Goal: Contribute content: Add original content to the website for others to see

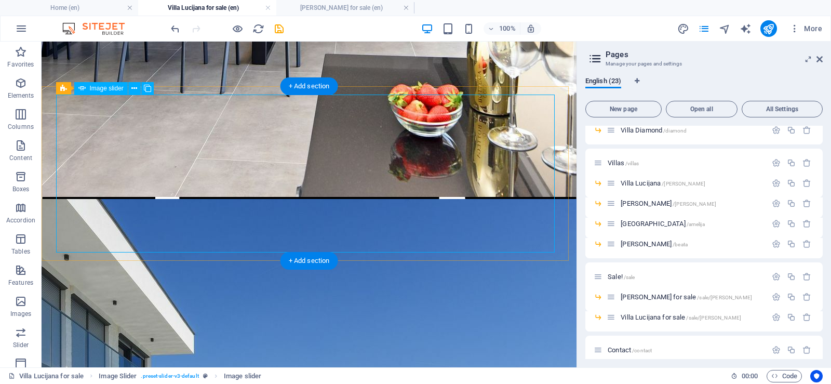
select select "ms"
select select "progressive"
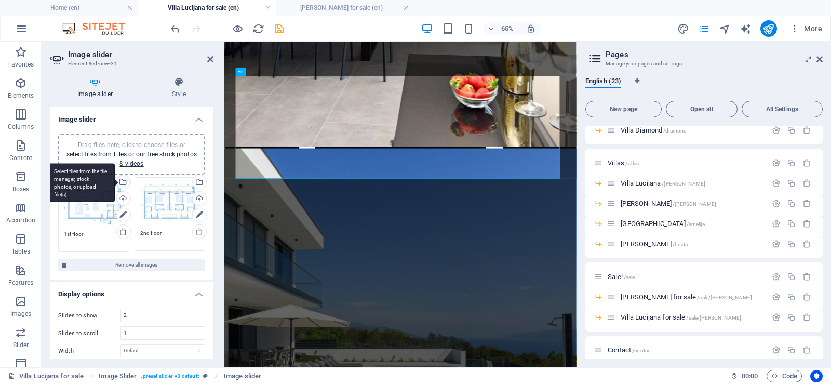
click at [122, 183] on div "Select files from the file manager, stock photos, or upload file(s)" at bounding box center [123, 183] width 16 height 16
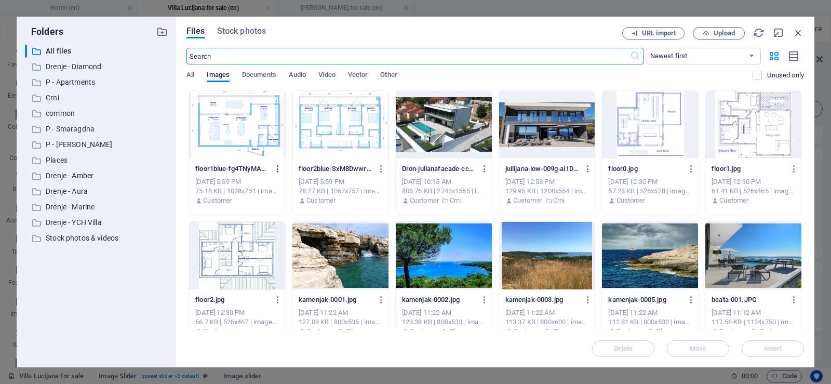
click at [277, 168] on icon "button" at bounding box center [278, 168] width 10 height 9
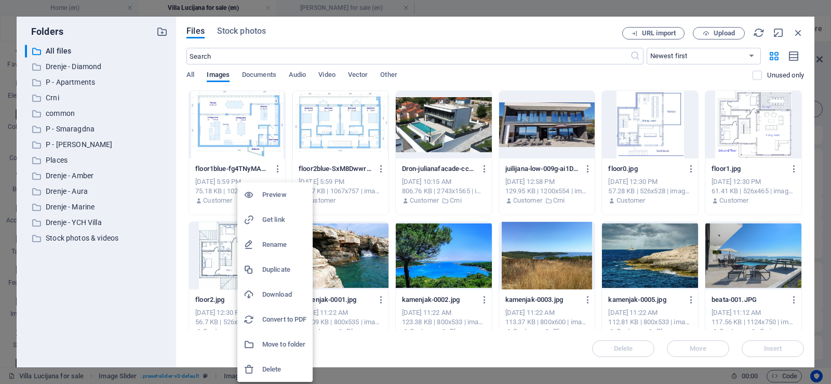
click at [283, 242] on h6 "Rename" at bounding box center [284, 244] width 44 height 12
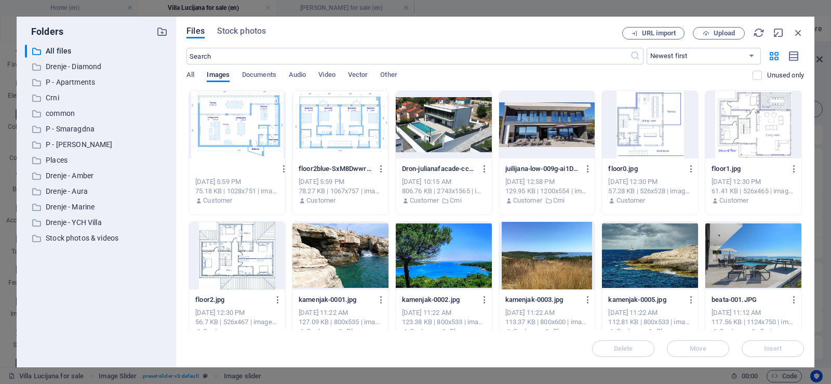
click at [264, 166] on input "[PERSON_NAME] .jpg" at bounding box center [235, 169] width 80 height 8
type input "[PERSON_NAME] .jpg"
click at [320, 170] on p "floor2blue-SxM8Dwwrrl6rAKgK0X_u9g.jpg" at bounding box center [336, 168] width 74 height 9
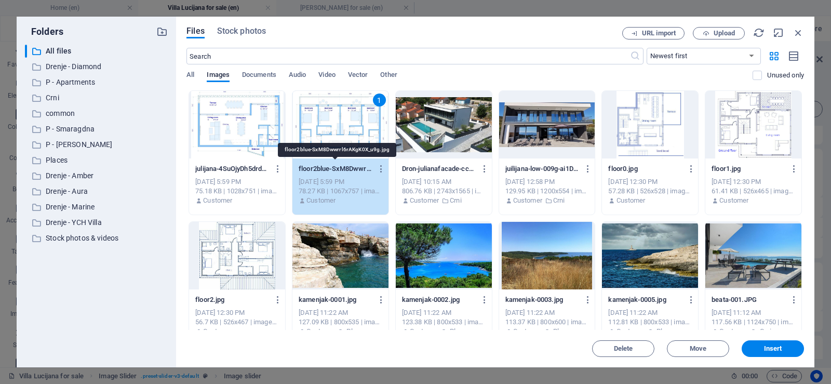
click at [249, 170] on p "julijana-4SuOjyDh5drd7sg18xRO8Q.jpg" at bounding box center [232, 168] width 74 height 9
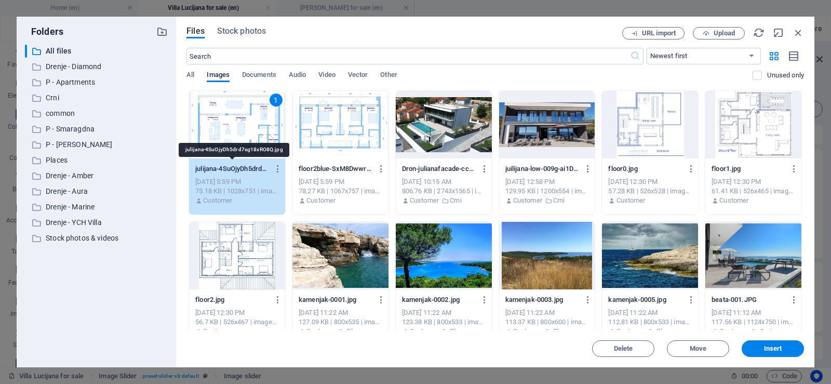
click at [222, 168] on p "julijana-4SuOjyDh5drd7sg18xRO8Q.jpg" at bounding box center [232, 168] width 74 height 9
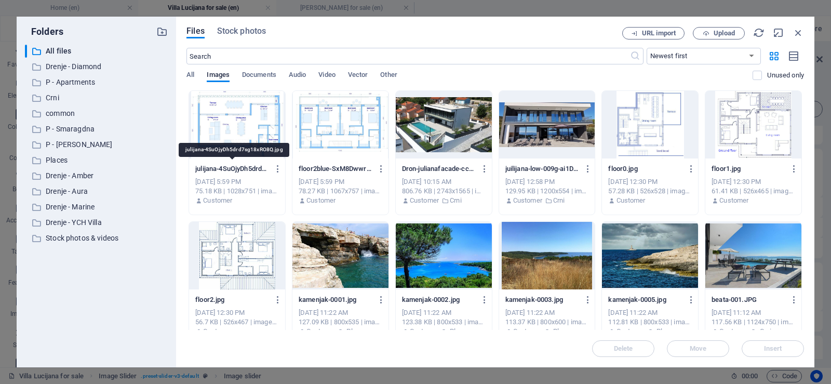
click at [225, 167] on p "julijana-4SuOjyDh5drd7sg18xRO8Q.jpg" at bounding box center [232, 168] width 74 height 9
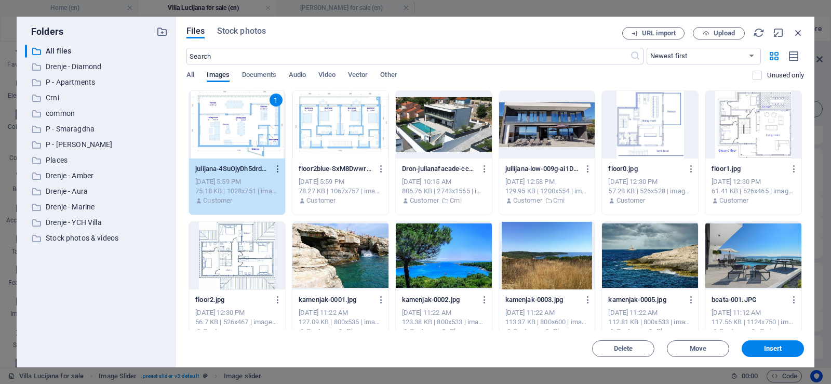
click at [277, 169] on icon "button" at bounding box center [278, 168] width 10 height 9
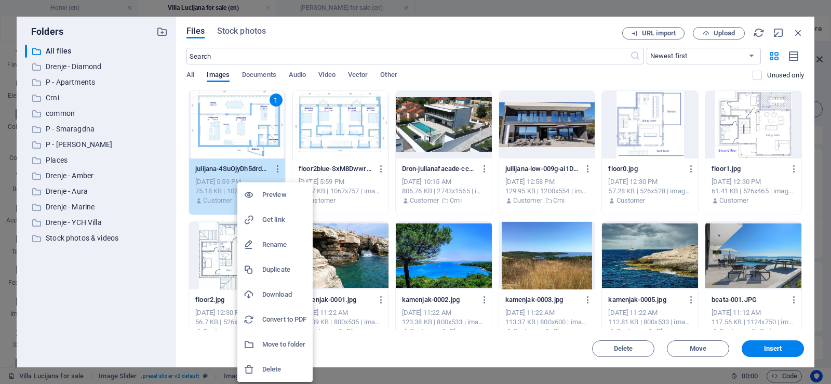
click at [277, 243] on h6 "Rename" at bounding box center [284, 244] width 44 height 12
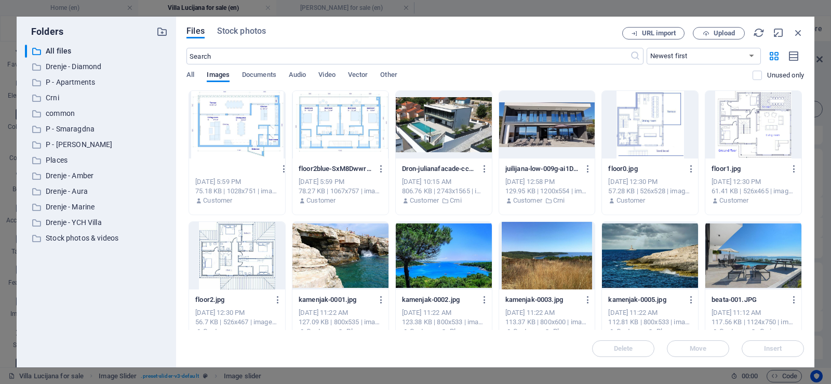
type input "julijana-flor1 blue"
click at [230, 168] on p "julijana-flor1blue-_RCAdjJ3RWQoQNIjWFvgkQ.jpg" at bounding box center [232, 168] width 74 height 9
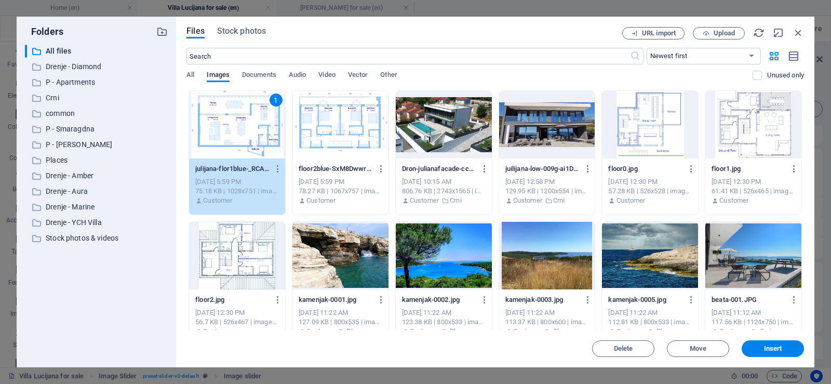
click at [332, 167] on p "floor2blue-SxM8Dwwrrl6rAKgK0X_u9g.jpg" at bounding box center [336, 168] width 74 height 9
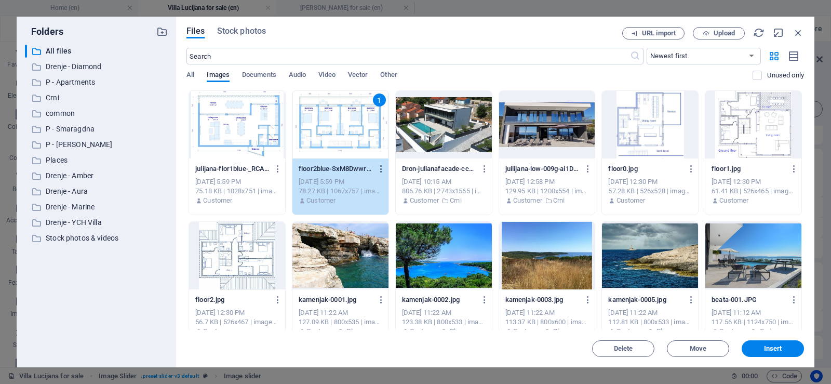
click at [382, 169] on icon "button" at bounding box center [382, 168] width 10 height 9
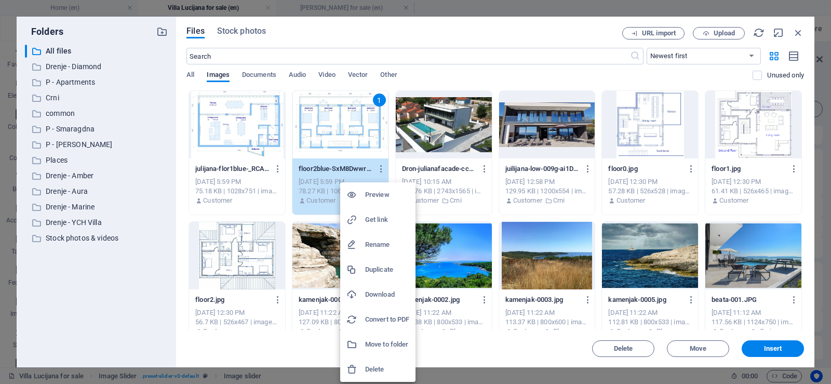
click at [376, 246] on h6 "Rename" at bounding box center [387, 244] width 44 height 12
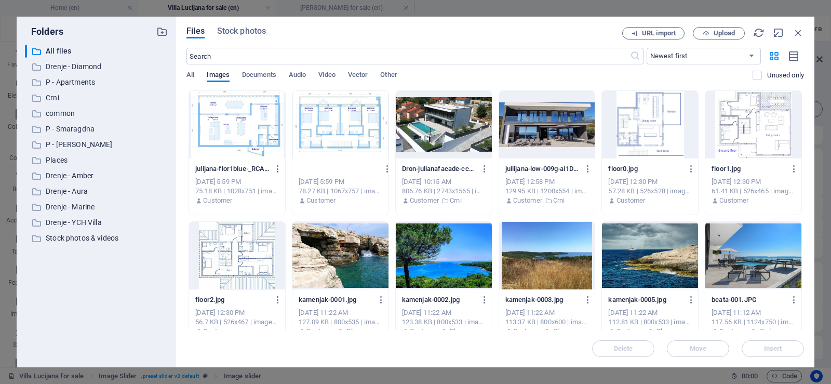
type input "julijana-floor2-blue.jpg"
click at [241, 176] on div "julijana-flor1blue-_RCAdjJ3RWQoQNIjWFvgkQ.jpg julijana-flor1blue-_RCAdjJ3RWQoQN…" at bounding box center [237, 168] width 84 height 17
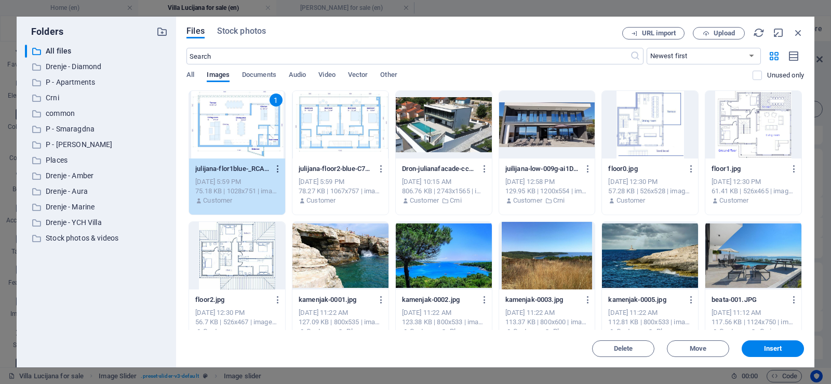
click at [278, 166] on icon "button" at bounding box center [278, 168] width 10 height 9
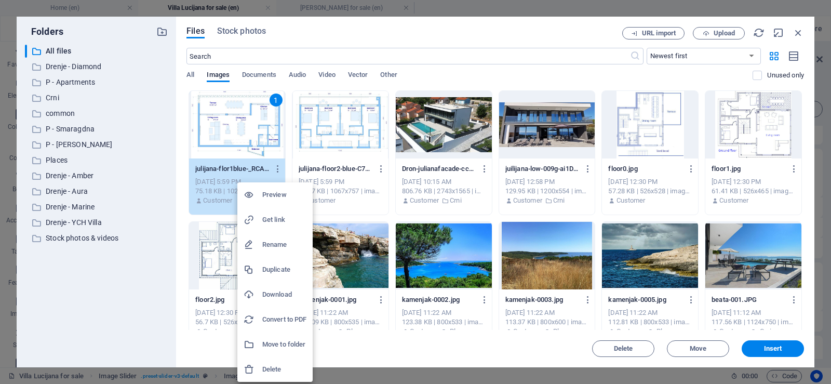
click at [272, 244] on h6 "Rename" at bounding box center [284, 244] width 44 height 12
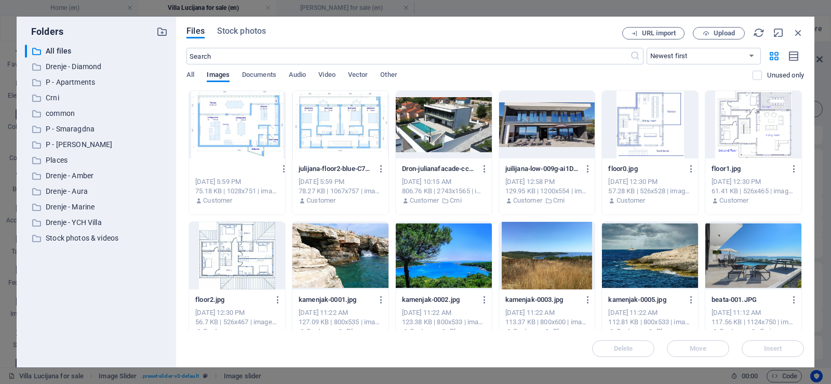
type input "julijana-floor1-blue.jpg"
click at [649, 166] on p "floor0.jpg" at bounding box center [645, 168] width 74 height 9
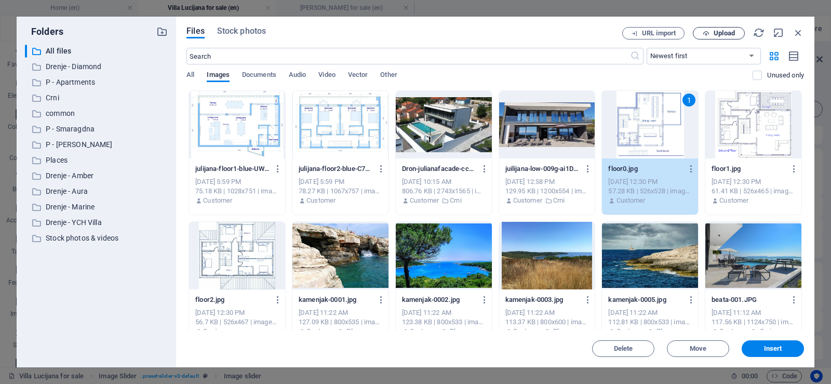
click at [718, 33] on span "Upload" at bounding box center [724, 33] width 21 height 6
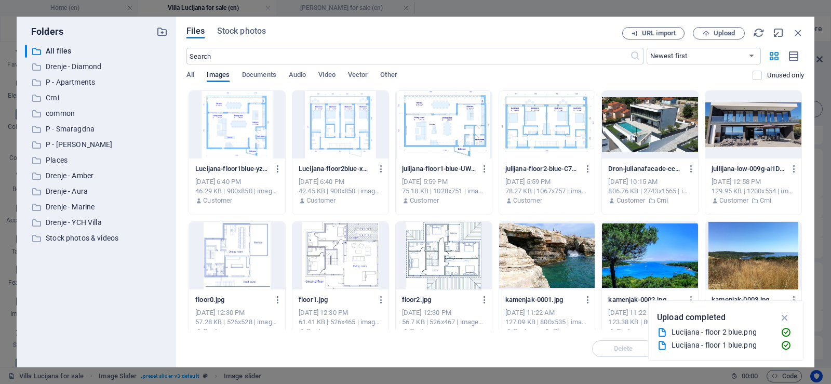
click at [234, 114] on div at bounding box center [237, 125] width 96 height 68
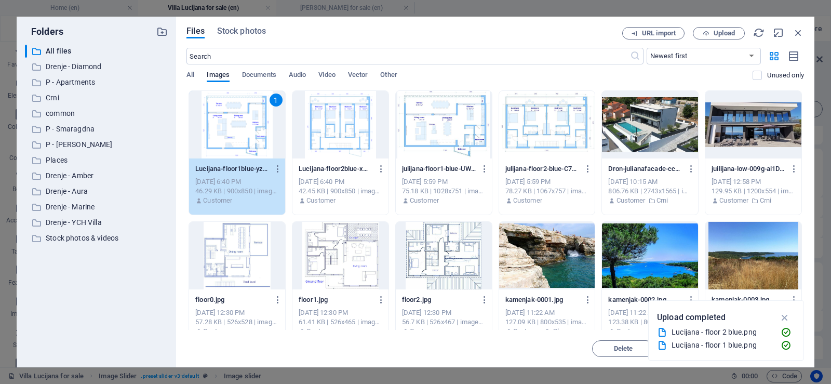
click at [334, 126] on div at bounding box center [340, 125] width 96 height 68
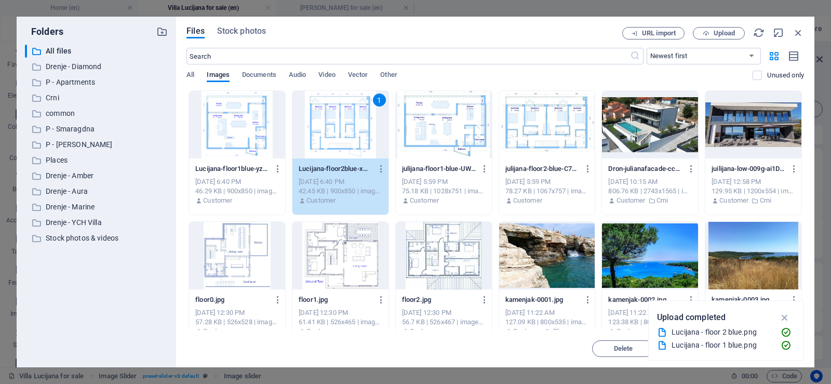
click at [243, 125] on div at bounding box center [237, 125] width 96 height 68
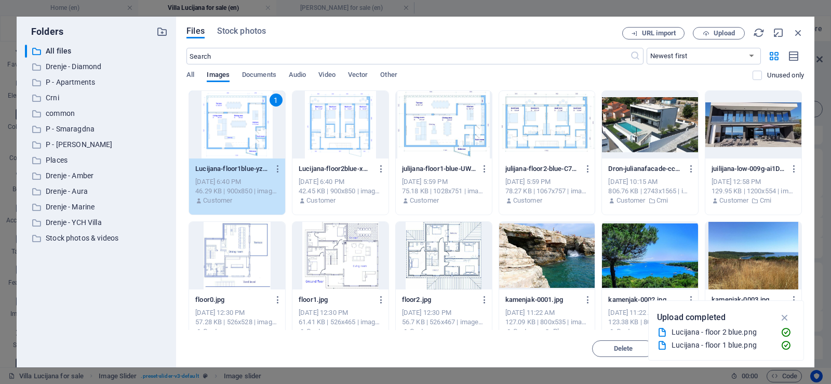
click at [334, 132] on div at bounding box center [340, 125] width 96 height 68
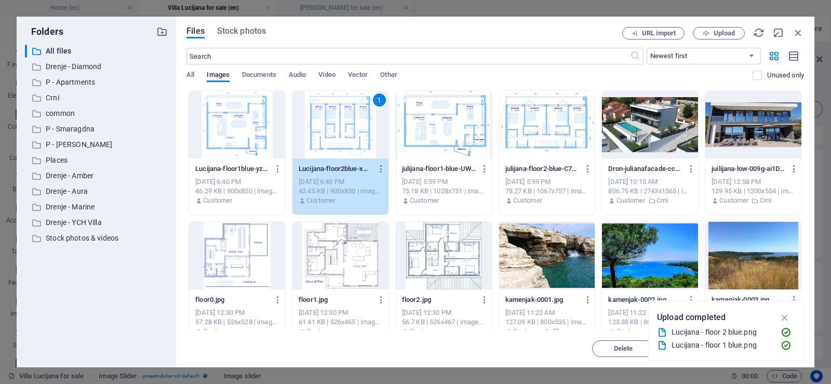
click at [248, 124] on div at bounding box center [237, 125] width 96 height 68
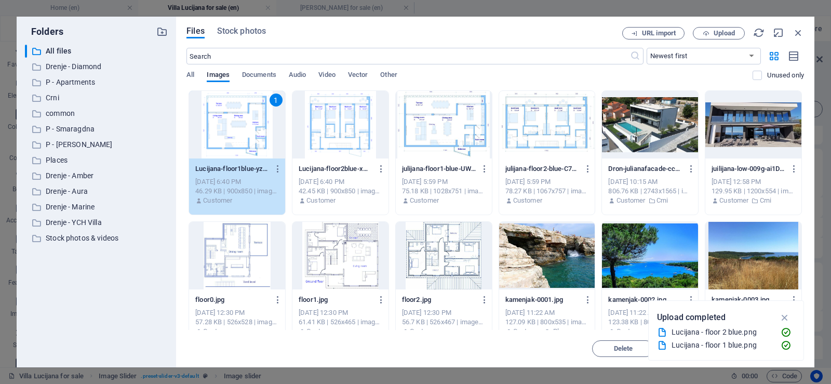
click at [248, 123] on div "1" at bounding box center [237, 125] width 96 height 68
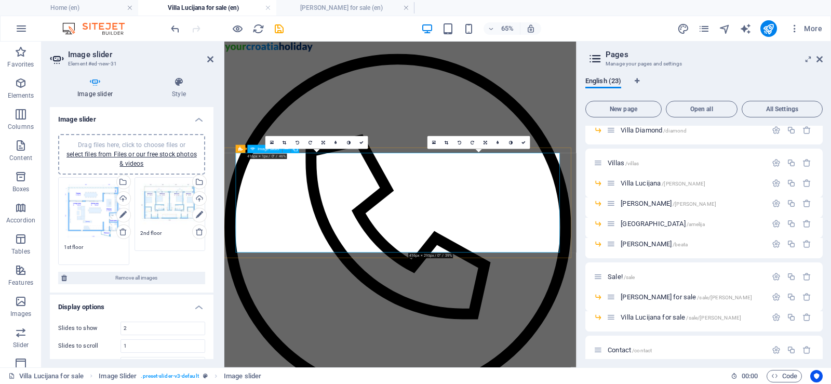
scroll to position [898, 0]
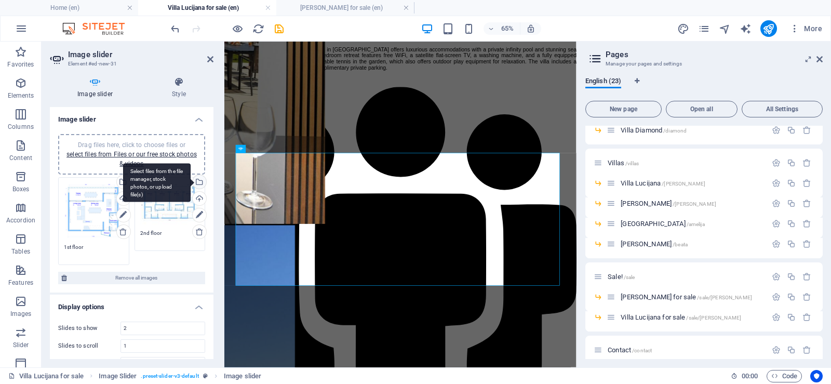
click at [198, 182] on div "Select files from the file manager, stock photos, or upload file(s)" at bounding box center [199, 183] width 16 height 16
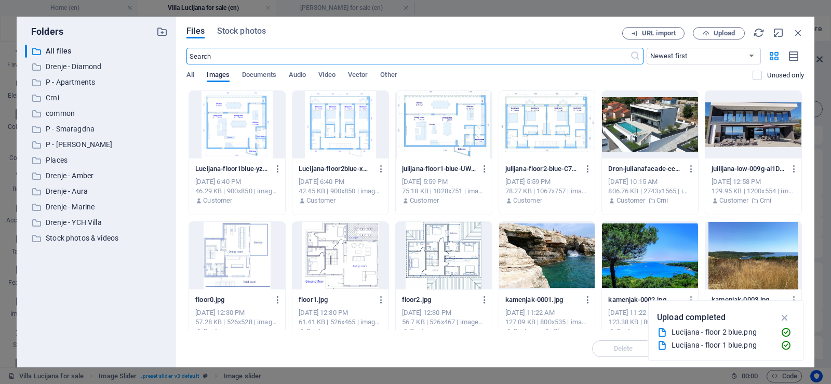
scroll to position [0, 0]
click at [339, 123] on div at bounding box center [340, 125] width 96 height 68
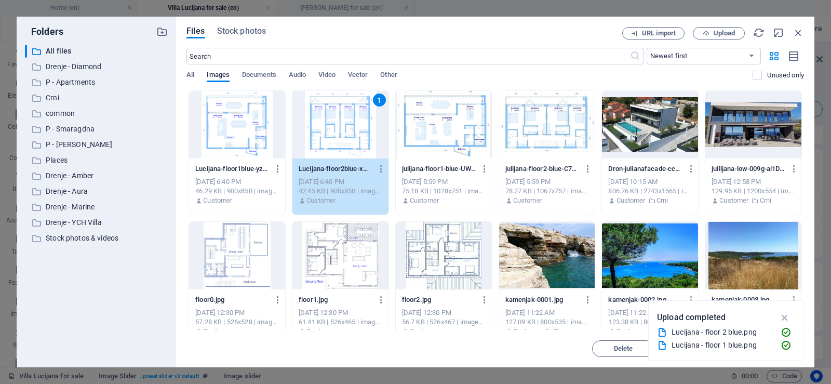
click at [339, 123] on div "1" at bounding box center [340, 125] width 96 height 68
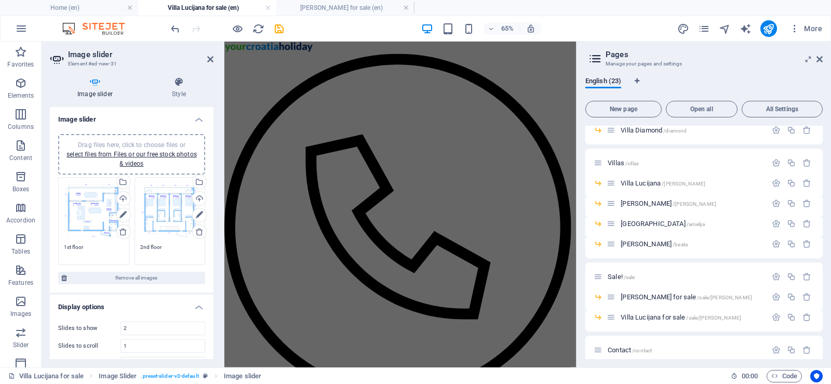
select select "ms"
select select "s"
select select "progressive"
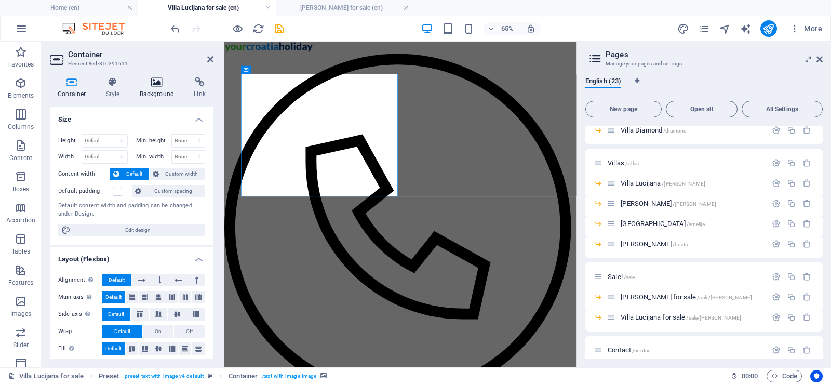
click at [145, 90] on h4 "Background" at bounding box center [159, 88] width 55 height 22
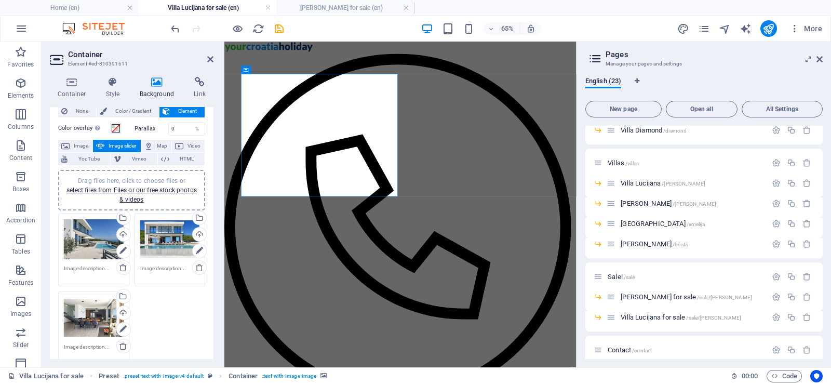
scroll to position [52, 0]
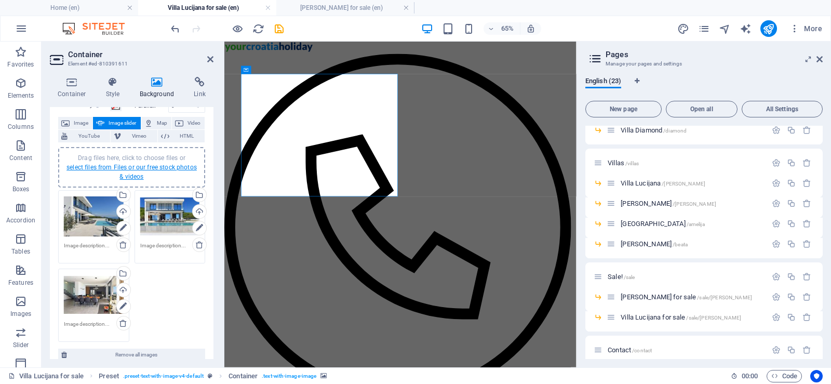
click at [124, 166] on link "select files from Files or our free stock photos & videos" at bounding box center [131, 172] width 130 height 17
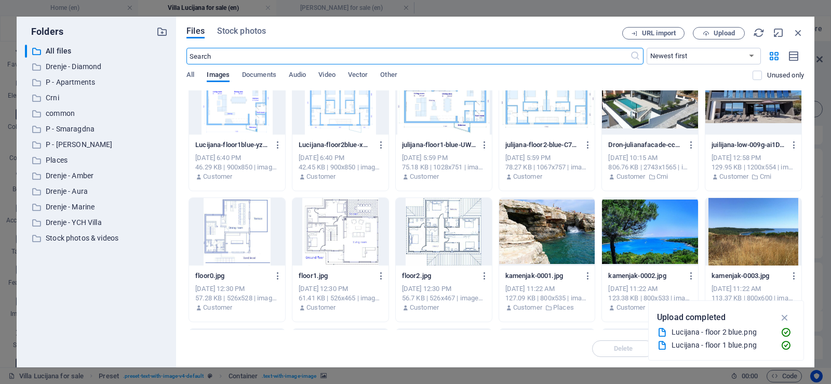
scroll to position [0, 0]
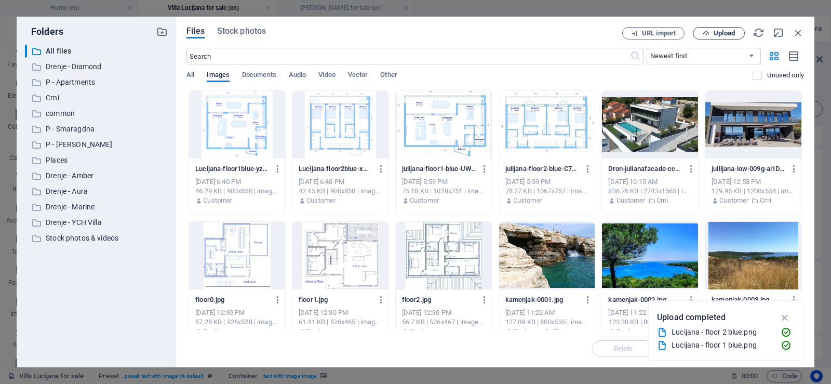
click at [715, 31] on span "Upload" at bounding box center [724, 33] width 21 height 6
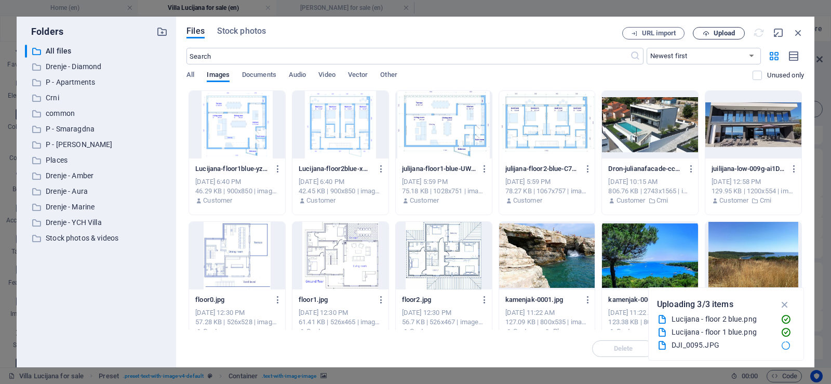
click at [721, 32] on span "Upload" at bounding box center [724, 33] width 21 height 6
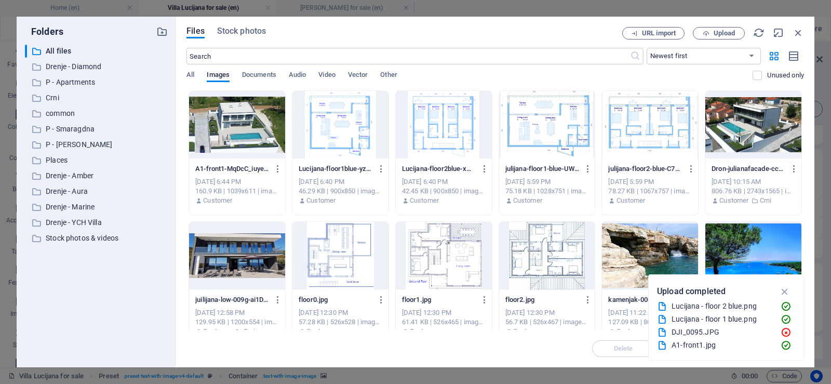
click at [247, 125] on div at bounding box center [237, 125] width 96 height 68
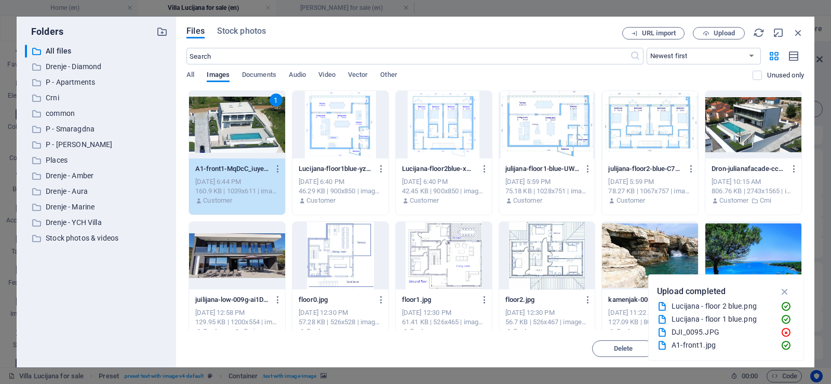
click at [244, 123] on div "1" at bounding box center [237, 125] width 96 height 68
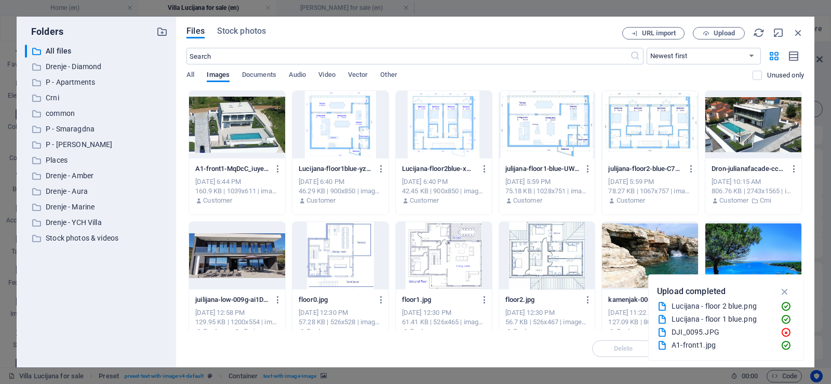
drag, startPoint x: 244, startPoint y: 123, endPoint x: 27, endPoint y: 137, distance: 217.0
click at [244, 123] on div at bounding box center [237, 125] width 96 height 68
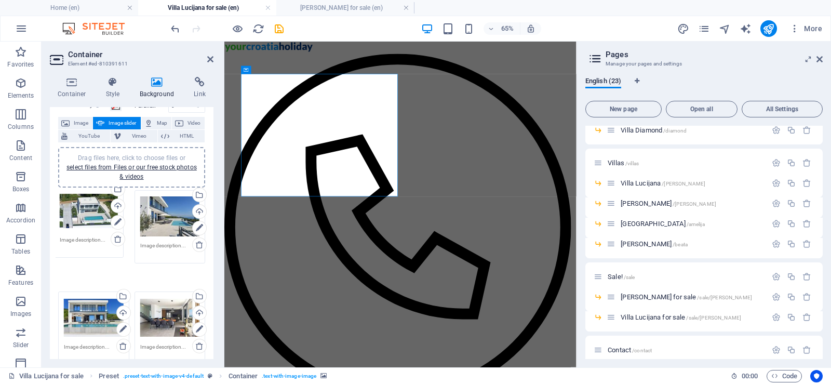
drag, startPoint x: 123, startPoint y: 240, endPoint x: 152, endPoint y: 242, distance: 29.1
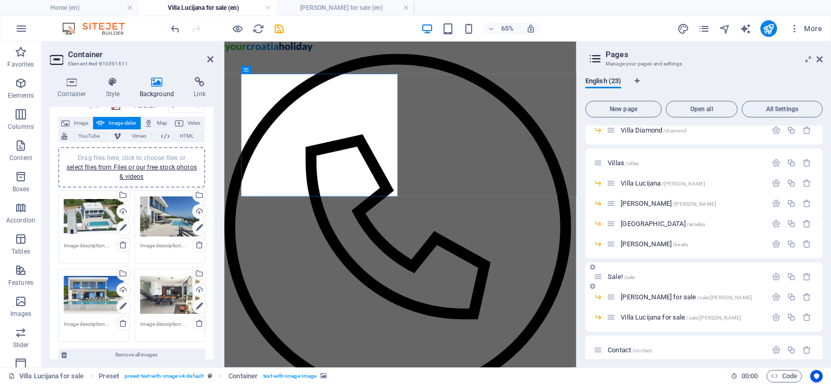
click at [618, 276] on span "Sale! /sale" at bounding box center [621, 277] width 27 height 8
click at [618, 291] on div "[PERSON_NAME] for sale /sale/julijana" at bounding box center [687, 297] width 160 height 12
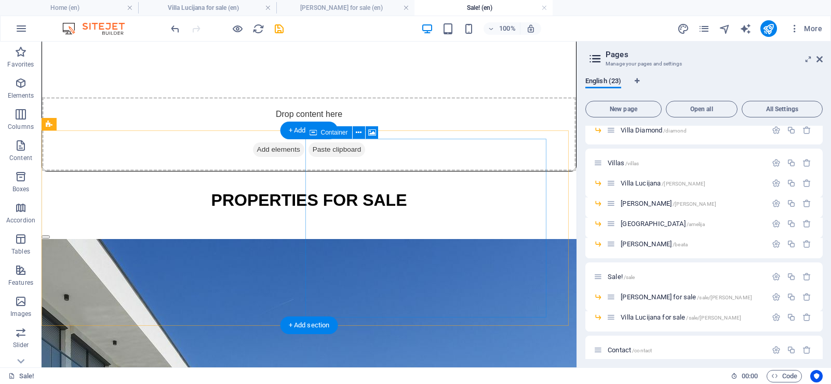
scroll to position [101, 0]
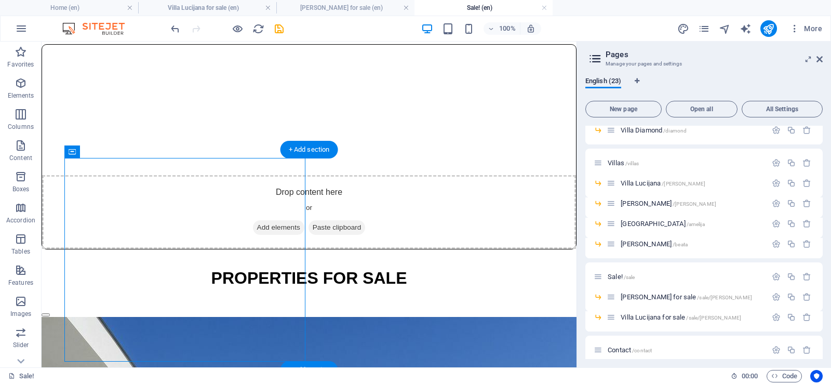
select select "ms"
select select "s"
select select "progressive"
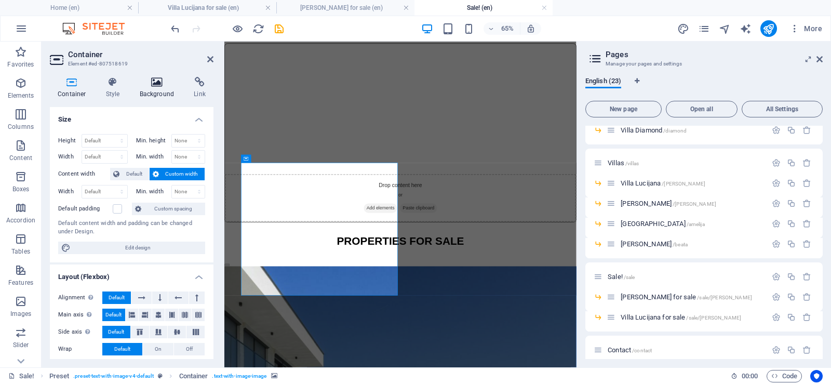
click at [156, 81] on icon at bounding box center [157, 82] width 50 height 10
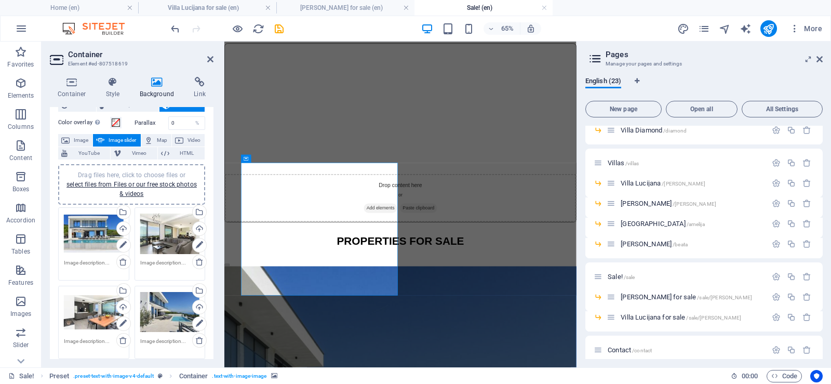
scroll to position [104, 0]
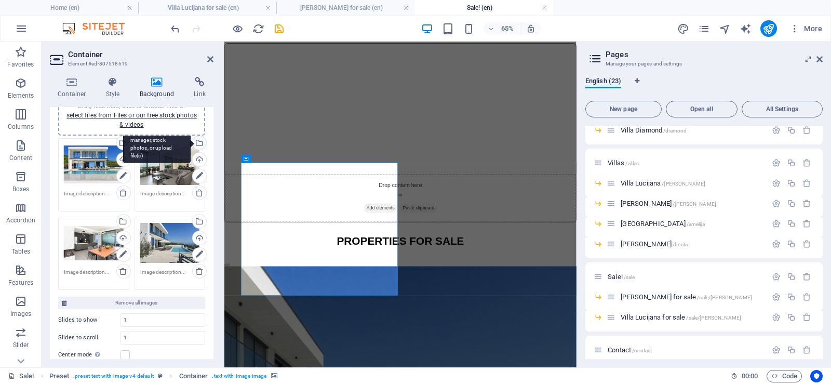
click at [198, 142] on div "Select files from the file manager, stock photos, or upload file(s)" at bounding box center [199, 144] width 16 height 16
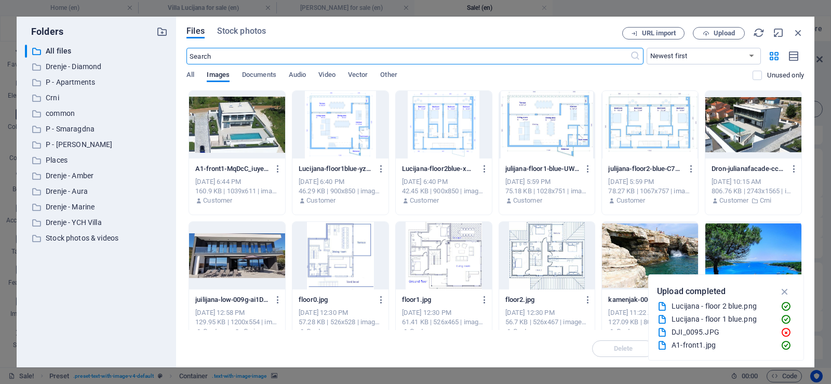
scroll to position [0, 0]
click at [225, 116] on div at bounding box center [237, 125] width 96 height 68
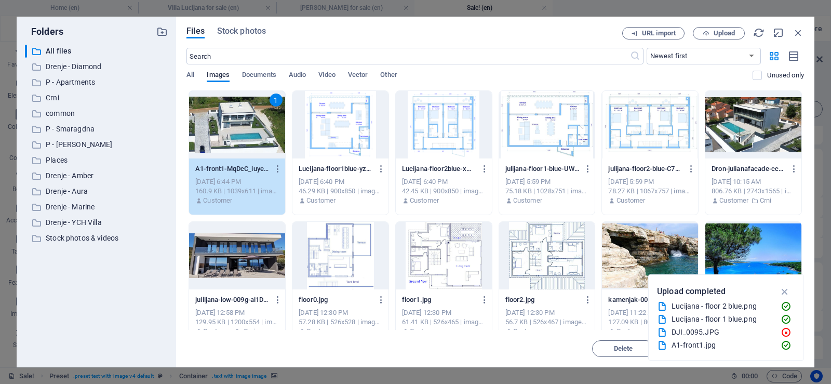
click at [225, 116] on div "1" at bounding box center [237, 125] width 96 height 68
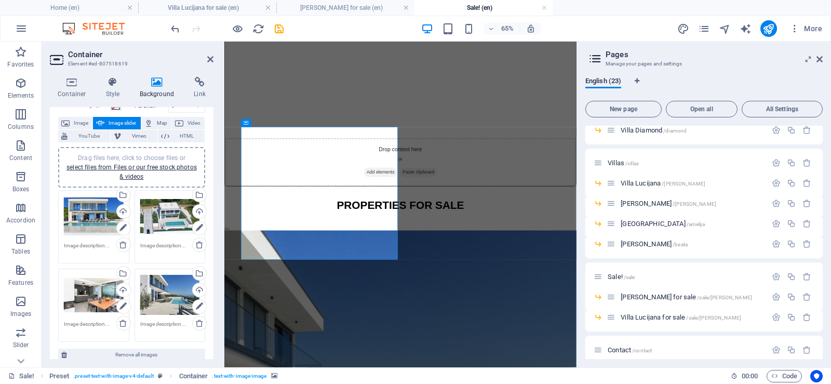
scroll to position [104, 0]
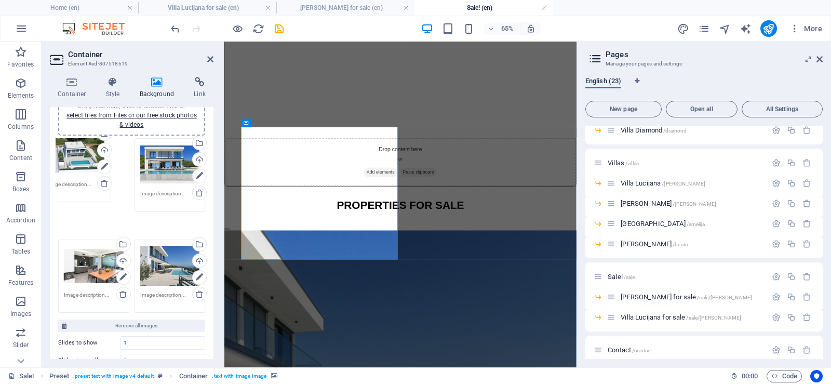
drag, startPoint x: 169, startPoint y: 166, endPoint x: 83, endPoint y: 163, distance: 86.3
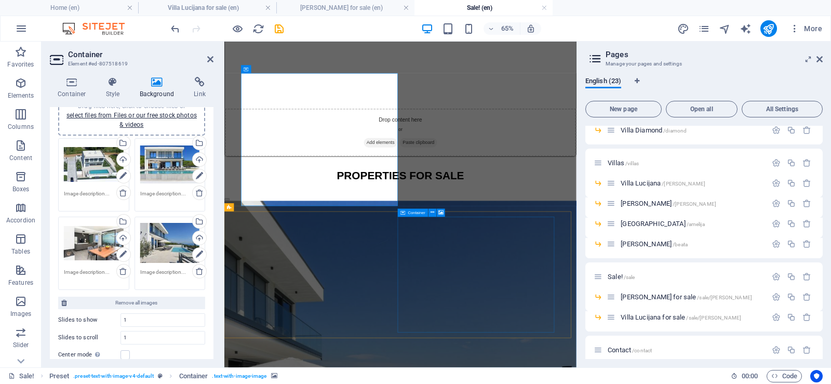
scroll to position [255, 0]
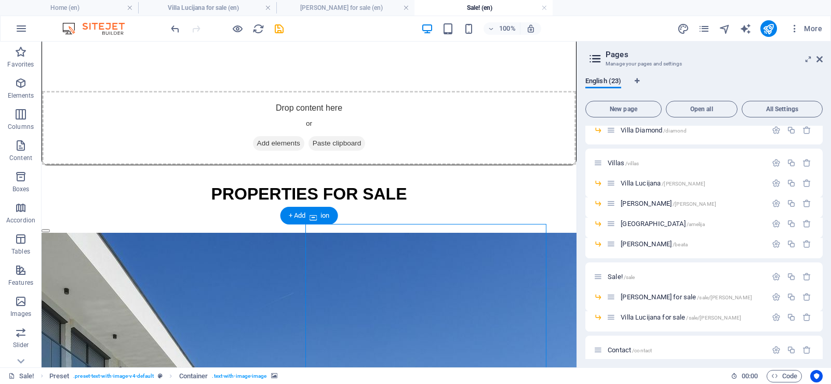
select select "ms"
select select "s"
select select "progressive"
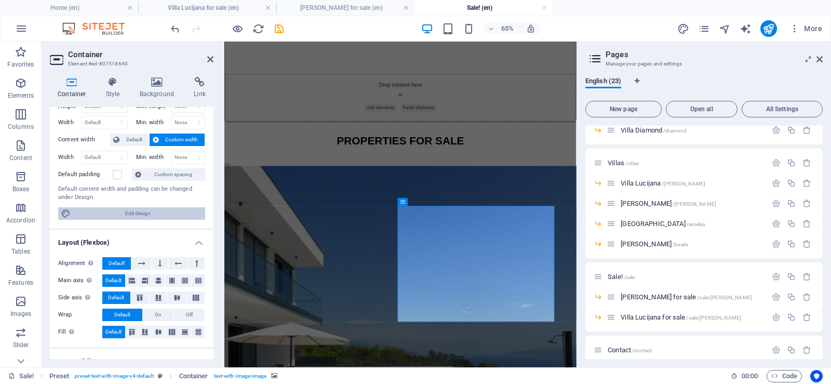
scroll to position [52, 0]
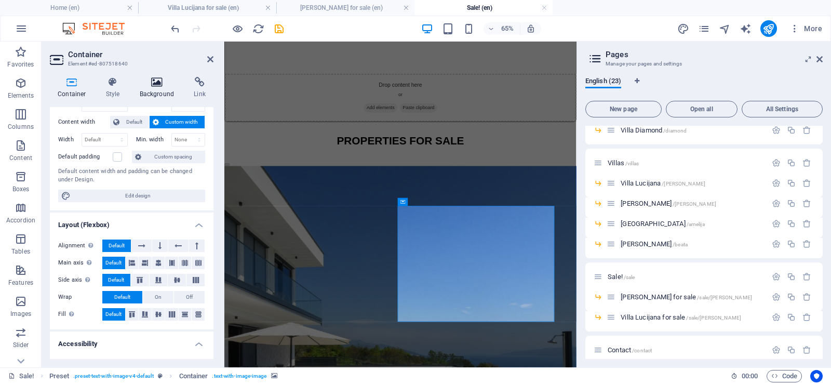
click at [164, 83] on icon at bounding box center [157, 82] width 50 height 10
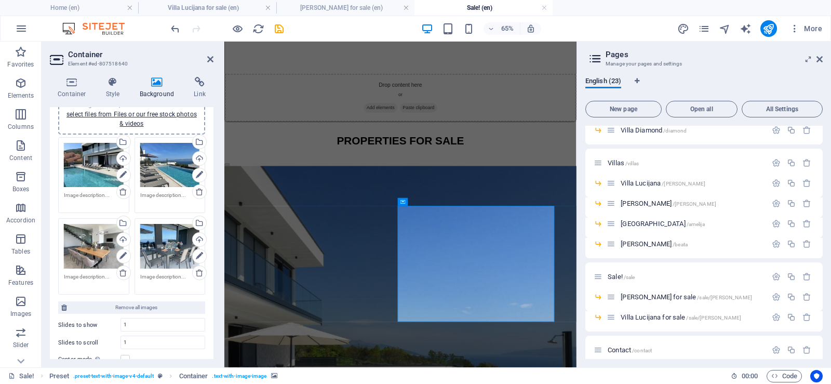
scroll to position [156, 0]
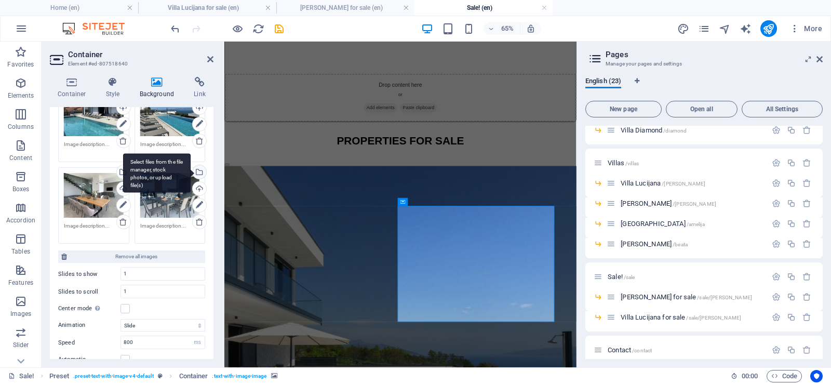
click at [196, 171] on div "Select files from the file manager, stock photos, or upload file(s)" at bounding box center [199, 173] width 16 height 16
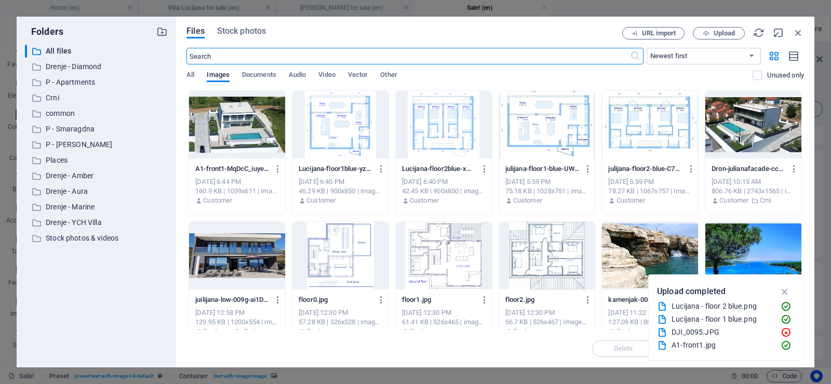
scroll to position [0, 0]
click at [754, 121] on div at bounding box center [753, 125] width 96 height 68
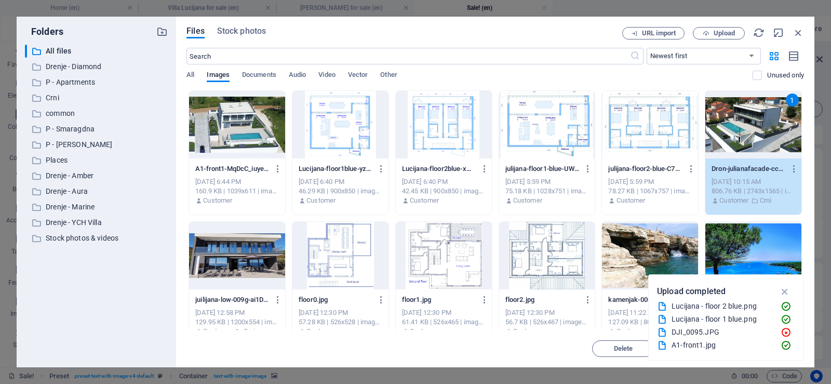
click at [754, 121] on div "1" at bounding box center [753, 125] width 96 height 68
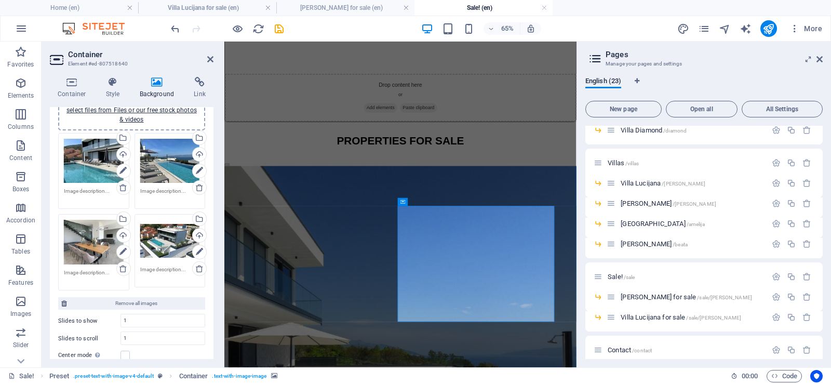
scroll to position [52, 0]
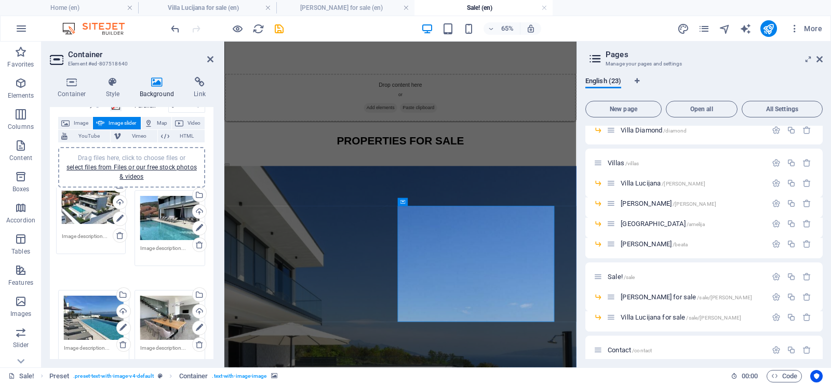
drag, startPoint x: 166, startPoint y: 303, endPoint x: 144, endPoint y: 272, distance: 37.7
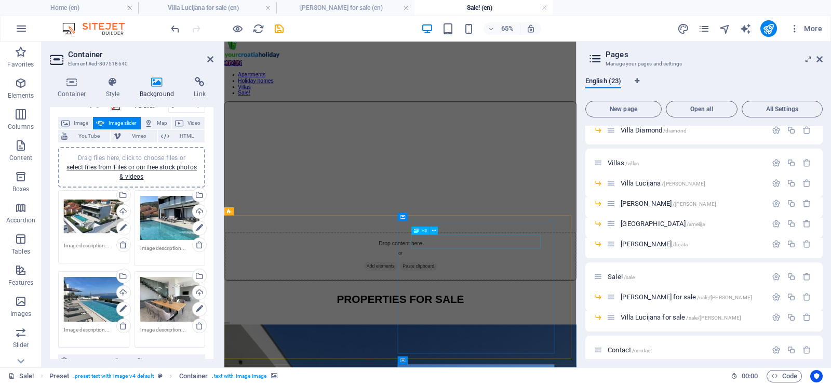
scroll to position [0, 0]
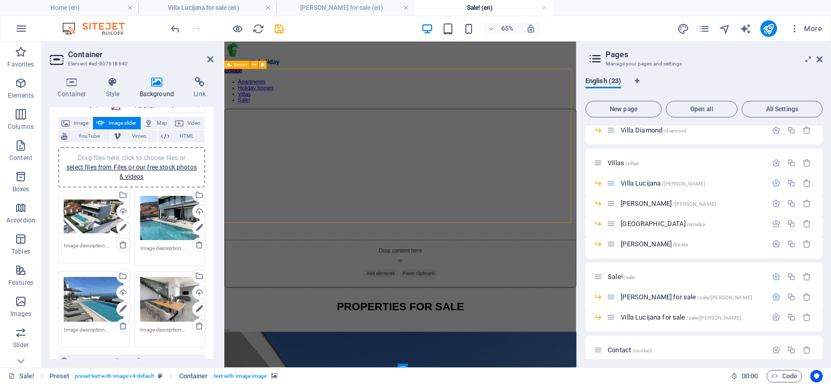
click at [455, 145] on figure at bounding box center [495, 145] width 541 height 0
select select "vh"
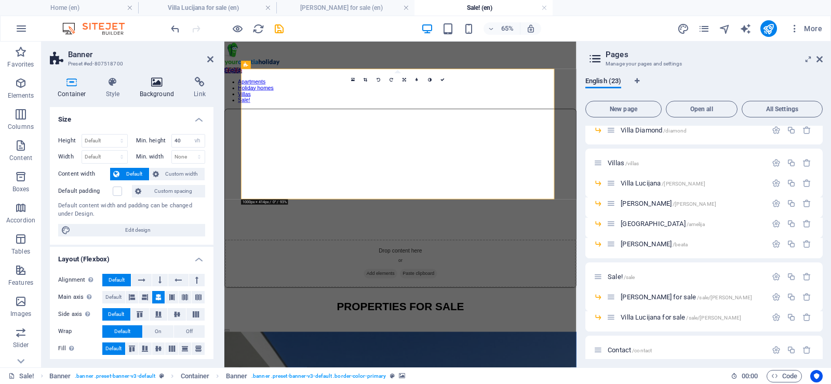
click at [159, 87] on h4 "Background" at bounding box center [159, 88] width 55 height 22
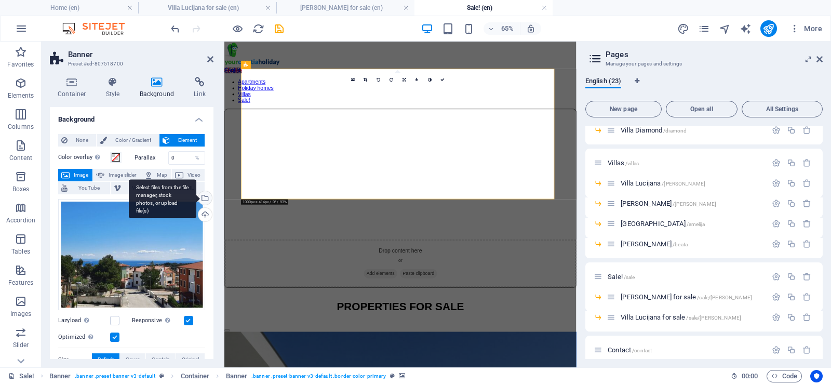
click at [203, 197] on div "Select files from the file manager, stock photos, or upload file(s)" at bounding box center [204, 199] width 16 height 16
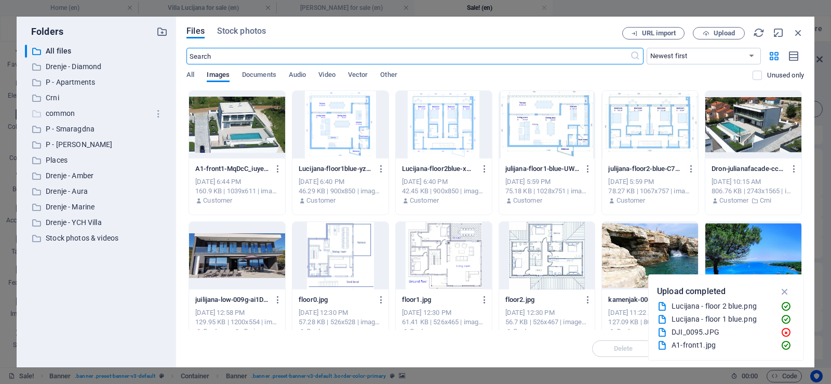
click at [63, 112] on p "common" at bounding box center [97, 114] width 103 height 12
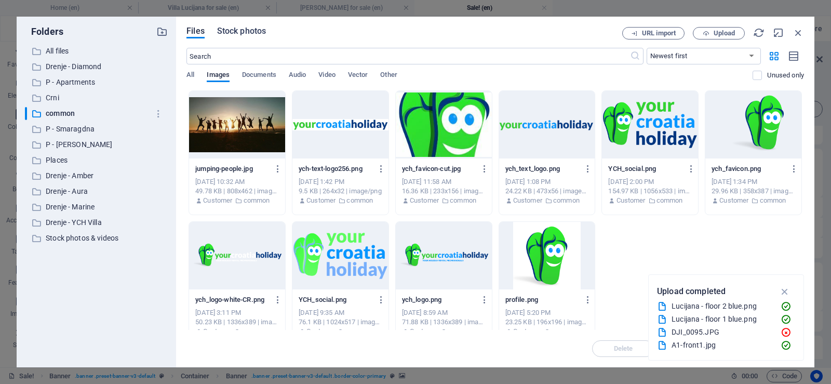
click at [239, 28] on span "Stock photos" at bounding box center [241, 31] width 49 height 12
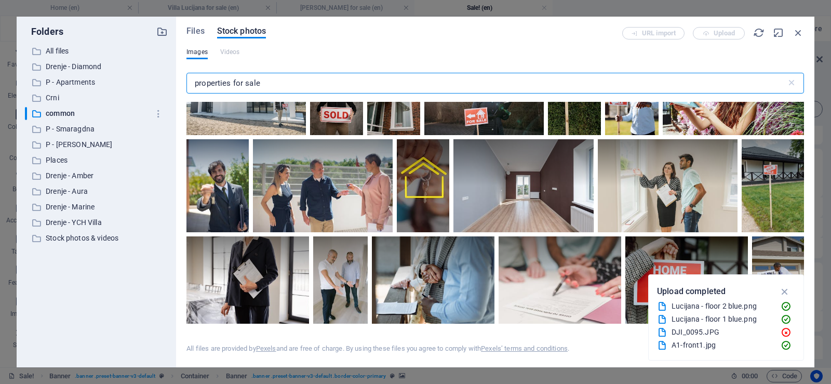
scroll to position [571, 0]
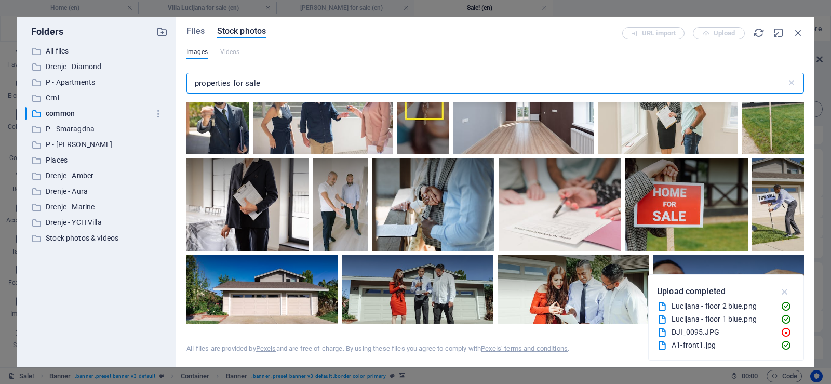
type input "properties for sale"
click at [784, 289] on icon "button" at bounding box center [785, 291] width 12 height 11
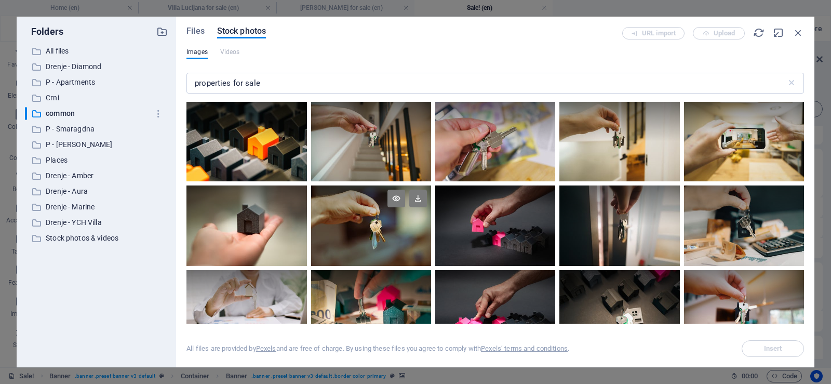
scroll to position [1143, 0]
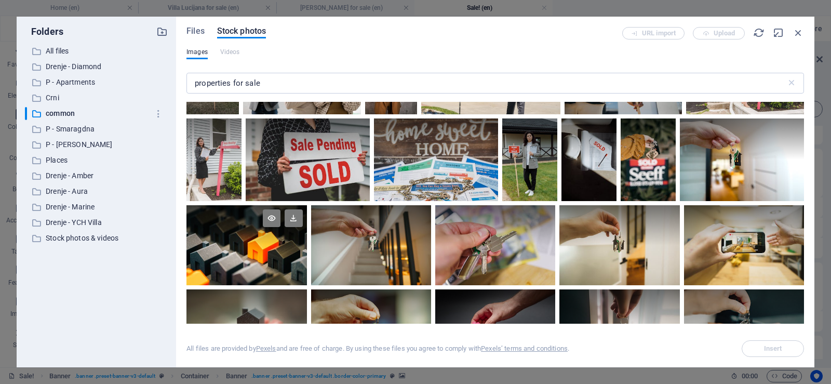
click at [235, 245] on div at bounding box center [246, 245] width 120 height 80
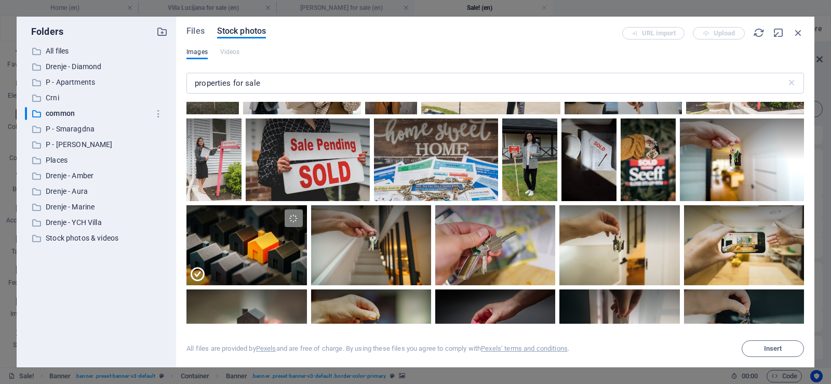
click at [775, 348] on icon "button" at bounding box center [776, 349] width 9 height 9
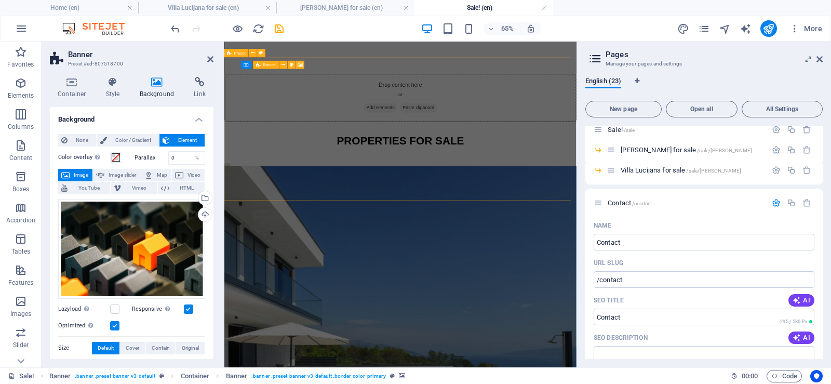
scroll to position [0, 0]
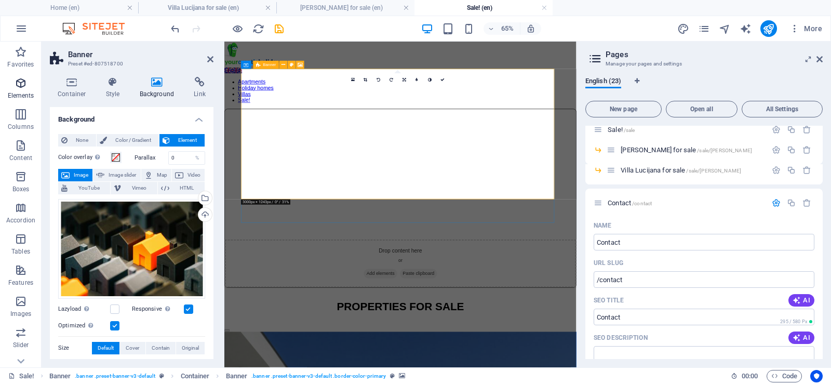
click at [18, 85] on icon "button" at bounding box center [21, 83] width 12 height 12
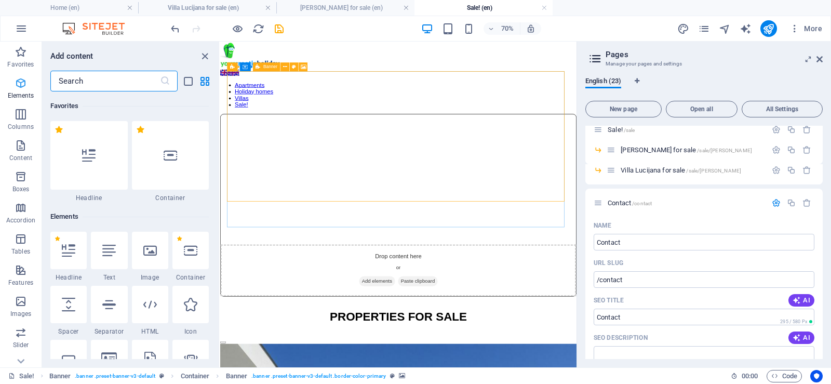
scroll to position [111, 0]
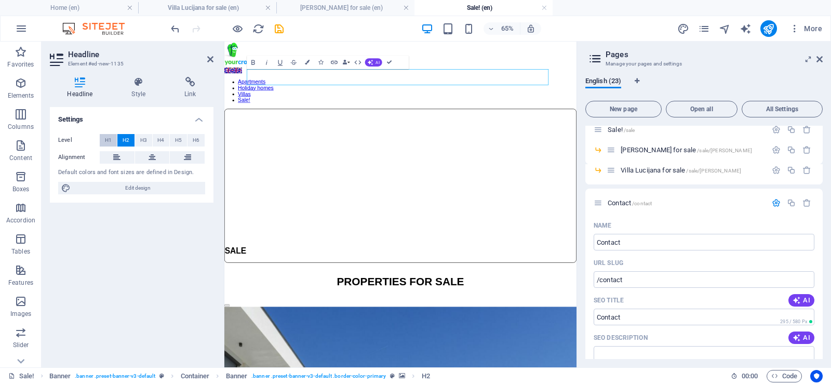
click at [105, 139] on span "H1" at bounding box center [108, 140] width 7 height 12
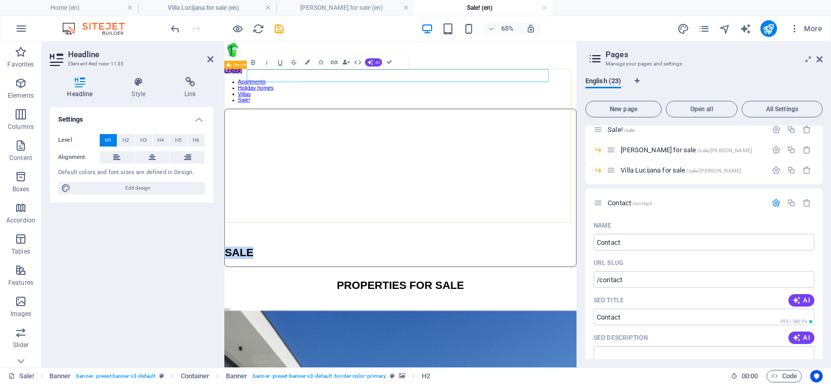
drag, startPoint x: 311, startPoint y: 94, endPoint x: 244, endPoint y: 94, distance: 66.5
click at [244, 145] on div "SALE PROPERTIES FOR SALE" at bounding box center [495, 295] width 542 height 301
click at [149, 156] on icon at bounding box center [152, 157] width 7 height 12
click at [525, 357] on h1 "SALE" at bounding box center [495, 366] width 541 height 19
drag, startPoint x: 598, startPoint y: 91, endPoint x: 316, endPoint y: 87, distance: 282.1
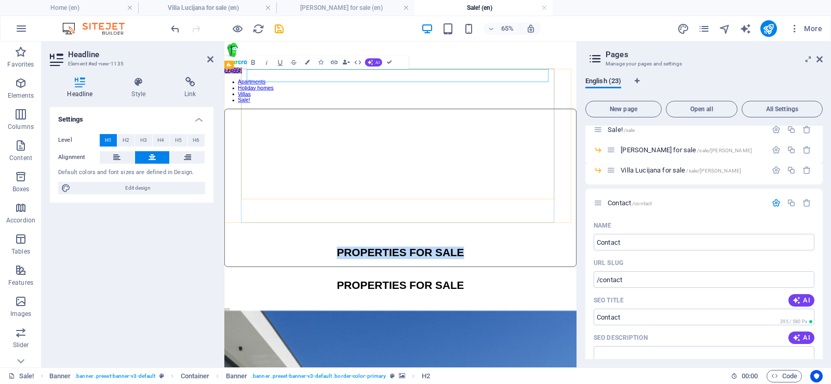
click at [316, 357] on h1 "PROPERTIES FOR SALE" at bounding box center [495, 366] width 541 height 19
click at [137, 87] on icon at bounding box center [138, 82] width 49 height 10
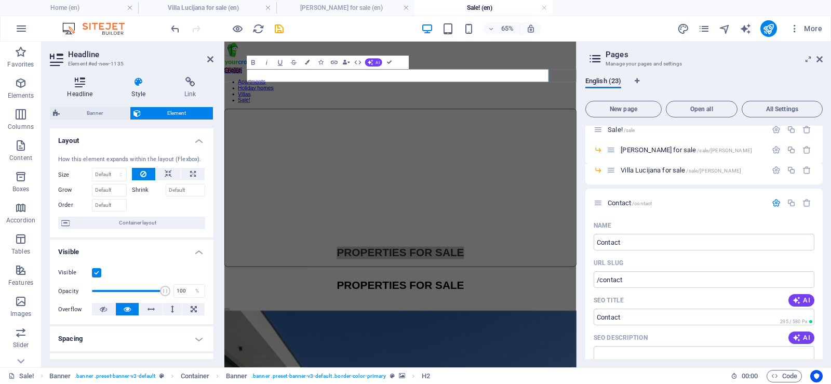
click at [84, 83] on icon at bounding box center [80, 82] width 60 height 10
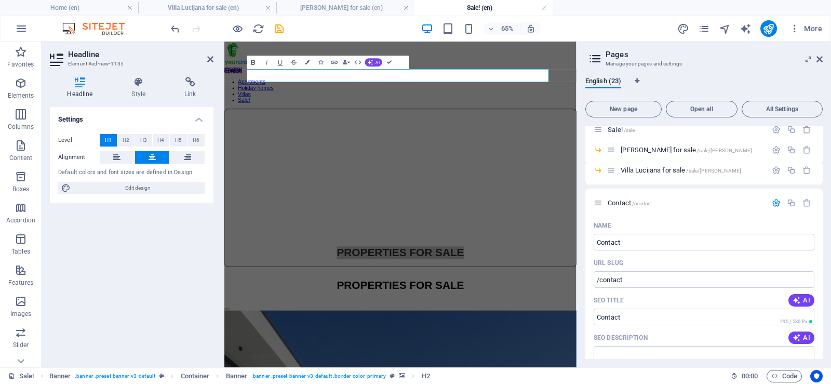
click at [252, 62] on icon "button" at bounding box center [253, 62] width 4 height 5
click at [20, 87] on icon "button" at bounding box center [21, 83] width 12 height 12
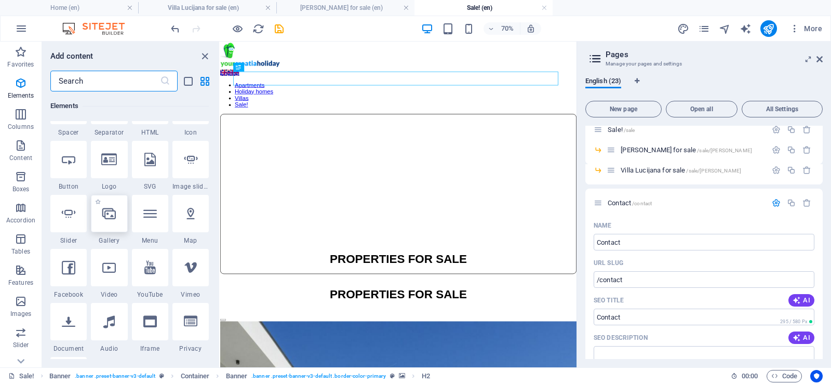
scroll to position [215, 0]
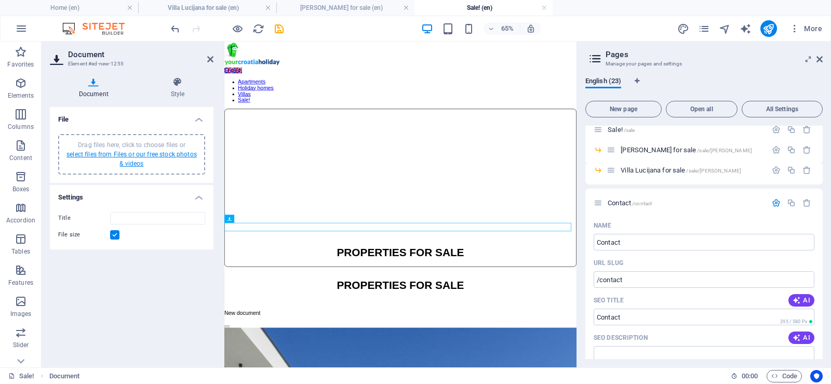
click at [135, 157] on link "select files from Files or our free stock photos & videos" at bounding box center [131, 159] width 130 height 17
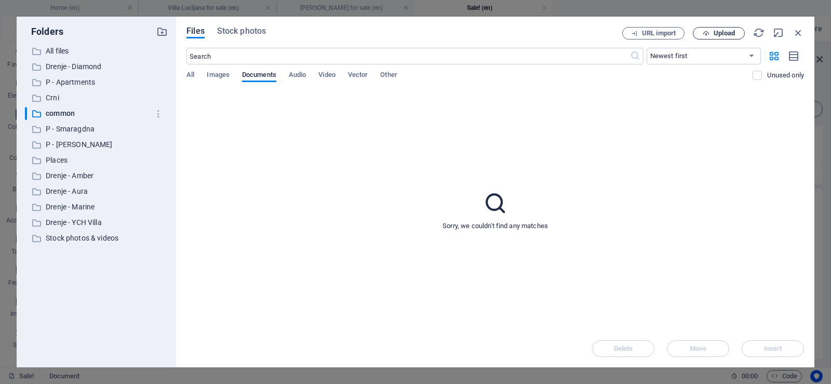
click at [721, 32] on span "Upload" at bounding box center [724, 33] width 21 height 6
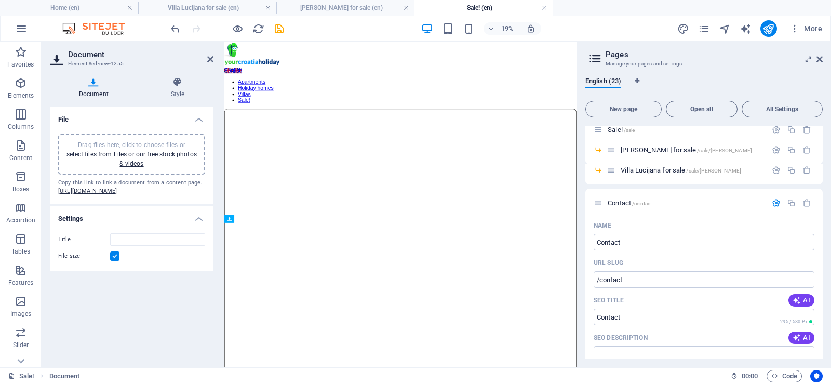
type input "VillaLucijanaforsale-[GEOGRAPHIC_DATA]pdf"
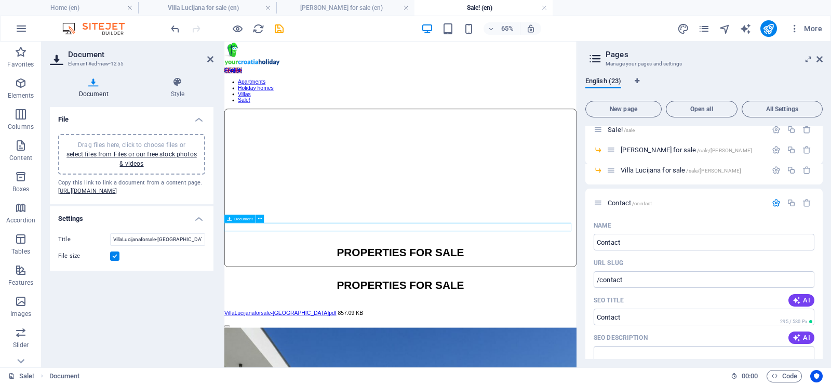
click at [261, 219] on icon at bounding box center [260, 219] width 4 height 7
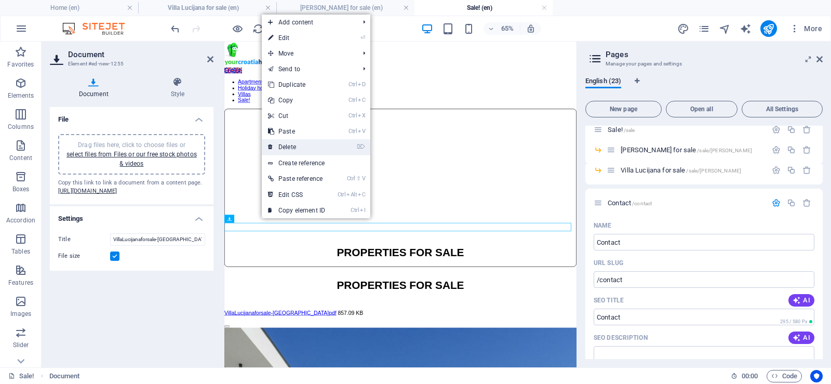
click at [306, 146] on link "⌦ Delete" at bounding box center [297, 147] width 70 height 16
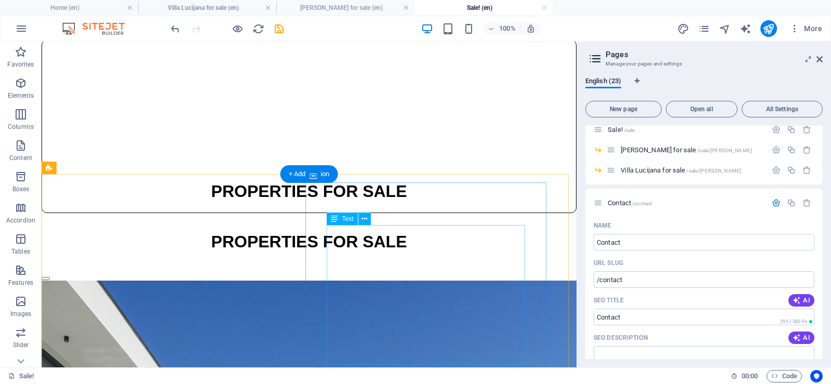
scroll to position [0, 0]
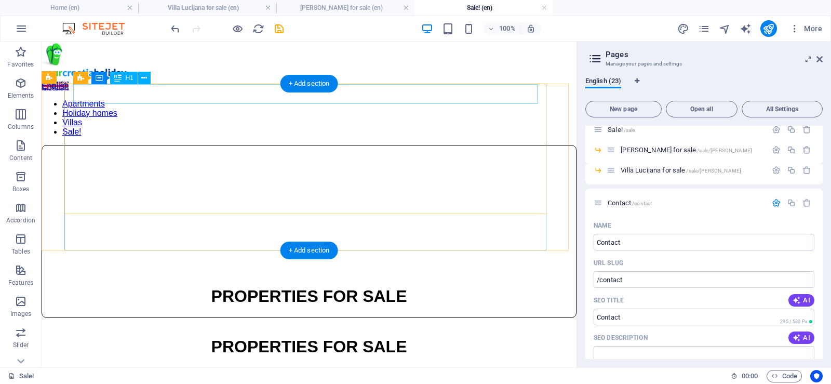
click at [380, 287] on div "PROPERTIES FOR SALE" at bounding box center [309, 296] width 534 height 19
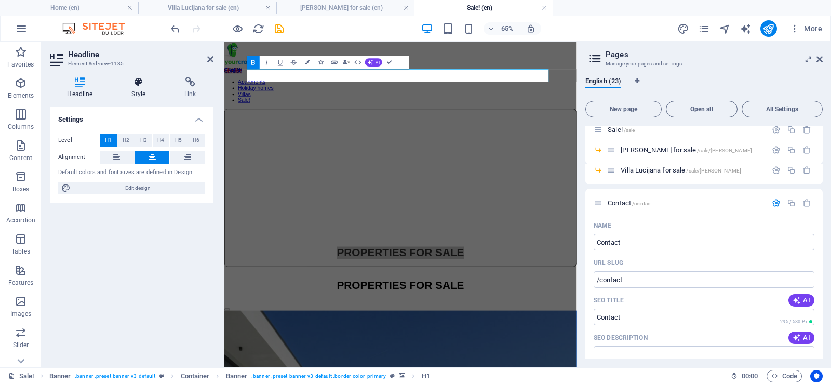
click at [140, 81] on icon at bounding box center [138, 82] width 49 height 10
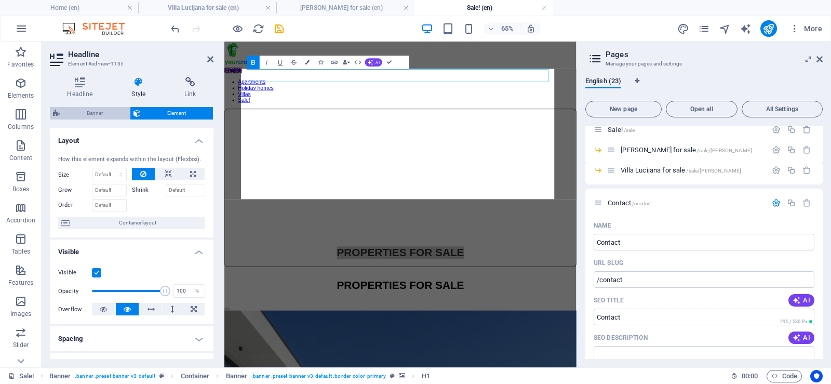
click at [84, 114] on span "Banner" at bounding box center [95, 113] width 64 height 12
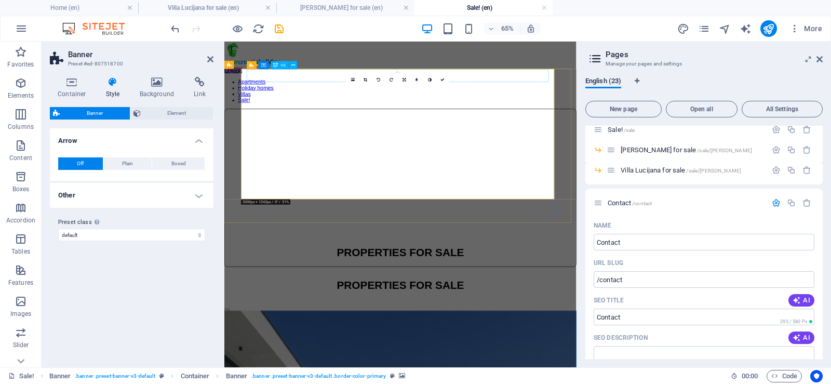
click at [572, 357] on div "PROPERTIES FOR SALE" at bounding box center [495, 366] width 541 height 19
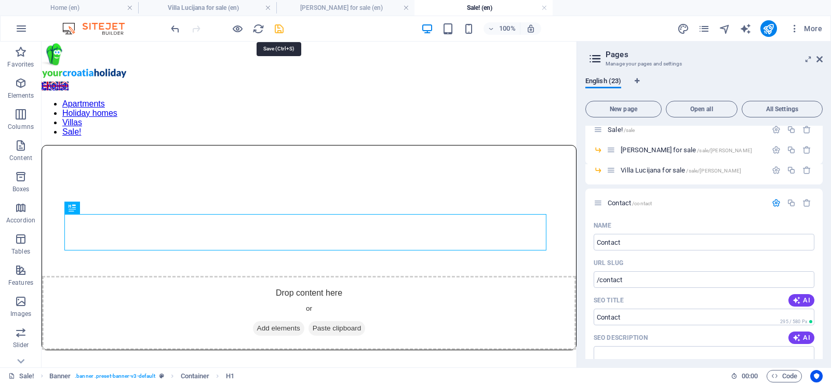
drag, startPoint x: 279, startPoint y: 30, endPoint x: 378, endPoint y: 165, distance: 167.0
click at [279, 29] on icon "save" at bounding box center [279, 29] width 12 height 12
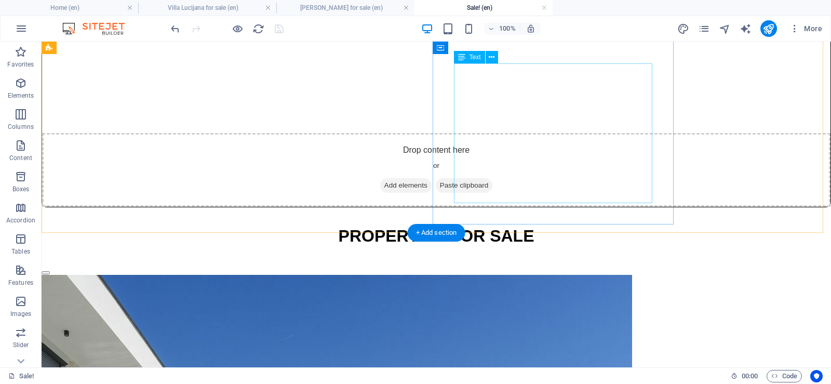
scroll to position [101, 0]
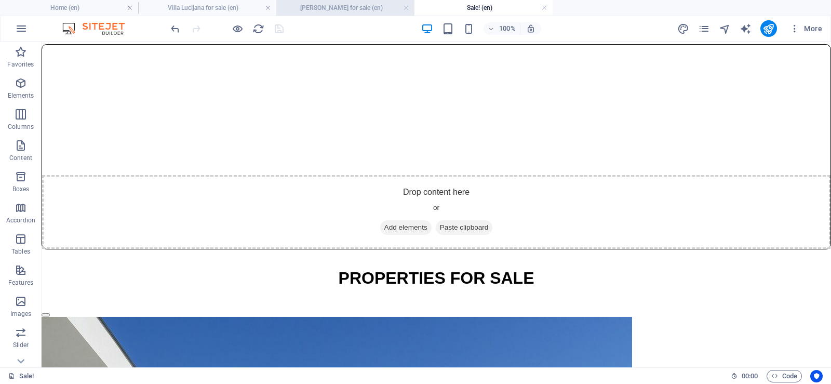
click at [339, 4] on h4 "[PERSON_NAME] for sale (en)" at bounding box center [345, 7] width 138 height 11
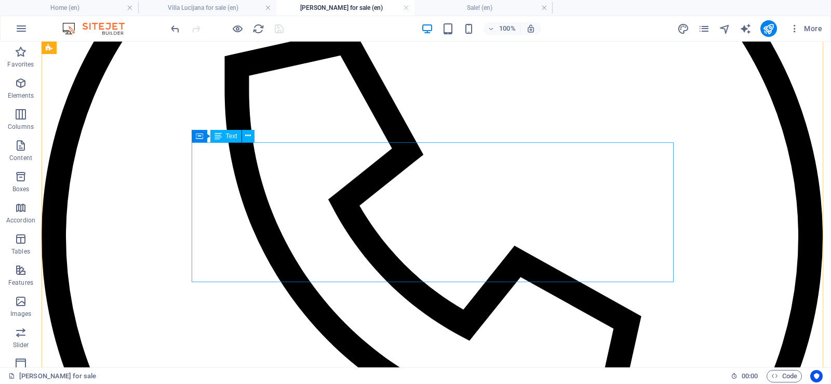
scroll to position [260, 0]
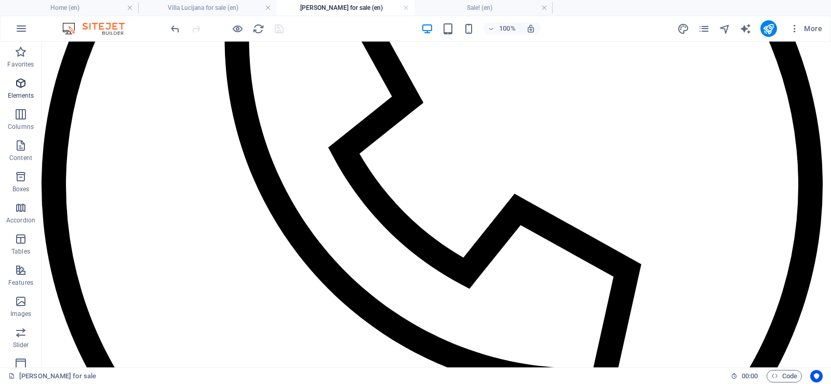
click at [22, 86] on icon "button" at bounding box center [21, 83] width 12 height 12
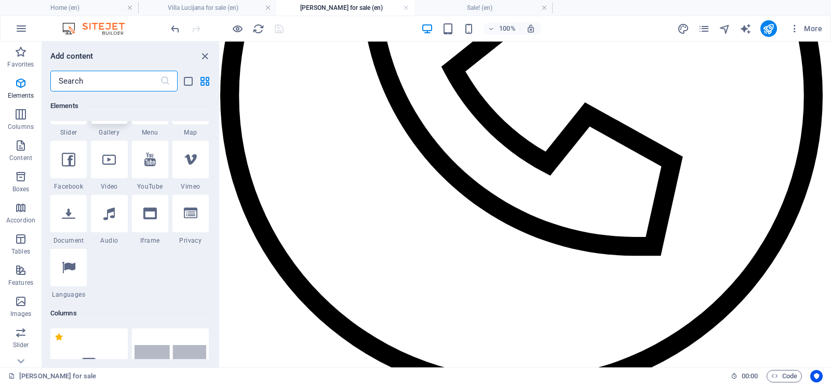
scroll to position [318, 0]
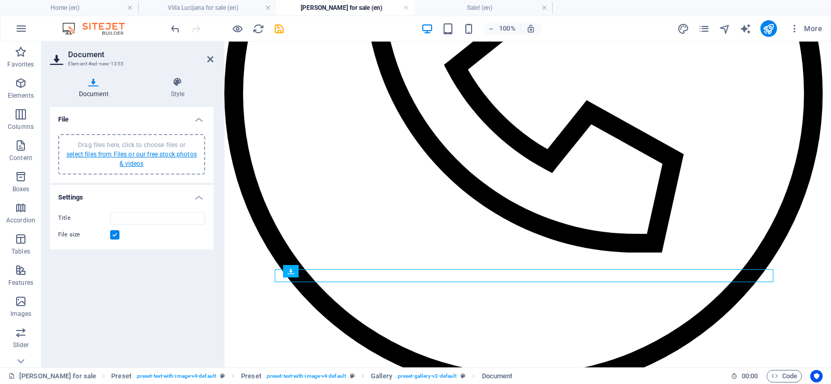
click at [125, 157] on link "select files from Files or our free stock photos & videos" at bounding box center [131, 159] width 130 height 17
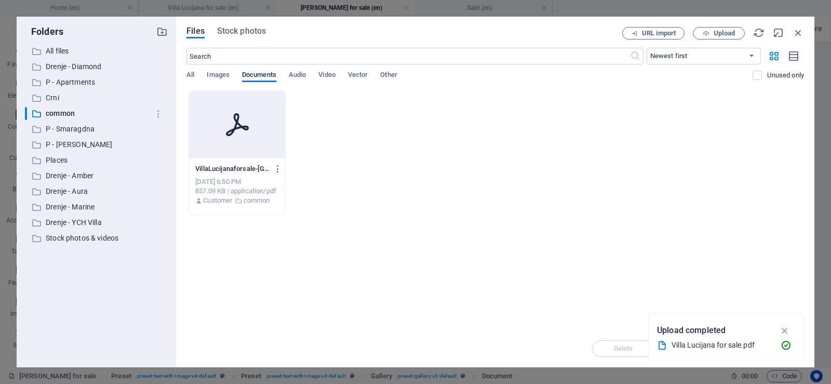
click at [223, 124] on div at bounding box center [237, 125] width 96 height 68
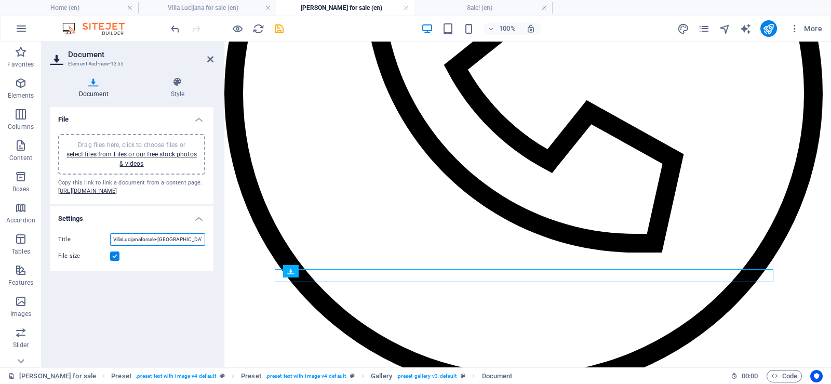
scroll to position [0, 26]
drag, startPoint x: 143, startPoint y: 257, endPoint x: 192, endPoint y: 262, distance: 49.6
click at [192, 246] on input "VillaLucijanaforsale-[GEOGRAPHIC_DATA]pdf" at bounding box center [157, 239] width 95 height 12
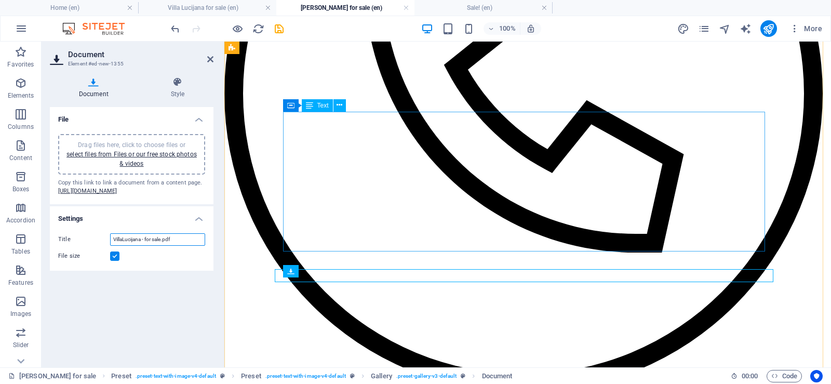
type input "VillaLucijana - for sale.pdf"
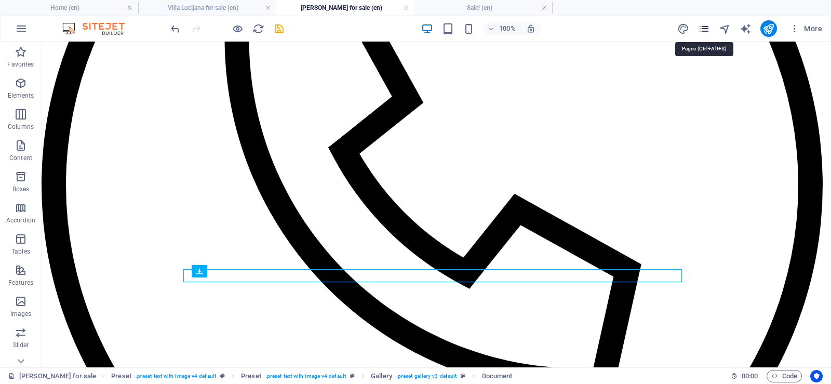
click at [703, 30] on icon "pages" at bounding box center [704, 29] width 12 height 12
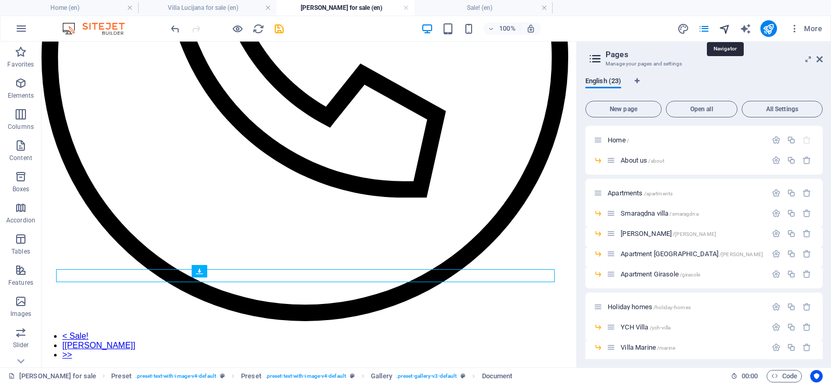
click at [730, 30] on icon "navigator" at bounding box center [725, 29] width 12 height 12
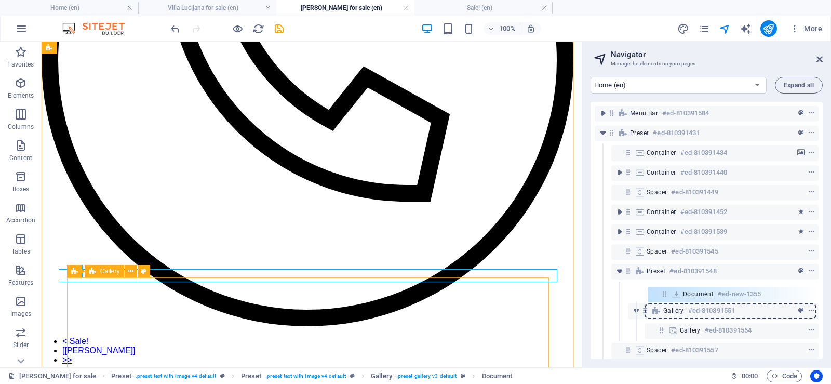
scroll to position [2, 0]
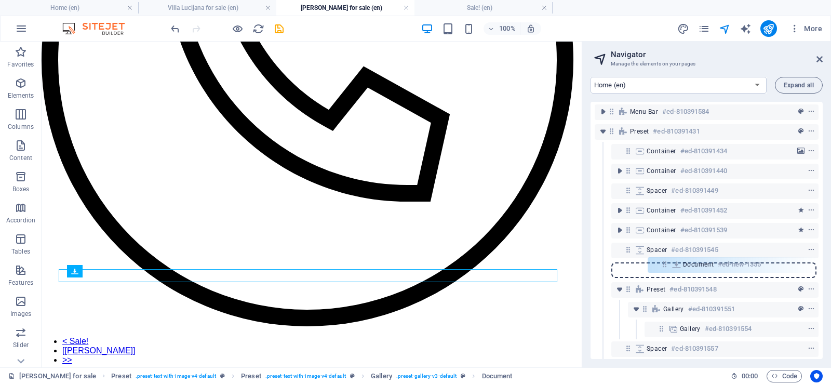
drag, startPoint x: 661, startPoint y: 310, endPoint x: 666, endPoint y: 260, distance: 49.6
click at [666, 260] on div "Menu Bar #ed-810391584 Preset #ed-810391431 Container #ed-810391434 Container #…" at bounding box center [707, 230] width 232 height 257
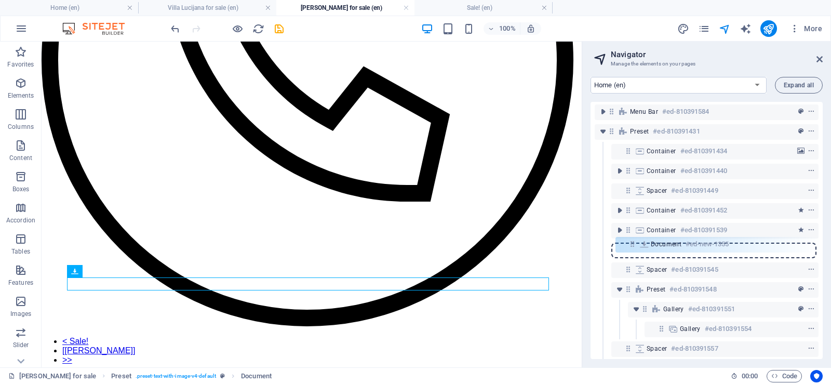
drag, startPoint x: 628, startPoint y: 269, endPoint x: 635, endPoint y: 242, distance: 27.8
click at [635, 242] on div "Menu Bar #ed-810391584 Preset #ed-810391431 Container #ed-810391434 Container #…" at bounding box center [707, 230] width 232 height 257
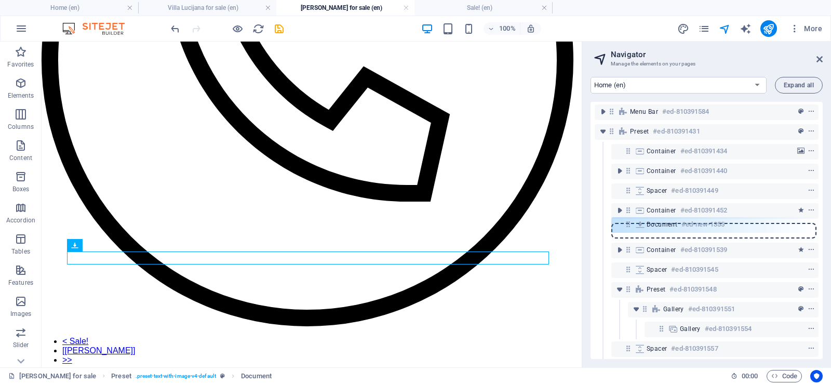
drag, startPoint x: 628, startPoint y: 250, endPoint x: 631, endPoint y: 225, distance: 25.1
click at [631, 225] on div "Menu Bar #ed-810391584 Preset #ed-810391431 Container #ed-810391434 Container #…" at bounding box center [707, 230] width 232 height 257
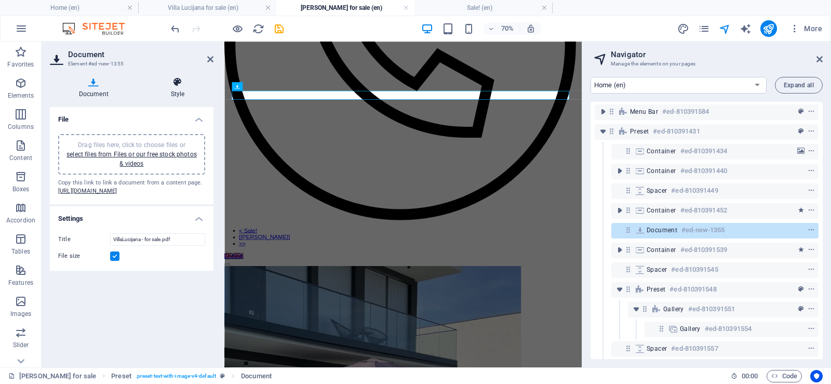
click at [178, 83] on icon at bounding box center [178, 82] width 72 height 10
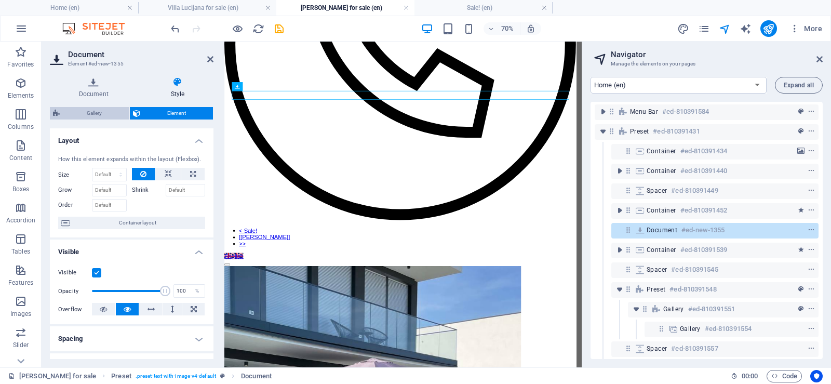
click at [83, 114] on span "Gallery" at bounding box center [94, 113] width 63 height 12
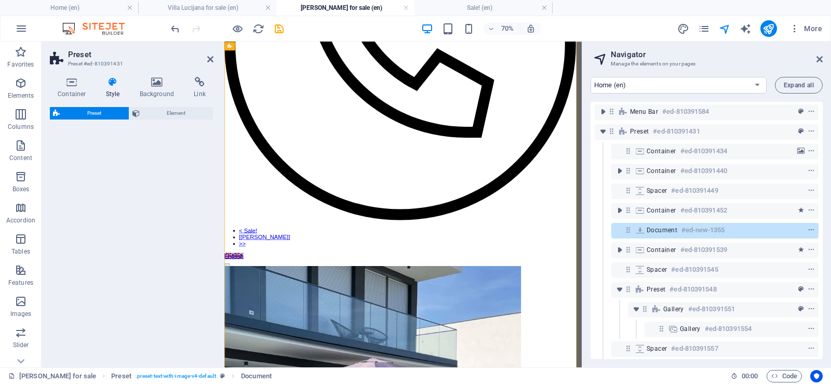
select select "rem"
select select "px"
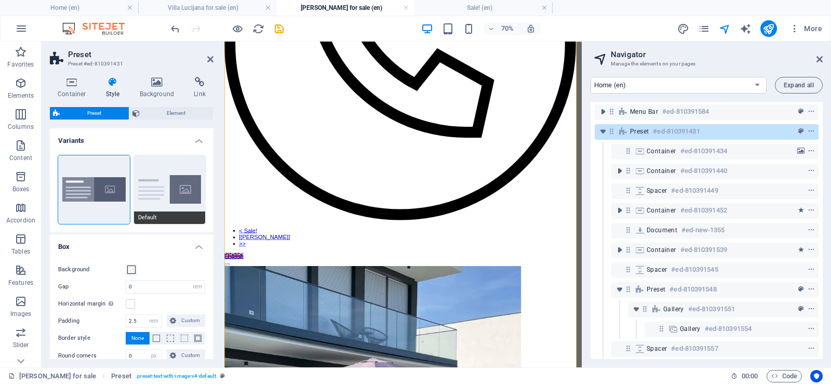
click at [180, 188] on button "Default" at bounding box center [170, 189] width 72 height 69
type input "2"
type input "0"
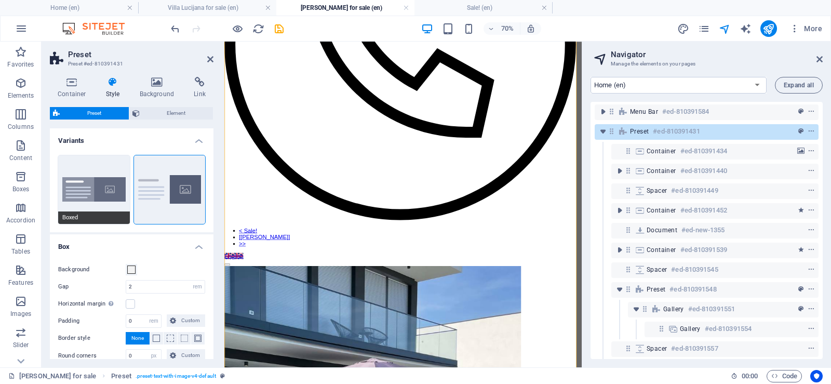
click at [85, 185] on button "Boxed" at bounding box center [94, 189] width 72 height 69
type input "0"
type input "2.5"
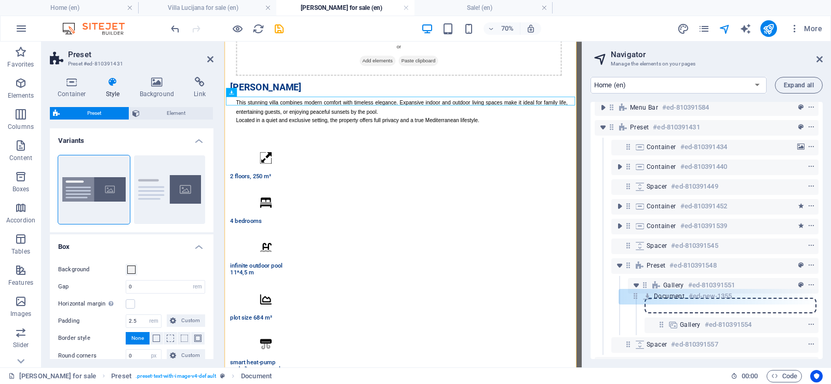
scroll to position [10, 0]
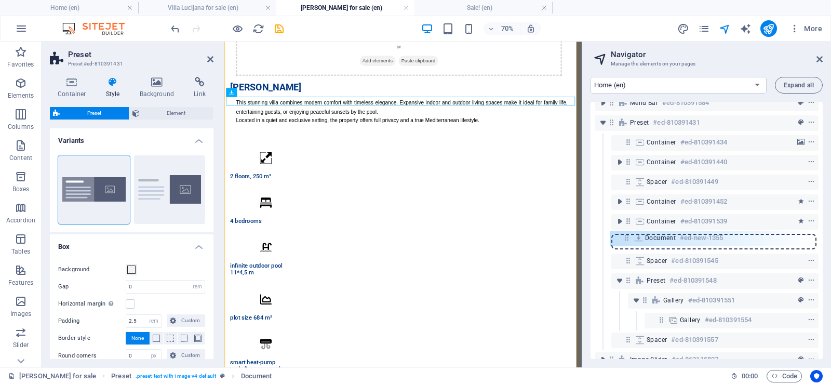
drag, startPoint x: 628, startPoint y: 232, endPoint x: 626, endPoint y: 242, distance: 10.7
click at [626, 242] on div "Menu Bar #ed-810391584 Preset #ed-810391431 Container #ed-810391434 Container #…" at bounding box center [707, 230] width 232 height 257
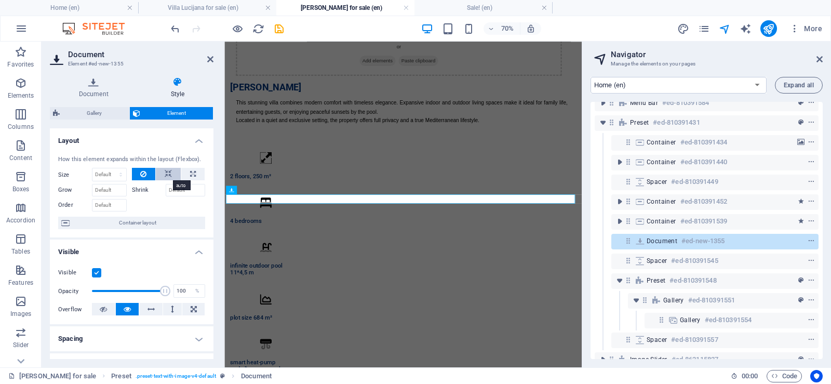
click at [165, 175] on icon at bounding box center [168, 174] width 7 height 12
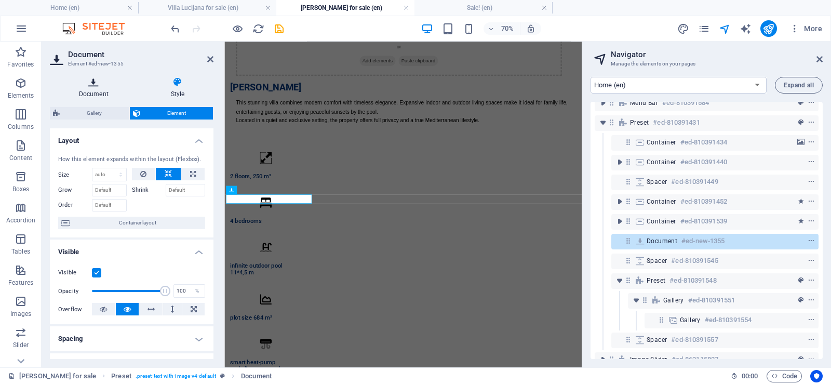
click at [90, 87] on h4 "Document" at bounding box center [96, 88] width 92 height 22
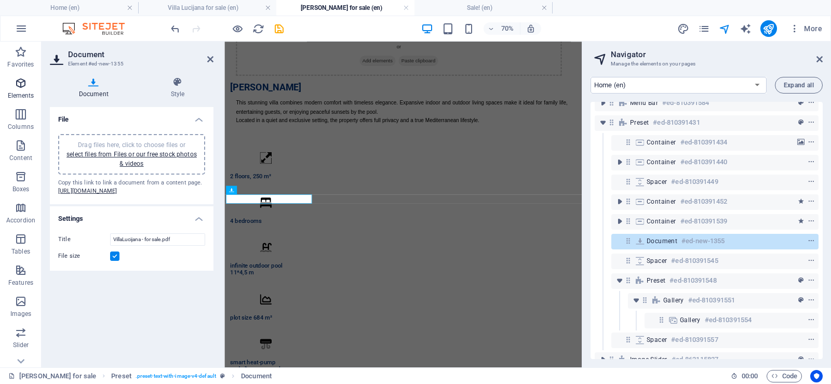
click at [16, 91] on span "Elements" at bounding box center [21, 89] width 42 height 25
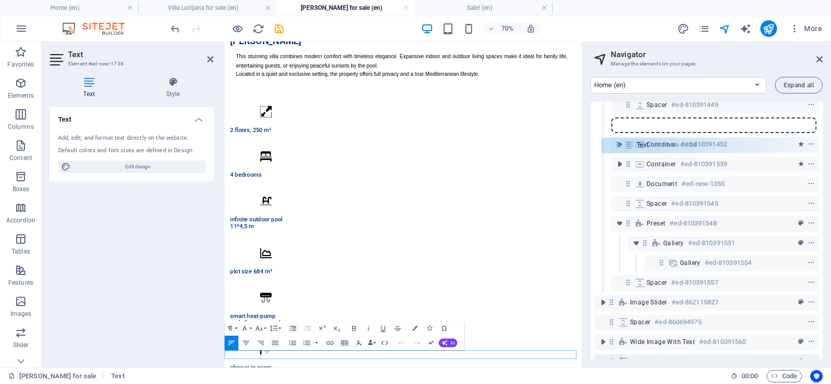
scroll to position [57, 0]
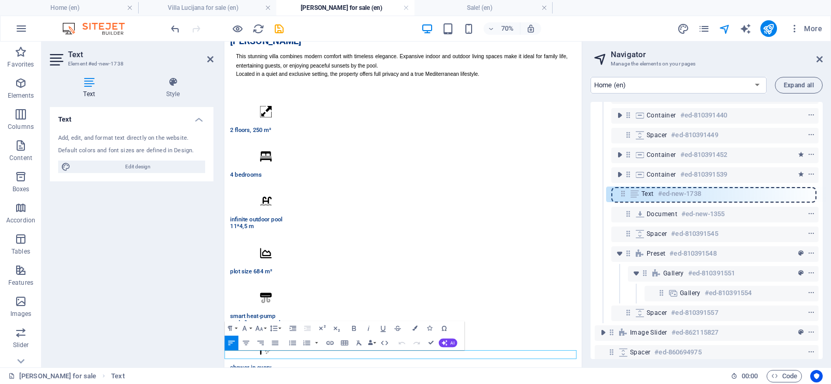
drag, startPoint x: 612, startPoint y: 240, endPoint x: 625, endPoint y: 190, distance: 52.0
click at [625, 190] on div "Menu Bar #ed-810391584 Preset #ed-810391431 Container #ed-810391434 Container #…" at bounding box center [707, 230] width 232 height 257
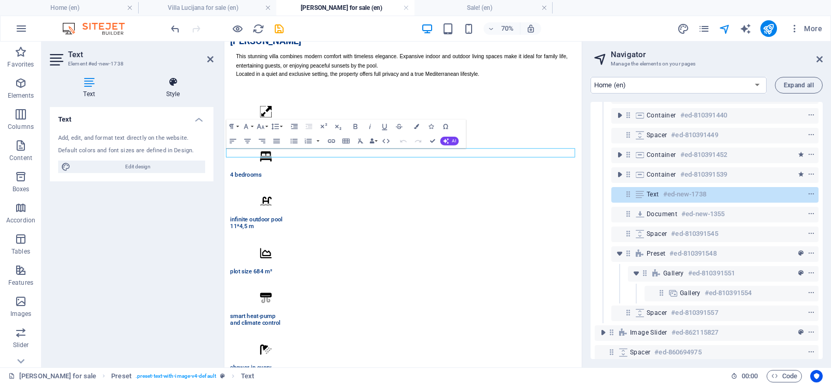
click at [173, 86] on icon at bounding box center [172, 82] width 81 height 10
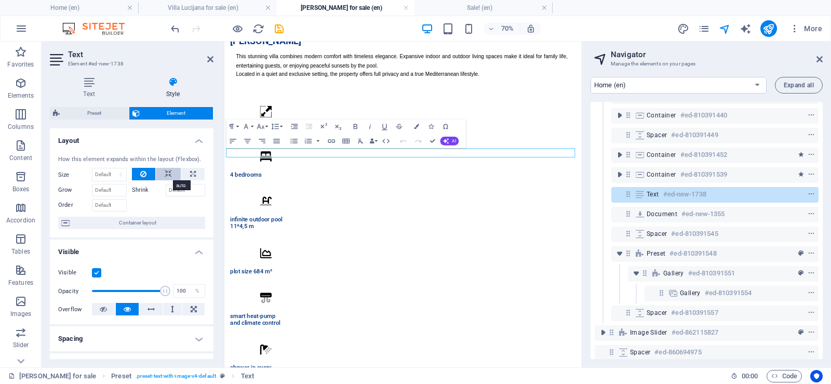
click at [165, 175] on icon at bounding box center [168, 174] width 7 height 12
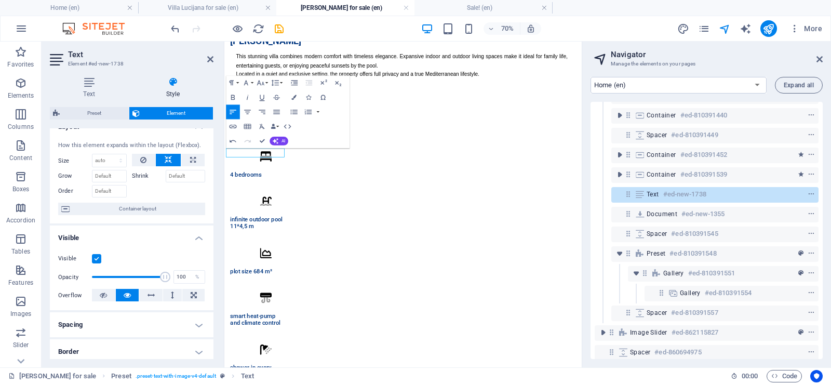
scroll to position [0, 0]
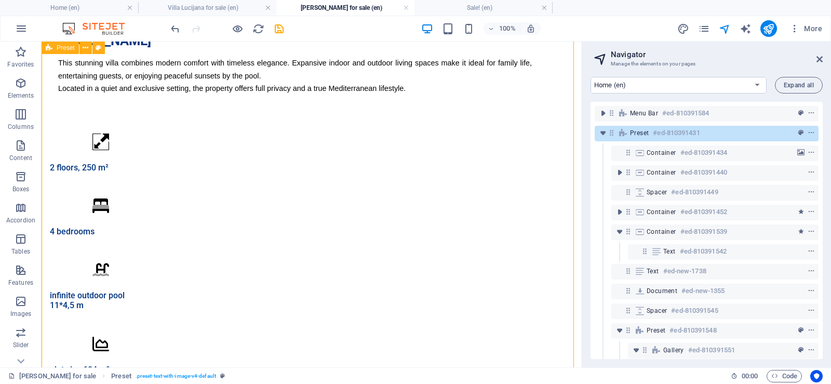
select select "rem"
select select "px"
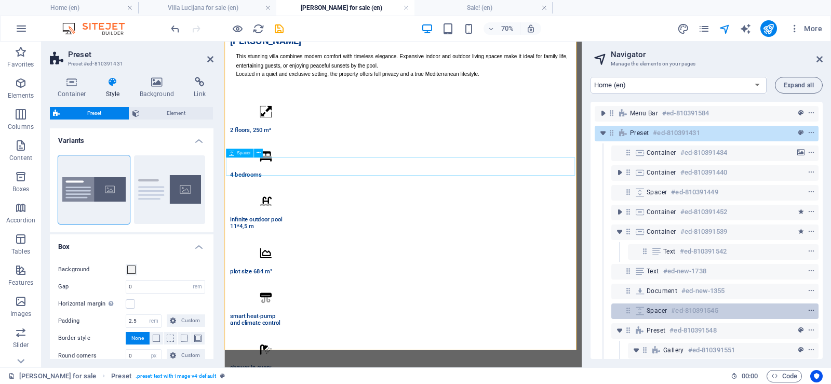
click at [809, 309] on icon "context-menu" at bounding box center [811, 310] width 7 height 7
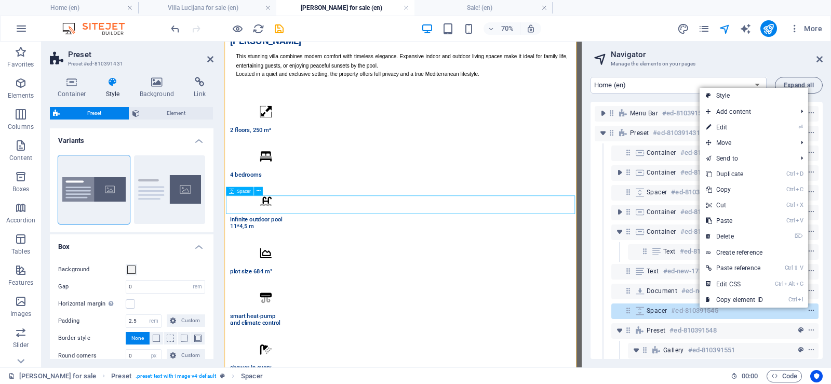
scroll to position [271, 0]
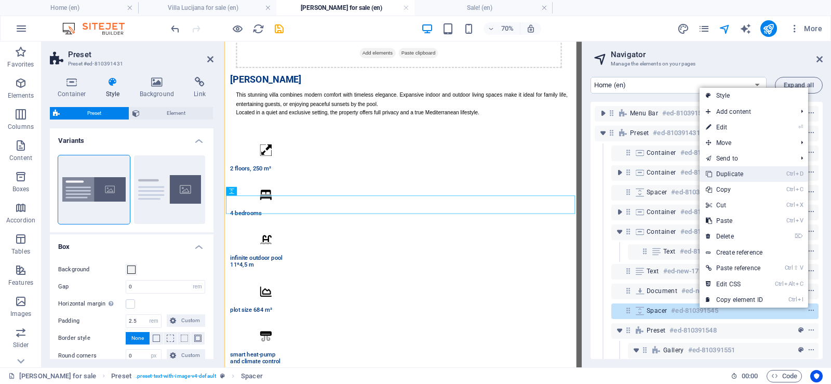
click at [737, 175] on link "Ctrl D Duplicate" at bounding box center [735, 174] width 70 height 16
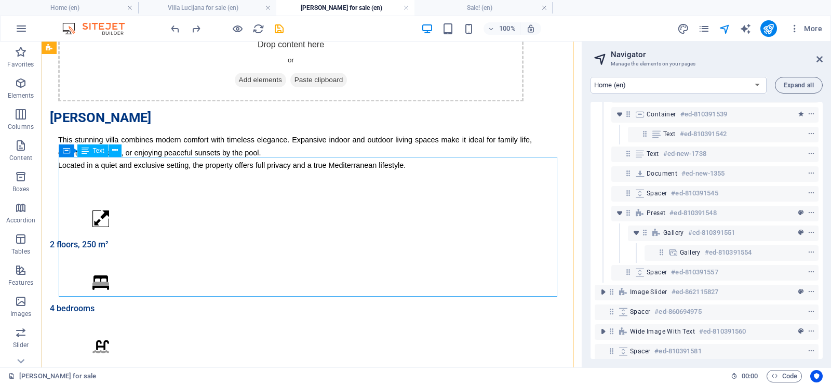
scroll to position [205, 0]
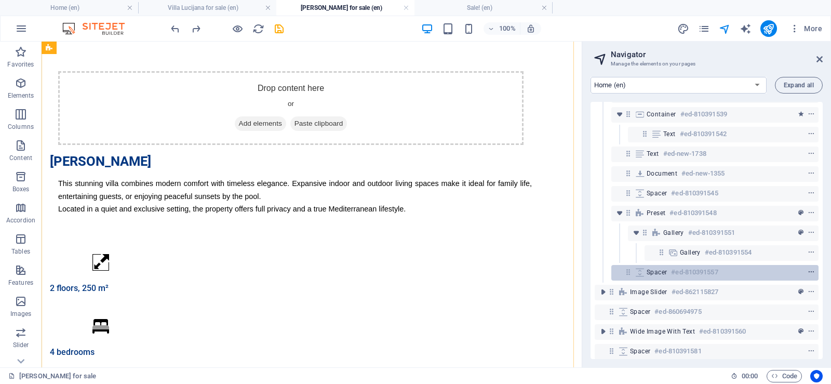
click at [809, 270] on icon "context-menu" at bounding box center [811, 272] width 7 height 7
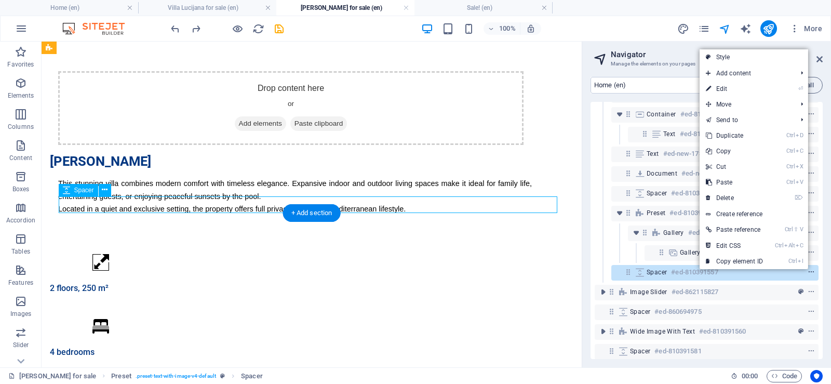
scroll to position [595, 0]
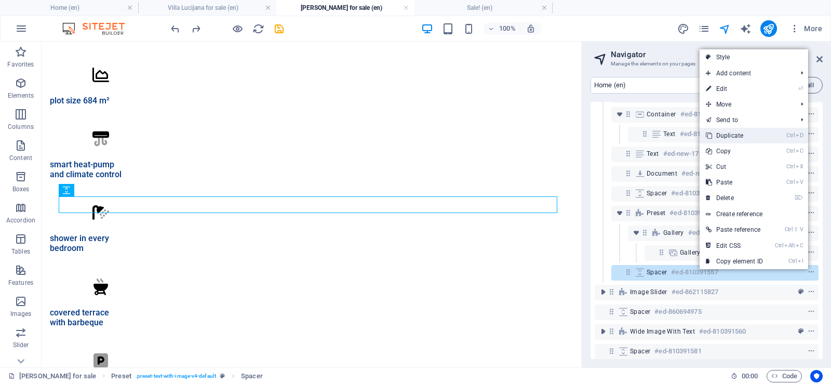
click at [742, 135] on link "Ctrl D Duplicate" at bounding box center [735, 136] width 70 height 16
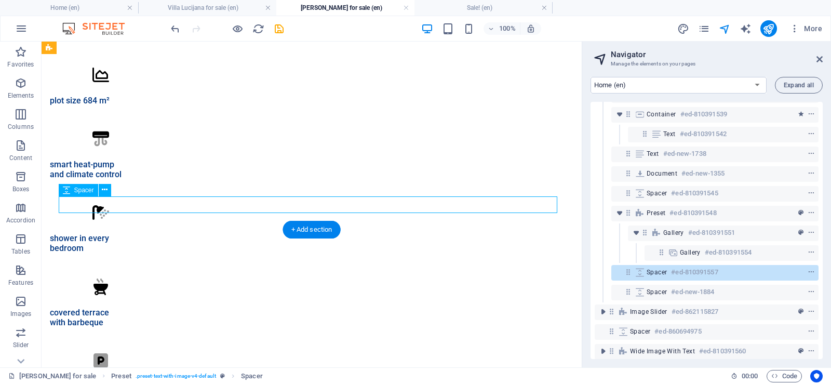
click at [628, 274] on icon at bounding box center [628, 271] width 9 height 9
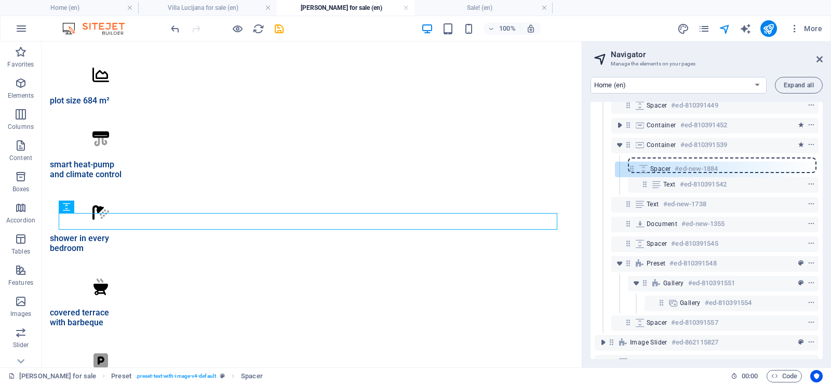
scroll to position [86, 0]
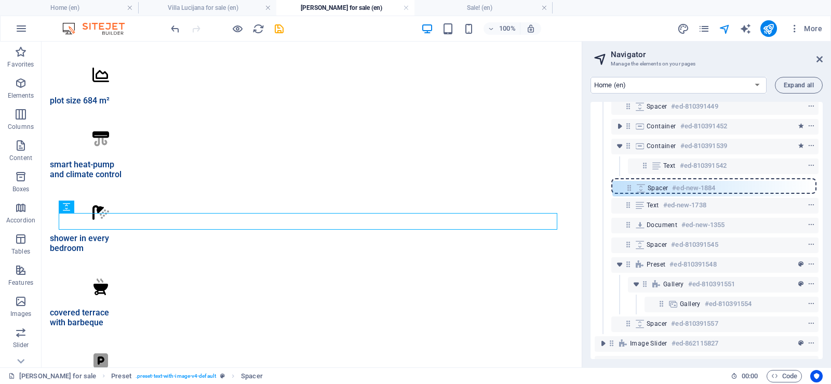
drag, startPoint x: 627, startPoint y: 291, endPoint x: 330, endPoint y: 190, distance: 313.4
click at [632, 187] on div "Menu Bar #ed-810391584 Preset #ed-810391431 Container #ed-810391434 Container #…" at bounding box center [707, 230] width 232 height 257
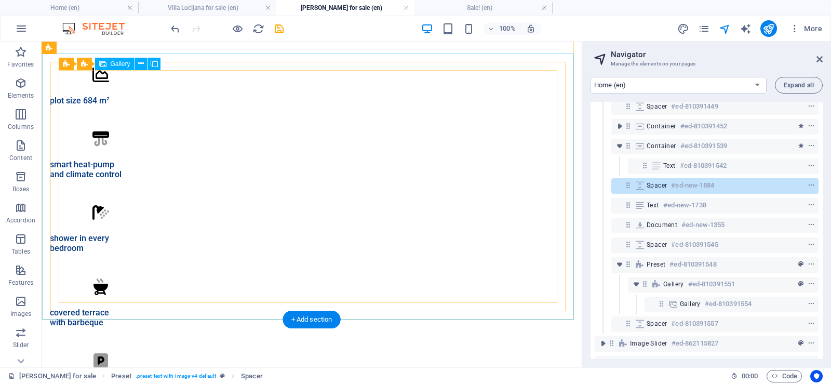
scroll to position [324, 0]
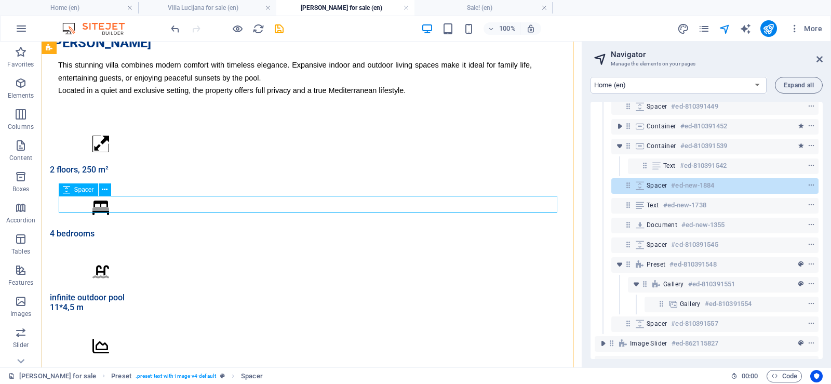
select select "rem"
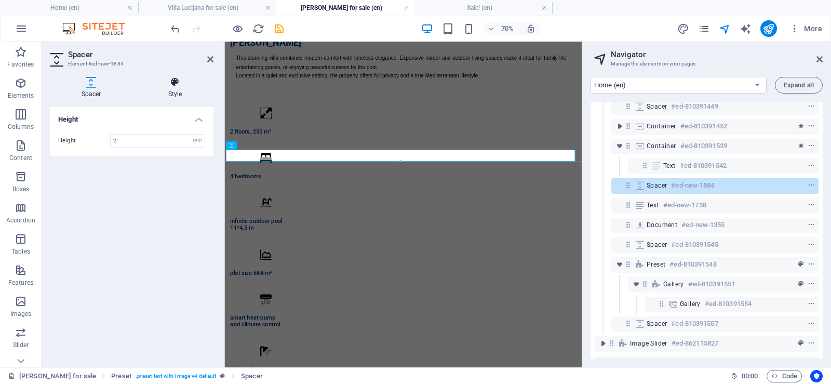
click at [173, 87] on icon at bounding box center [175, 82] width 77 height 10
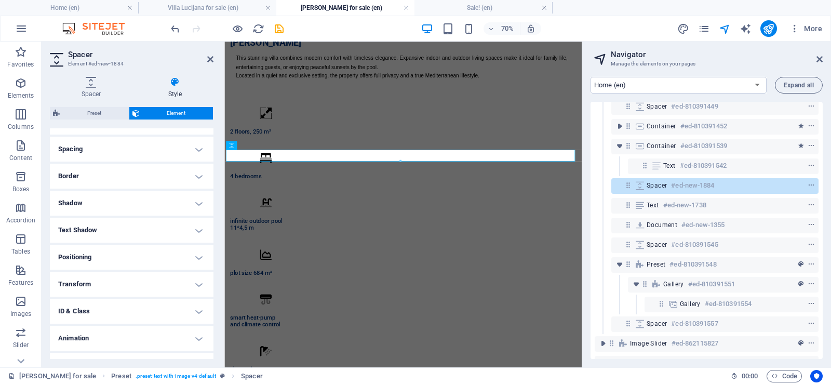
scroll to position [208, 0]
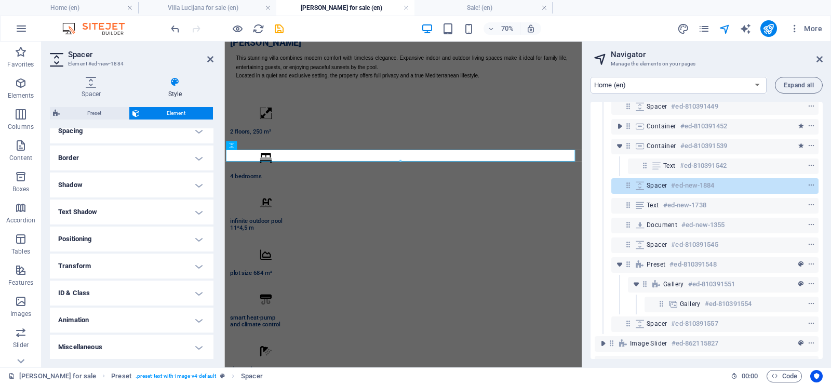
click at [104, 159] on h4 "Border" at bounding box center [132, 157] width 164 height 25
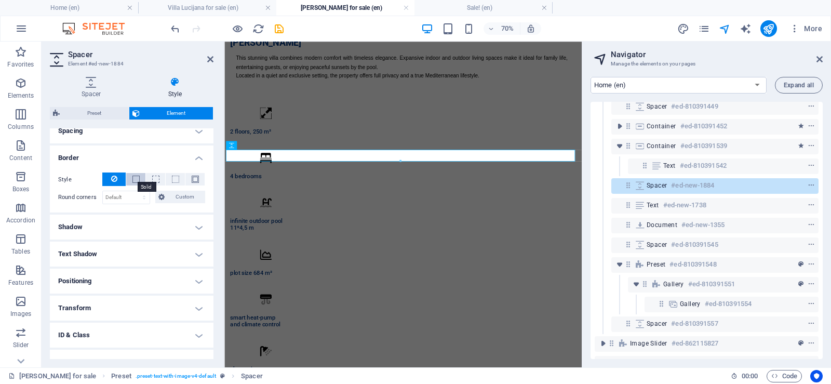
click at [132, 179] on span at bounding box center [135, 179] width 7 height 7
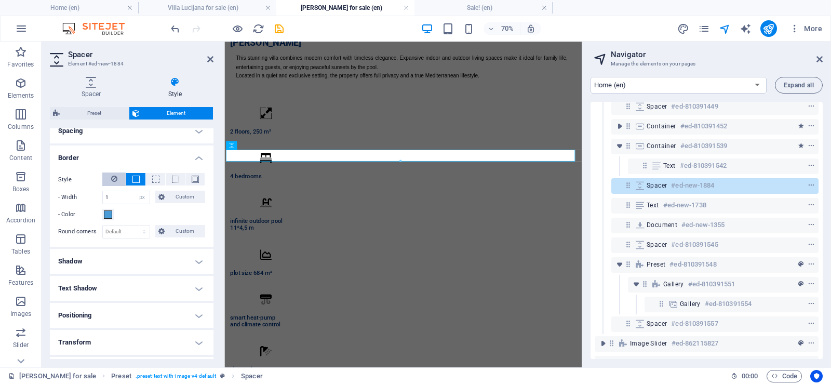
click at [110, 178] on button at bounding box center [113, 179] width 23 height 14
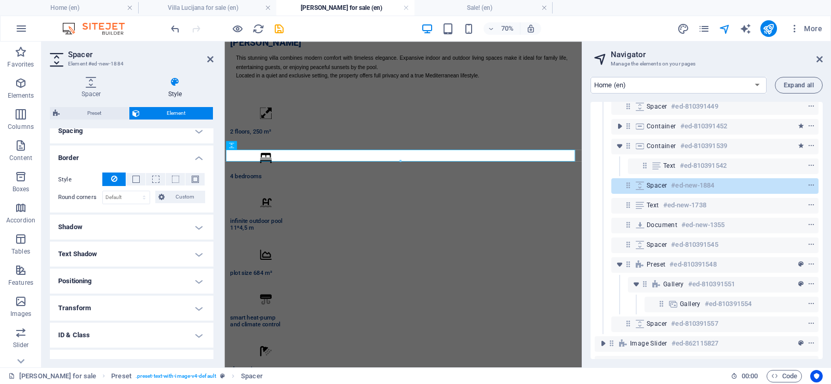
click at [111, 230] on h4 "Shadow" at bounding box center [132, 227] width 164 height 25
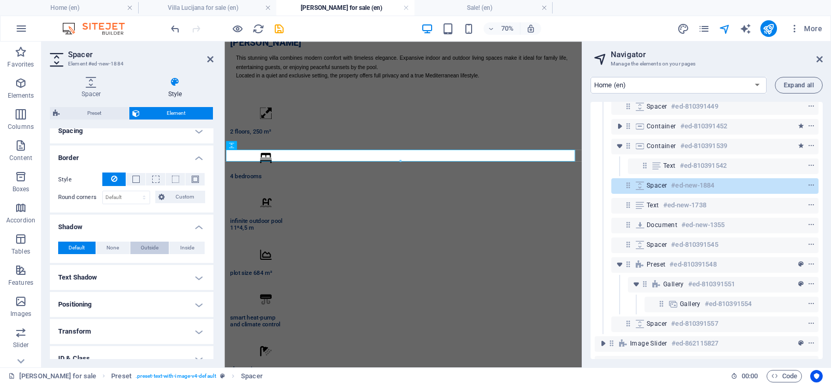
click at [145, 248] on span "Outside" at bounding box center [150, 248] width 18 height 12
type input "2"
type input "4"
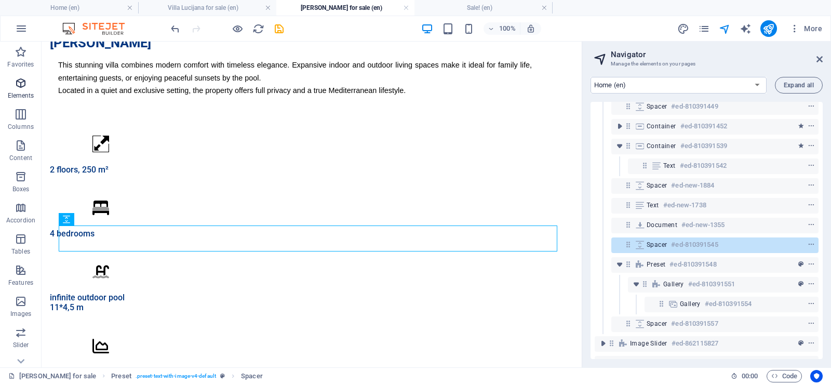
click at [20, 87] on icon "button" at bounding box center [21, 83] width 12 height 12
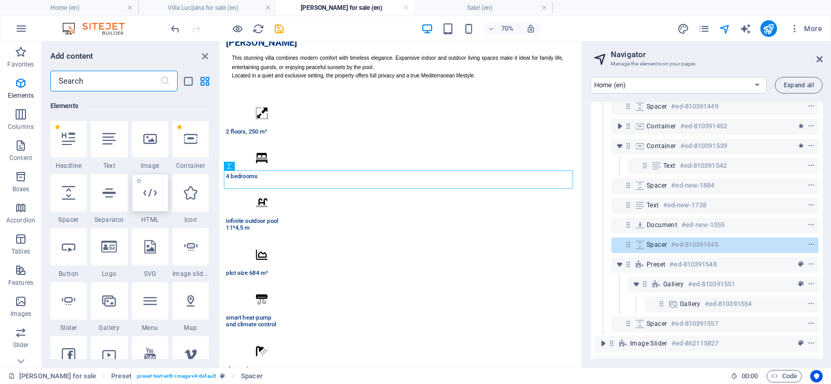
scroll to position [111, 0]
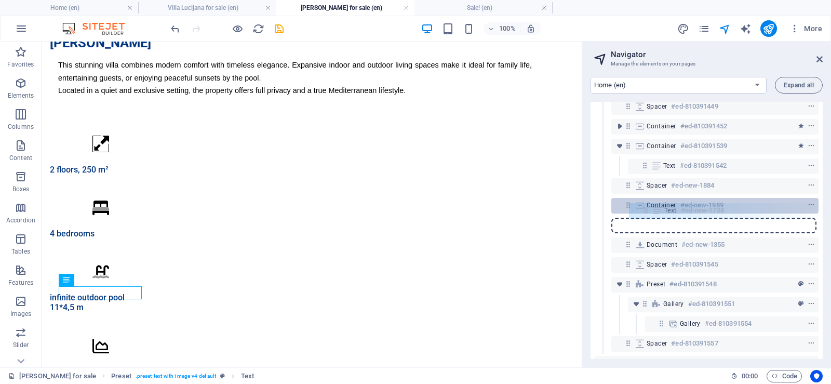
drag, startPoint x: 629, startPoint y: 226, endPoint x: 651, endPoint y: 210, distance: 27.2
click at [651, 210] on div "Menu Bar #ed-810391584 Preset #ed-810391431 Container #ed-810391434 Container #…" at bounding box center [707, 230] width 232 height 257
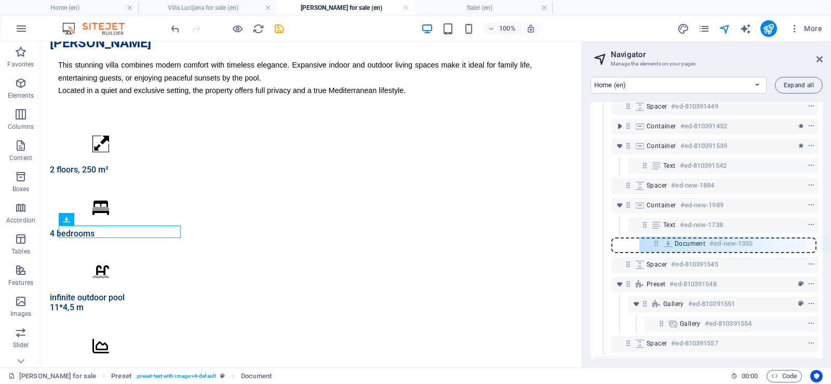
drag, startPoint x: 630, startPoint y: 245, endPoint x: 663, endPoint y: 242, distance: 33.3
click at [663, 242] on div "Menu Bar #ed-810391584 Preset #ed-810391431 Container #ed-810391434 Container #…" at bounding box center [707, 230] width 232 height 257
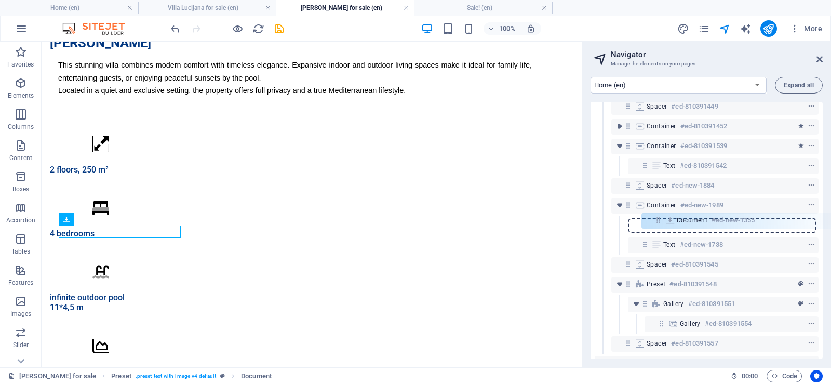
drag, startPoint x: 630, startPoint y: 244, endPoint x: 662, endPoint y: 216, distance: 42.4
click at [662, 216] on div "Menu Bar #ed-810391584 Preset #ed-810391431 Container #ed-810391434 Container #…" at bounding box center [707, 230] width 232 height 257
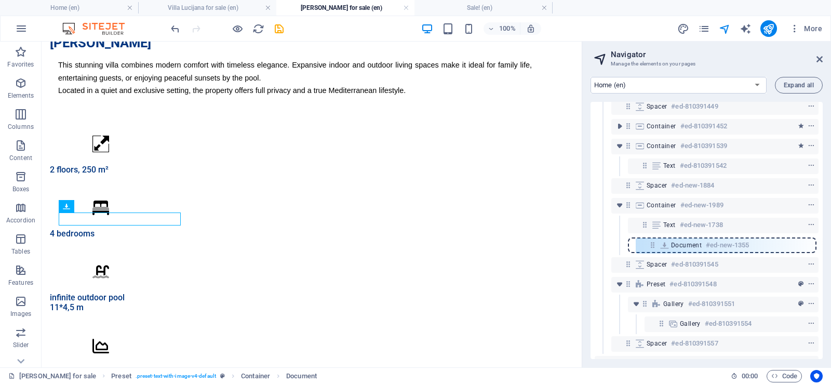
drag, startPoint x: 646, startPoint y: 223, endPoint x: 654, endPoint y: 246, distance: 24.8
click at [654, 246] on div "Menu Bar #ed-810391584 Preset #ed-810391431 Container #ed-810391434 Container #…" at bounding box center [707, 230] width 232 height 257
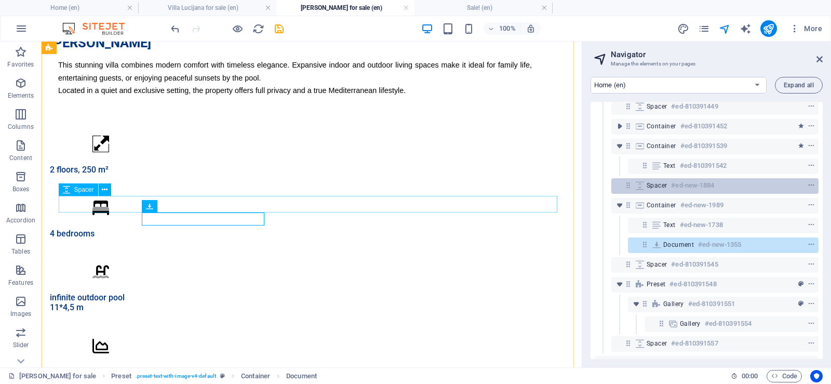
click at [672, 186] on h6 "#ed-new-1884" at bounding box center [692, 185] width 43 height 12
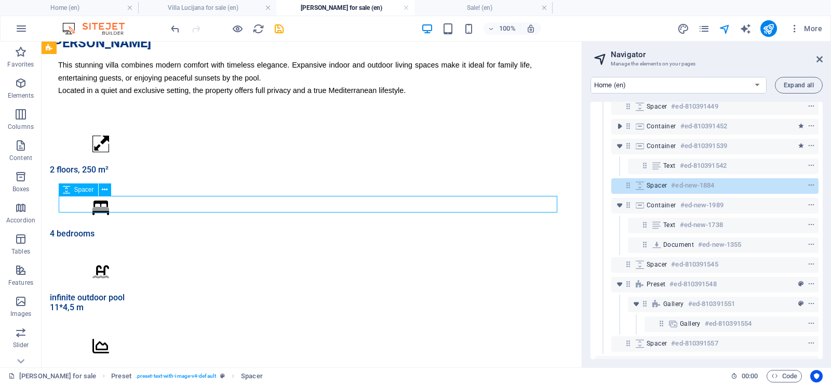
click at [672, 186] on h6 "#ed-new-1884" at bounding box center [692, 185] width 43 height 12
select select "px"
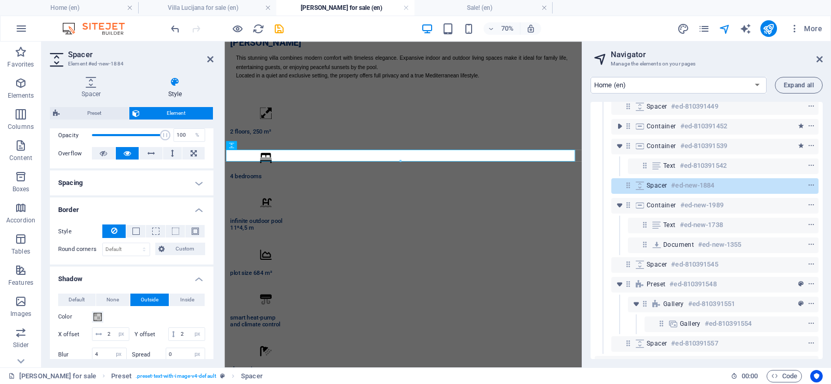
scroll to position [208, 0]
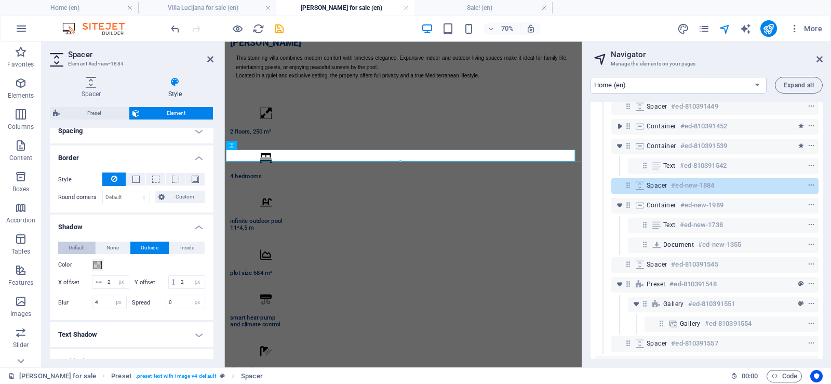
click at [77, 249] on span "Default" at bounding box center [77, 248] width 16 height 12
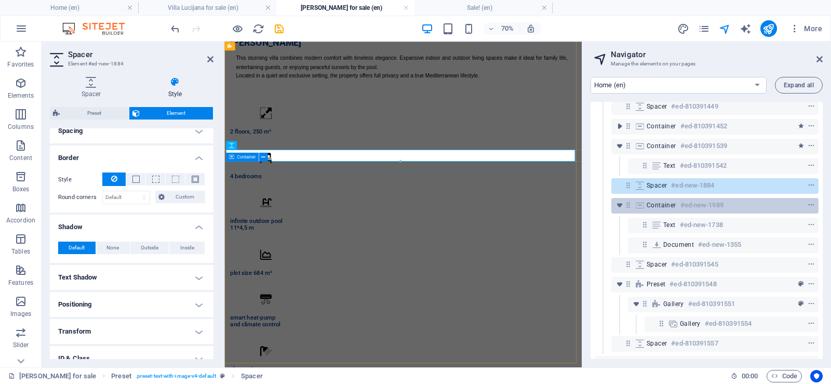
click at [660, 202] on span "Container" at bounding box center [662, 205] width 30 height 8
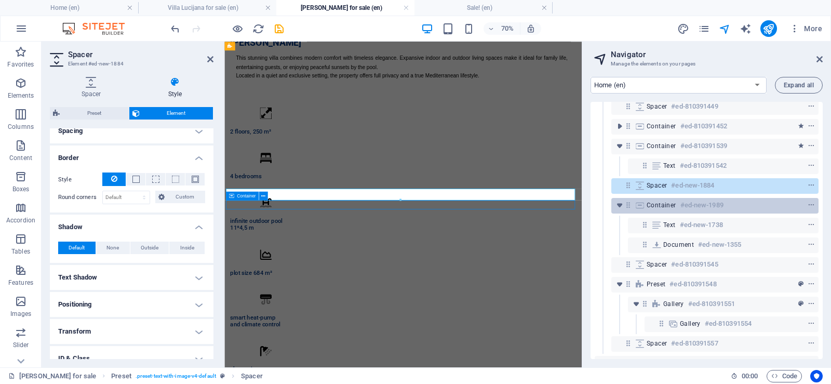
click at [660, 202] on span "Container" at bounding box center [662, 205] width 30 height 8
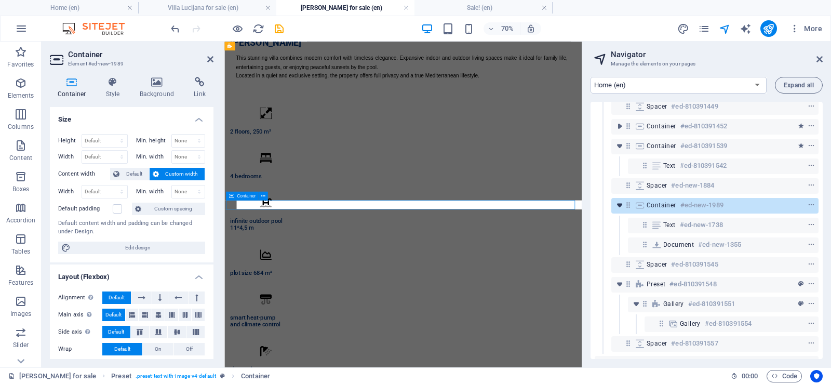
scroll to position [268, 0]
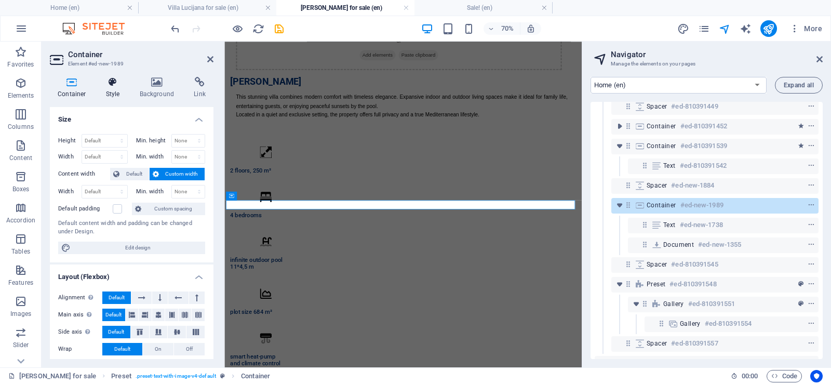
click at [111, 85] on icon at bounding box center [113, 82] width 30 height 10
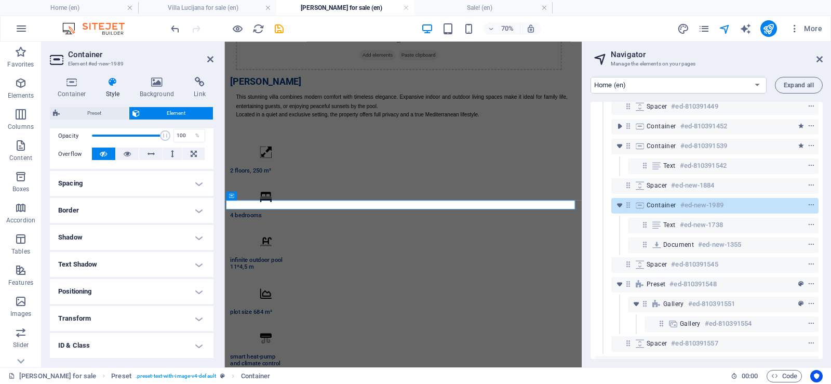
scroll to position [208, 0]
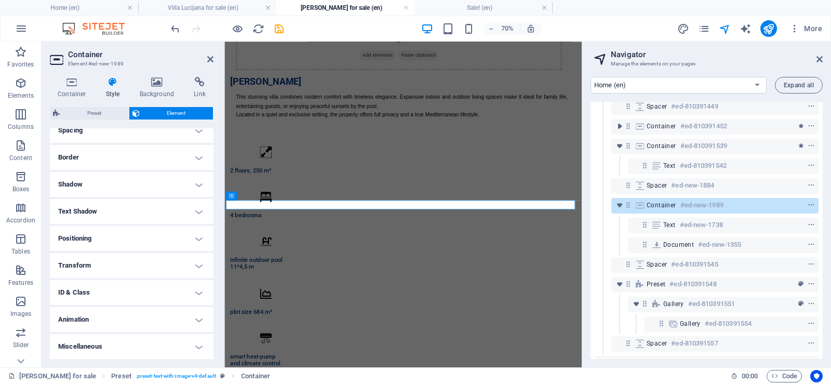
click at [101, 184] on h4 "Shadow" at bounding box center [132, 184] width 164 height 25
click at [98, 182] on h4 "Shadow" at bounding box center [132, 184] width 164 height 25
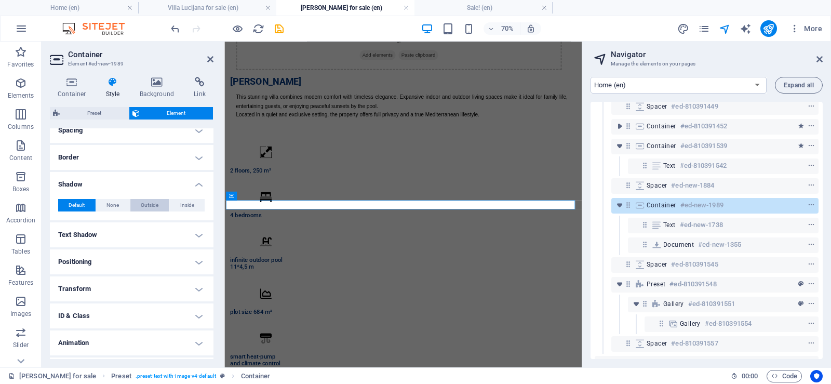
click at [148, 205] on span "Outside" at bounding box center [150, 205] width 18 height 12
type input "2"
type input "4"
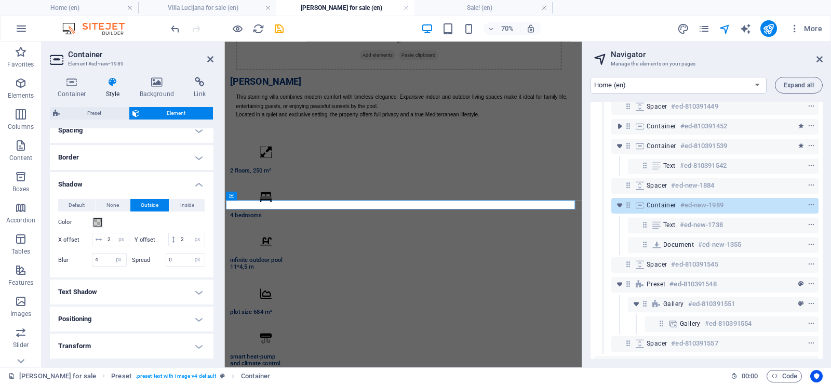
click at [149, 205] on span "Outside" at bounding box center [150, 205] width 18 height 12
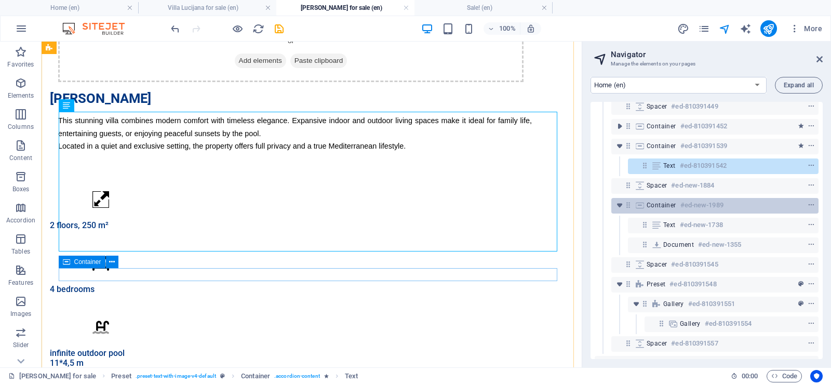
click at [667, 205] on span "Container" at bounding box center [662, 205] width 30 height 8
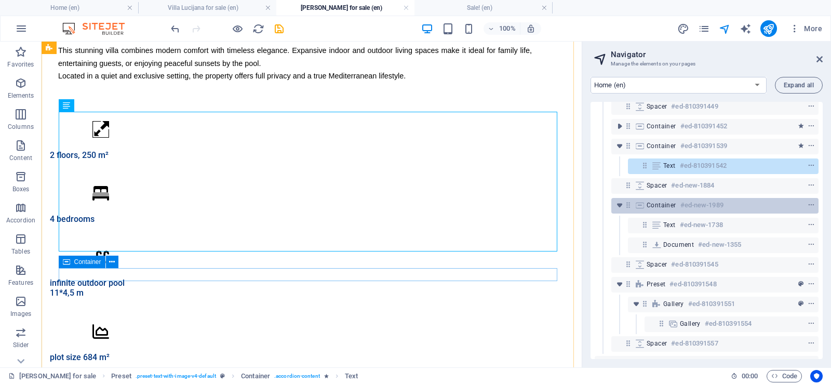
click at [667, 205] on span "Container" at bounding box center [662, 205] width 30 height 8
select select "px"
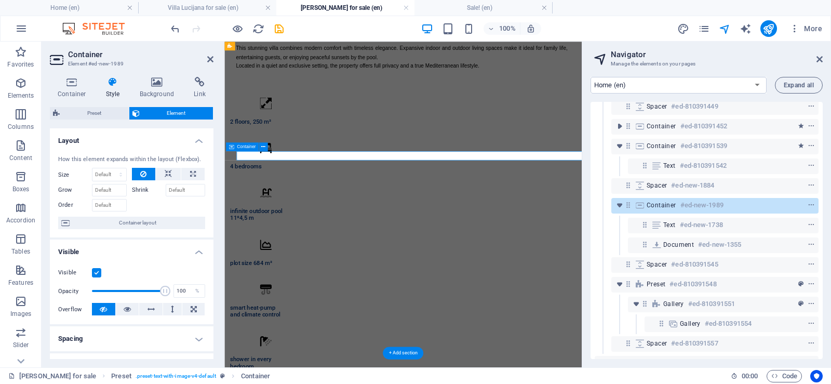
click at [667, 205] on span "Container" at bounding box center [662, 205] width 30 height 8
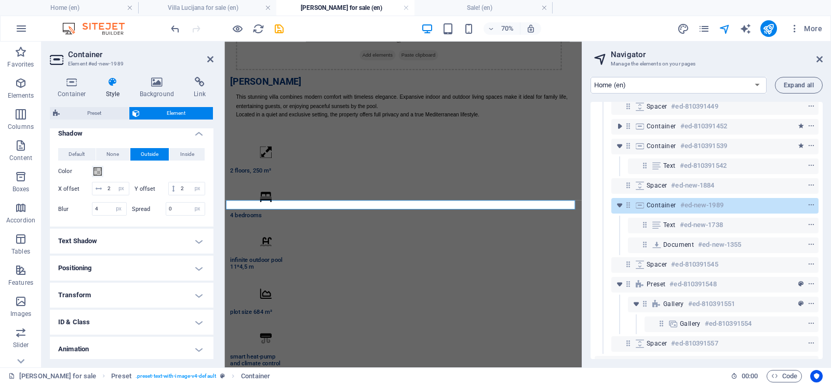
scroll to position [260, 0]
click at [107, 186] on input "2" at bounding box center [117, 188] width 24 height 12
type input "-2"
click at [178, 194] on input "2" at bounding box center [191, 188] width 26 height 12
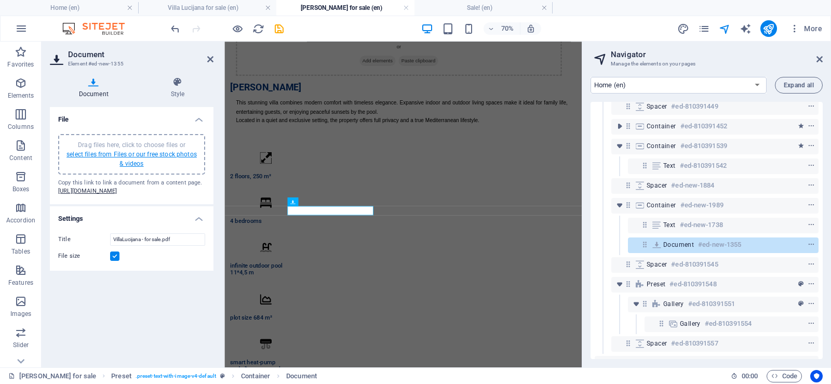
click at [155, 156] on link "select files from Files or our free stock photos & videos" at bounding box center [131, 159] width 130 height 17
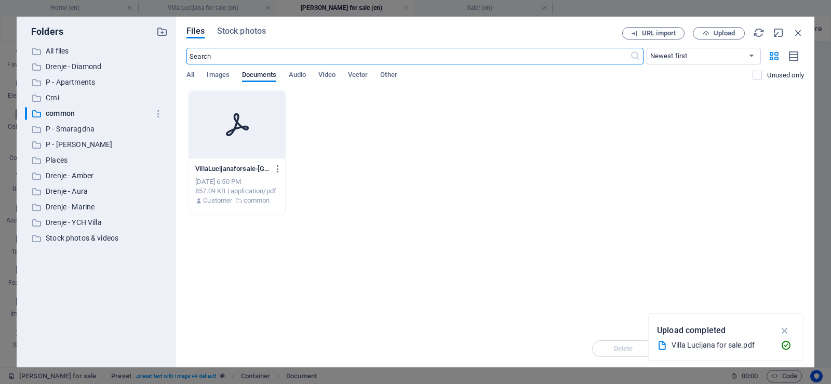
scroll to position [0, 0]
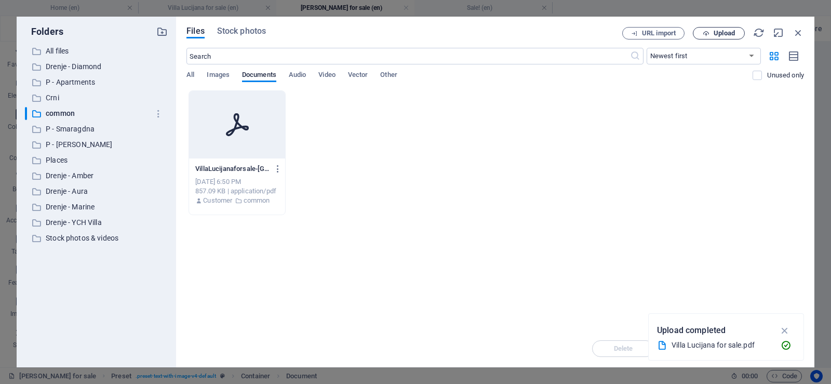
click at [723, 31] on span "Upload" at bounding box center [724, 33] width 21 height 6
click at [276, 168] on icon "button" at bounding box center [278, 168] width 10 height 9
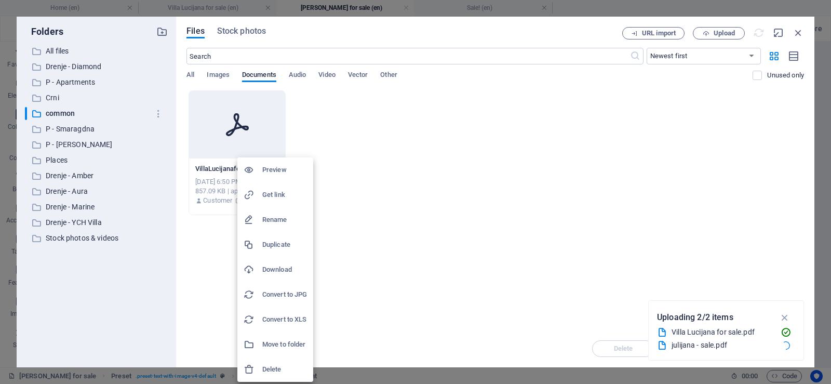
click at [279, 220] on h6 "Rename" at bounding box center [284, 219] width 45 height 12
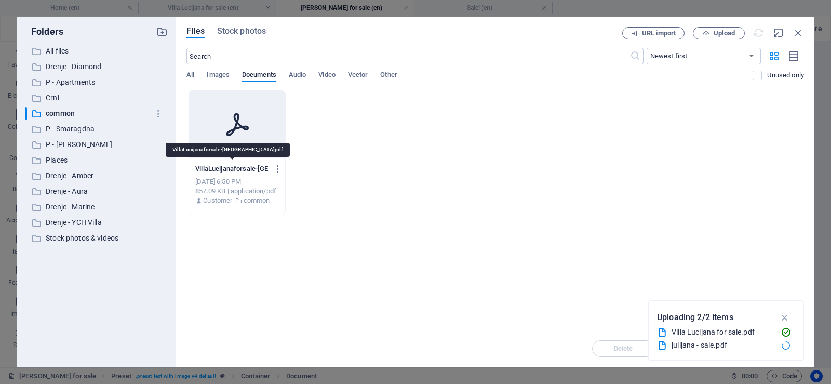
click at [227, 167] on p "VillaLucijanaforsale-[GEOGRAPHIC_DATA]pdf" at bounding box center [232, 168] width 74 height 9
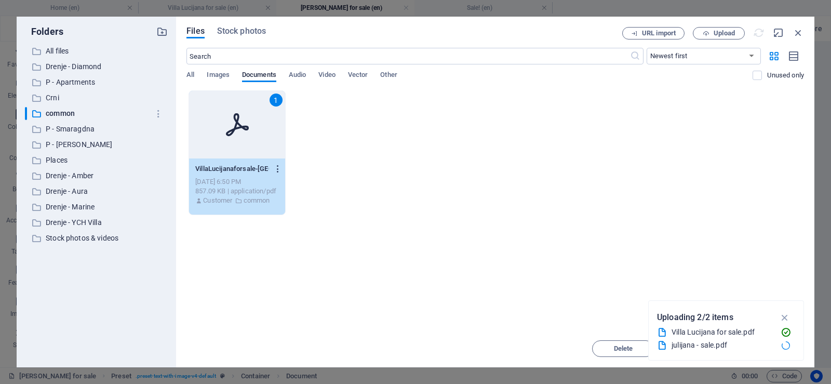
click at [277, 168] on icon "button" at bounding box center [278, 168] width 10 height 9
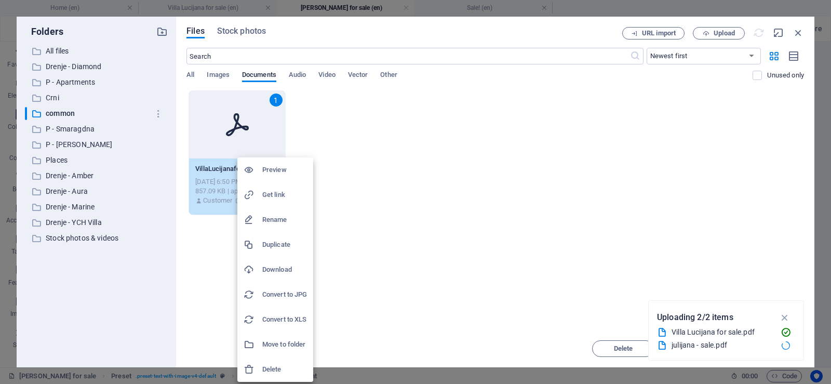
click at [285, 218] on h6 "Rename" at bounding box center [284, 219] width 45 height 12
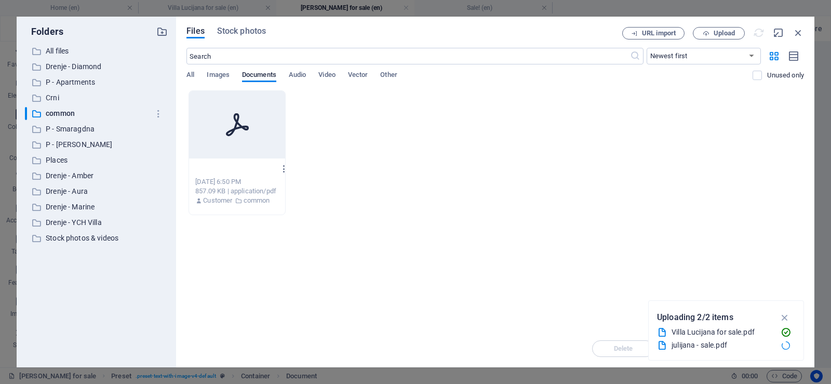
type input "VillaLucijanaforsale-[GEOGRAPHIC_DATA]pdf"
click at [213, 166] on input "VillaLucijanaforsale-[GEOGRAPHIC_DATA]pdf" at bounding box center [235, 169] width 80 height 8
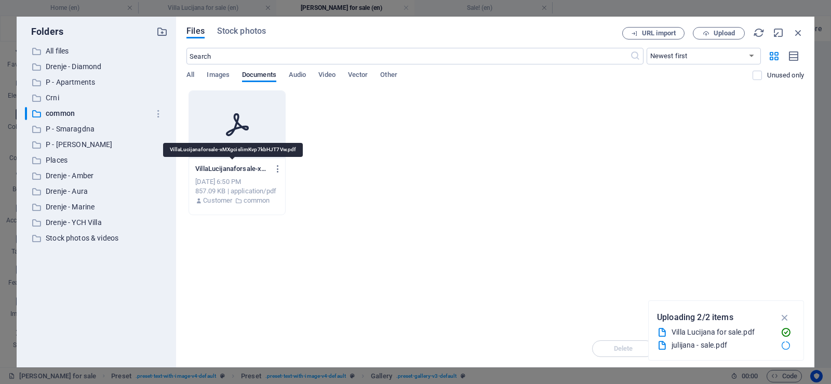
click at [210, 170] on p "VillaLucijanaforsale-xMXgcislimKvp7kbHJT7Vw.pdf" at bounding box center [232, 168] width 74 height 9
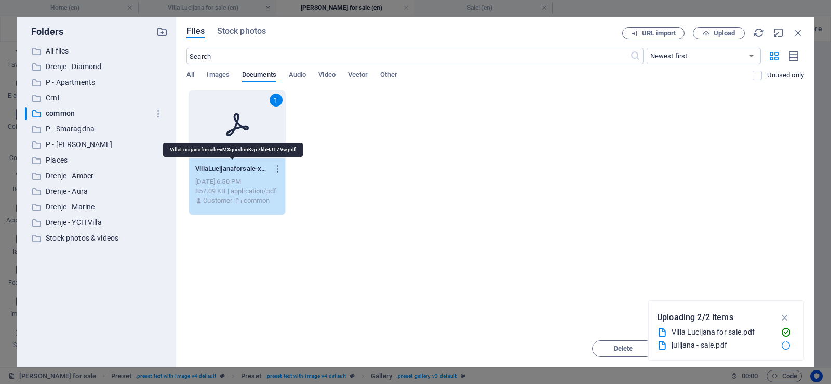
click at [209, 169] on p "VillaLucijanaforsale-xMXgcislimKvp7kbHJT7Vw.pdf" at bounding box center [232, 168] width 74 height 9
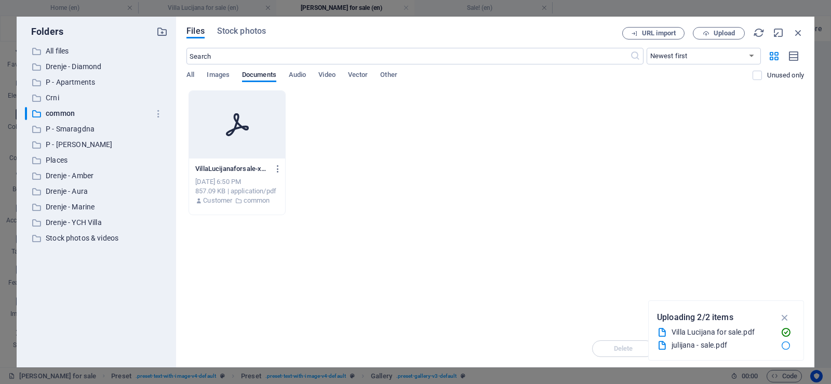
click at [351, 162] on div "VillaLucijanaforsale-xMXgcislimKvp7kbHJT7Vw.pdf VillaLucijanaforsale-xMXgcislim…" at bounding box center [495, 152] width 618 height 125
type textarea "Uploading"
click at [351, 162] on div "VillaLucijanaforsale-xMXgcislimKvp7kbHJT7Vw.pdf VillaLucijanaforsale-xMXgcislim…" at bounding box center [495, 152] width 618 height 125
click at [609, 210] on div "VillaLucijanaforsale-xMXgcislimKvp7kbHJT7Vw.pdf VillaLucijanaforsale-xMXgcislim…" at bounding box center [495, 152] width 618 height 125
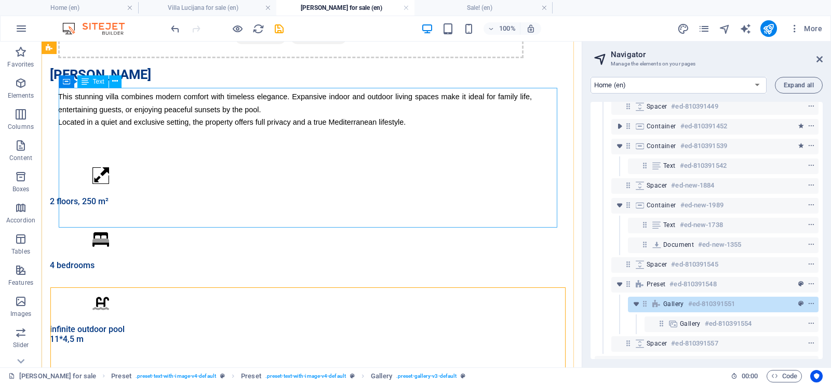
scroll to position [344, 0]
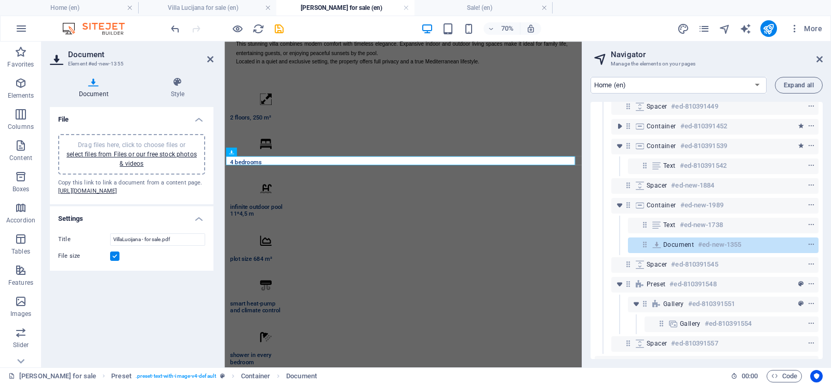
click at [128, 158] on div "Drag files here, click to choose files or select files from Files or our free s…" at bounding box center [131, 154] width 135 height 28
click at [86, 88] on h4 "Document" at bounding box center [96, 88] width 92 height 22
drag, startPoint x: 141, startPoint y: 256, endPoint x: 122, endPoint y: 256, distance: 19.2
click at [122, 246] on input "VillaLucijana - for sale.pdf" at bounding box center [157, 239] width 95 height 12
type input "[PERSON_NAME] - for sale.pdf"
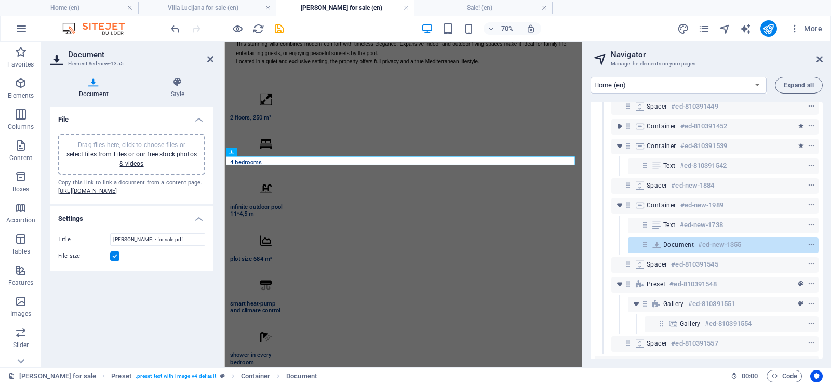
click at [159, 314] on div "File Drag files here, click to choose files or select files from Files or our f…" at bounding box center [132, 233] width 164 height 252
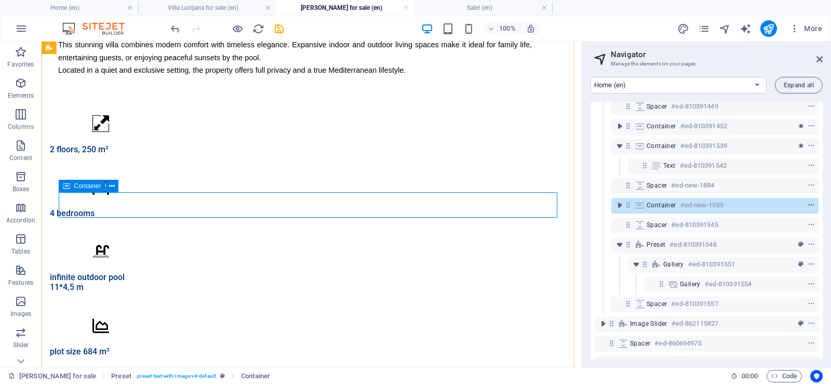
click at [808, 205] on icon "context-menu" at bounding box center [811, 205] width 7 height 7
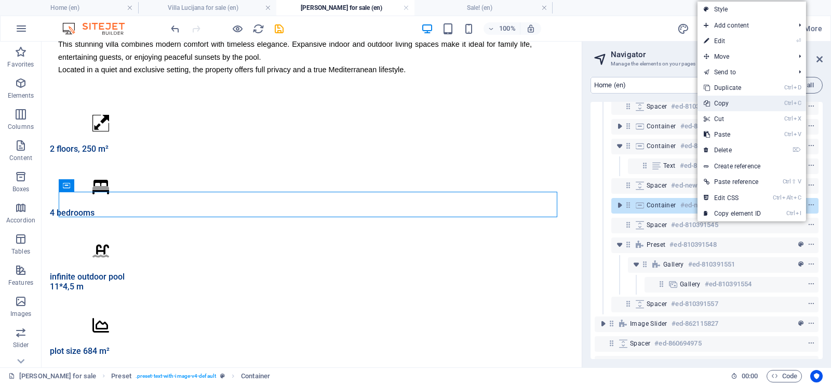
click at [729, 108] on link "Ctrl C Copy" at bounding box center [733, 104] width 70 height 16
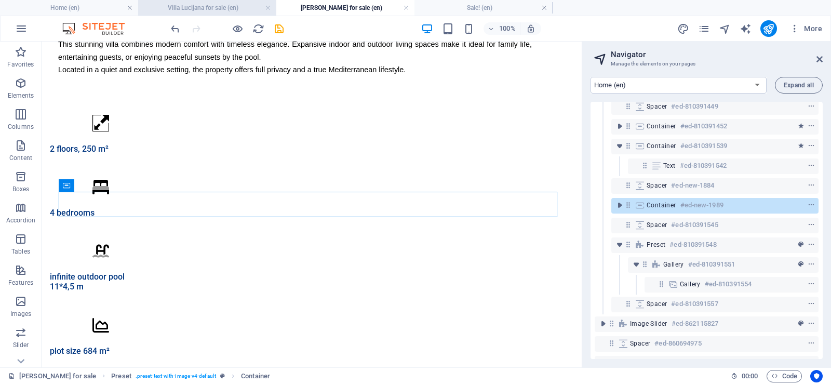
click at [217, 8] on h4 "Villa Lucijana for sale (en)" at bounding box center [207, 7] width 138 height 11
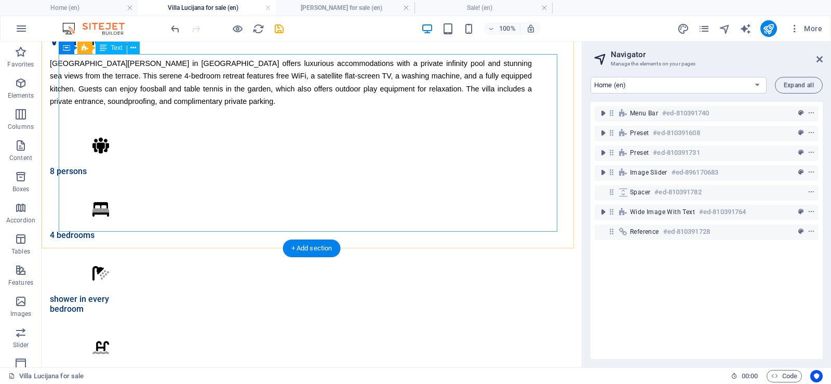
scroll to position [289, 0]
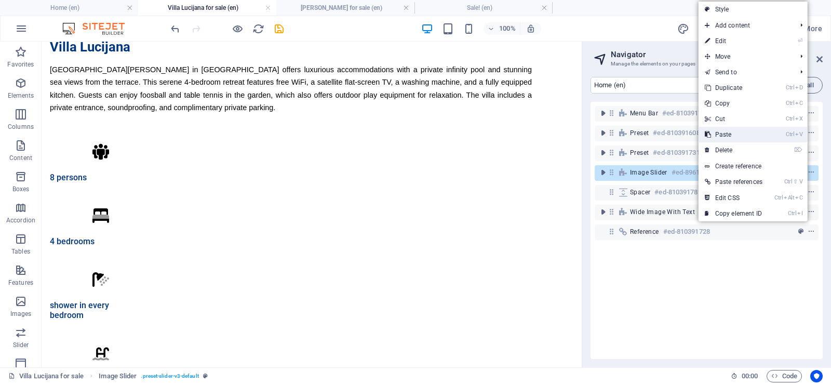
click at [752, 135] on link "Ctrl V Paste" at bounding box center [734, 135] width 70 height 16
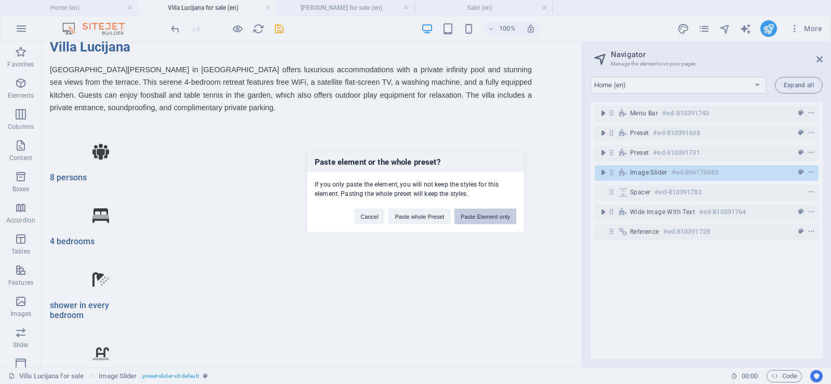
click at [475, 217] on button "Paste Element only" at bounding box center [485, 216] width 62 height 16
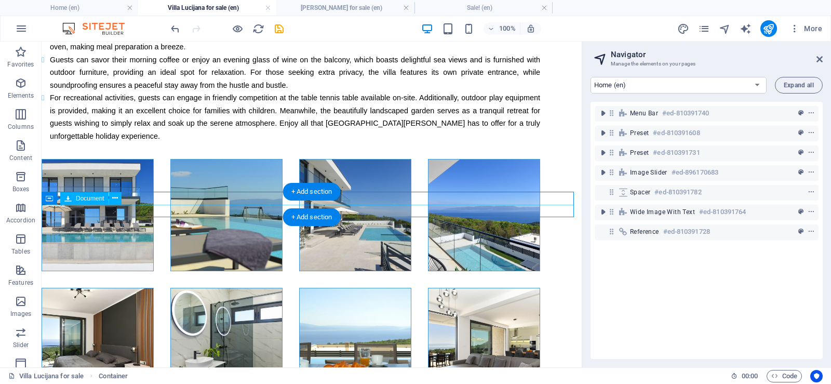
scroll to position [1065, 0]
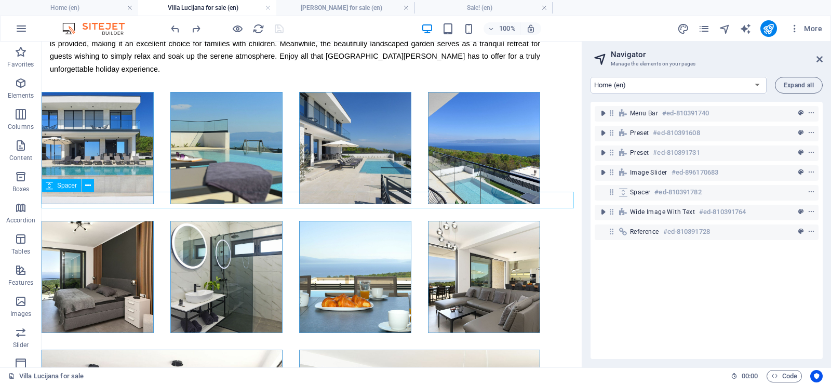
click at [809, 192] on icon "context-menu" at bounding box center [811, 192] width 7 height 7
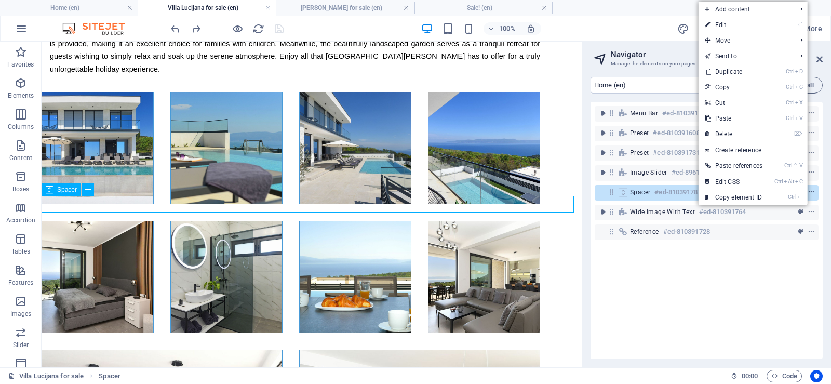
scroll to position [1061, 0]
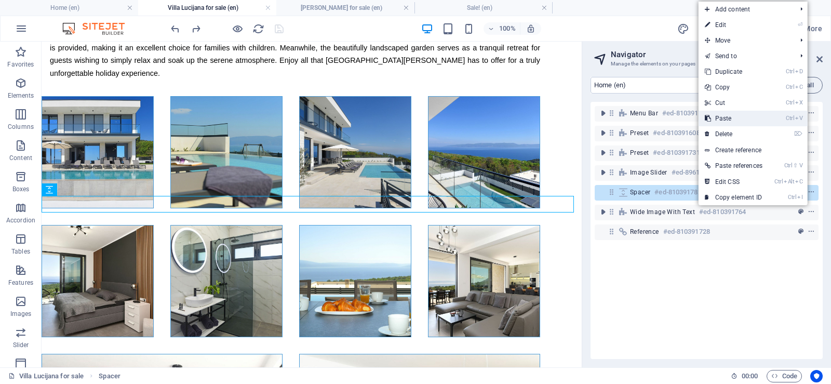
click at [737, 115] on link "Ctrl V Paste" at bounding box center [734, 119] width 70 height 16
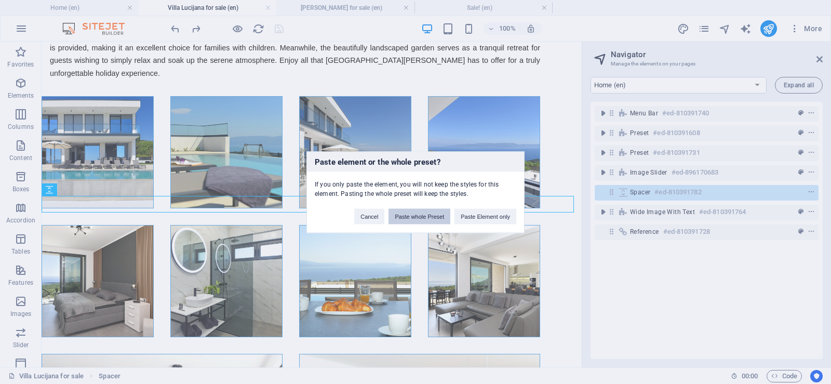
click at [409, 215] on button "Paste whole Preset" at bounding box center [420, 216] width 62 height 16
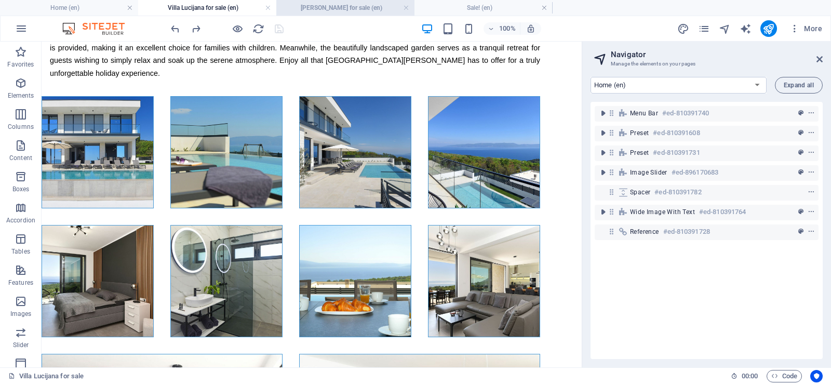
click at [341, 12] on h4 "[PERSON_NAME] for sale (en)" at bounding box center [345, 7] width 138 height 11
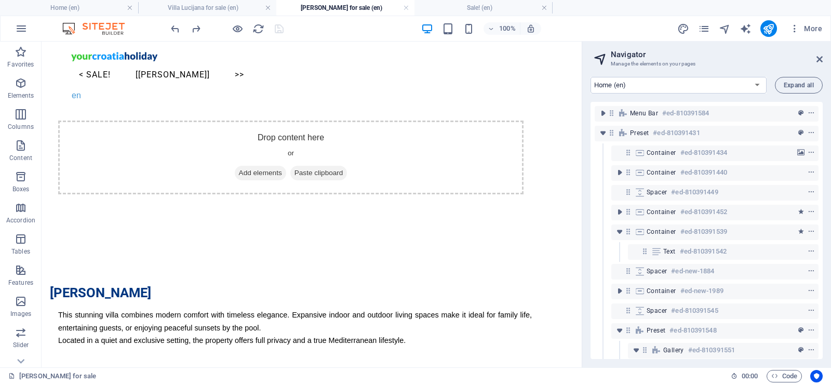
scroll to position [344, 0]
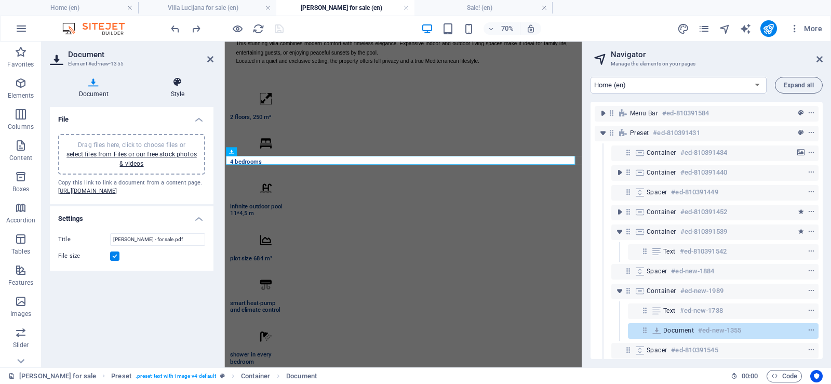
click at [185, 87] on h4 "Style" at bounding box center [178, 88] width 72 height 22
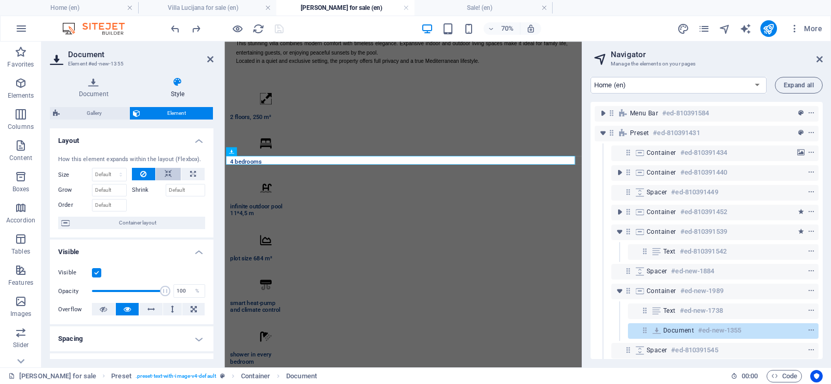
click at [166, 173] on icon at bounding box center [168, 174] width 7 height 12
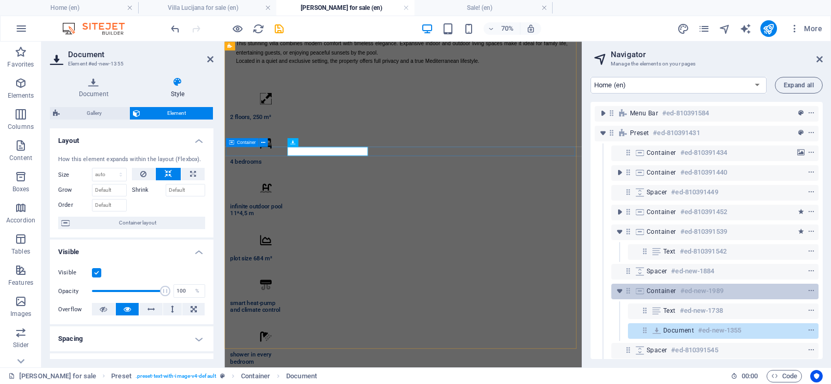
click at [654, 291] on span "Container" at bounding box center [662, 291] width 30 height 8
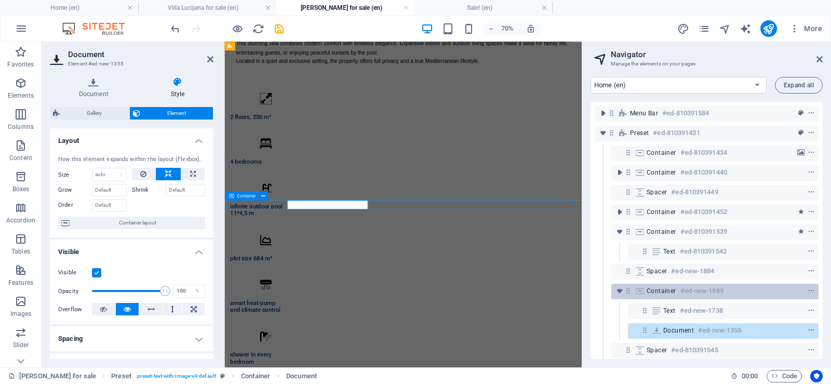
scroll to position [268, 0]
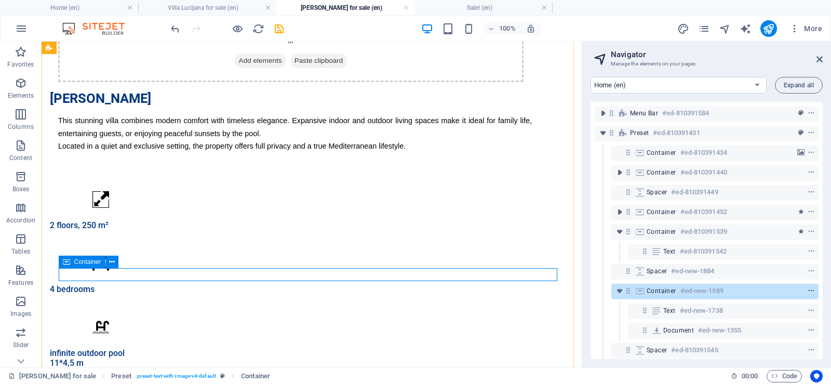
click at [810, 290] on icon "context-menu" at bounding box center [811, 290] width 7 height 7
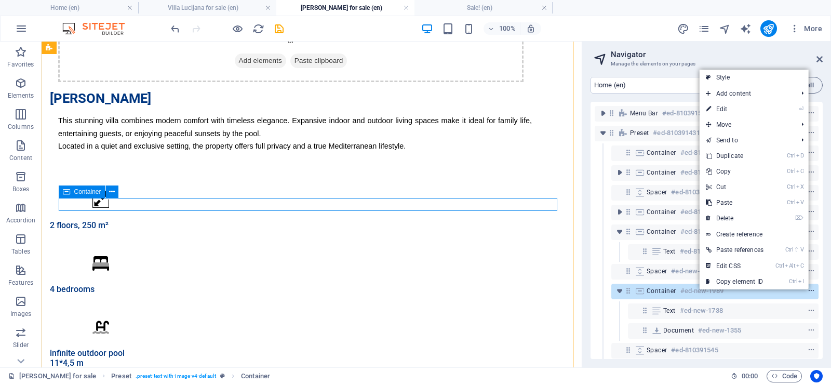
scroll to position [338, 0]
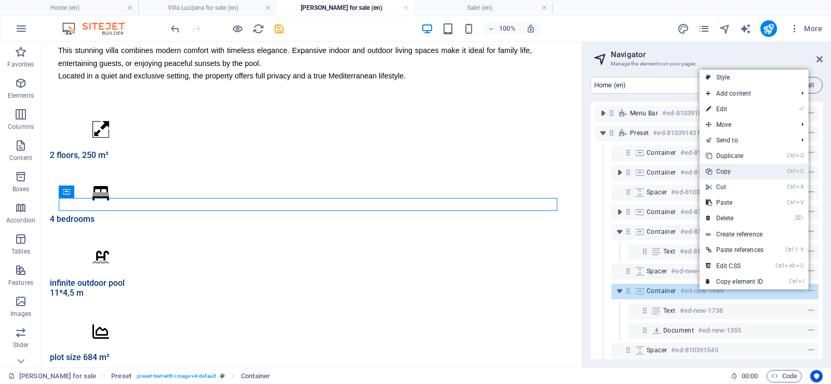
click at [735, 173] on link "Ctrl C Copy" at bounding box center [735, 172] width 70 height 16
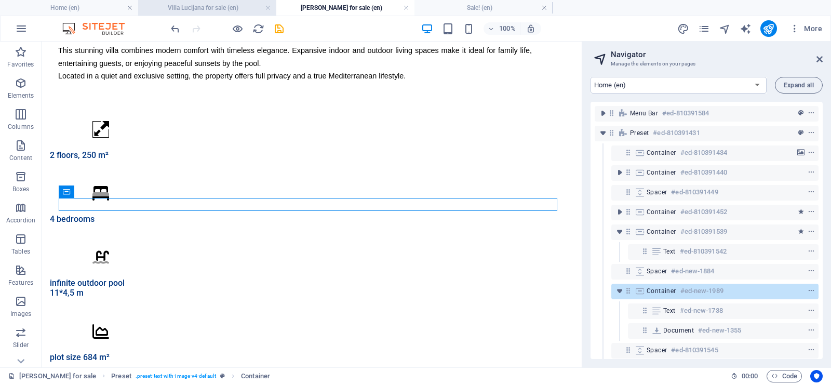
click at [197, 10] on h4 "Villa Lucijana for sale (en)" at bounding box center [207, 7] width 138 height 11
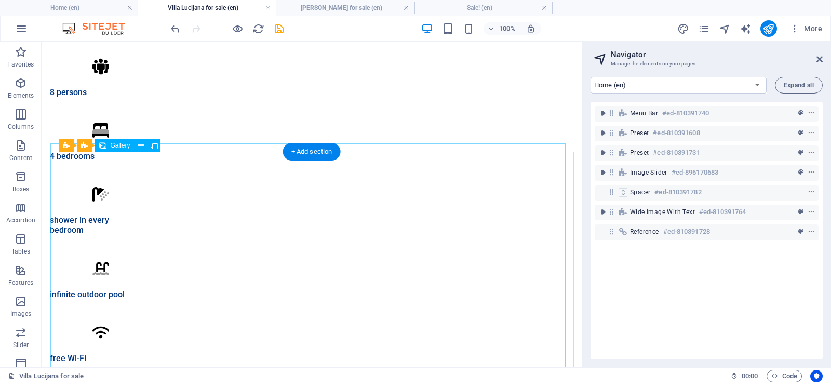
scroll to position [385, 0]
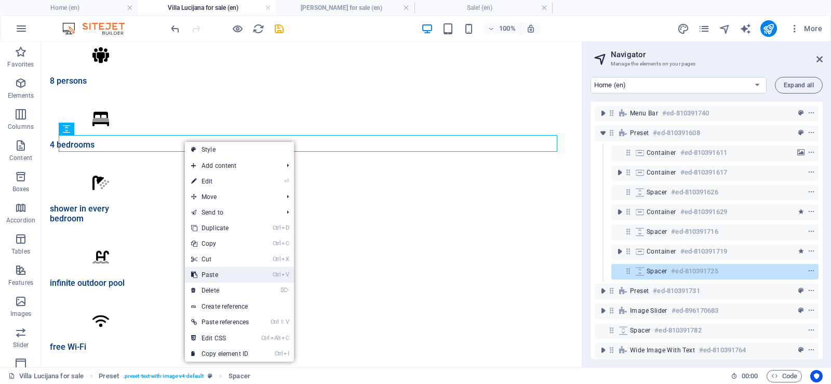
click at [220, 272] on link "Ctrl V Paste" at bounding box center [220, 275] width 70 height 16
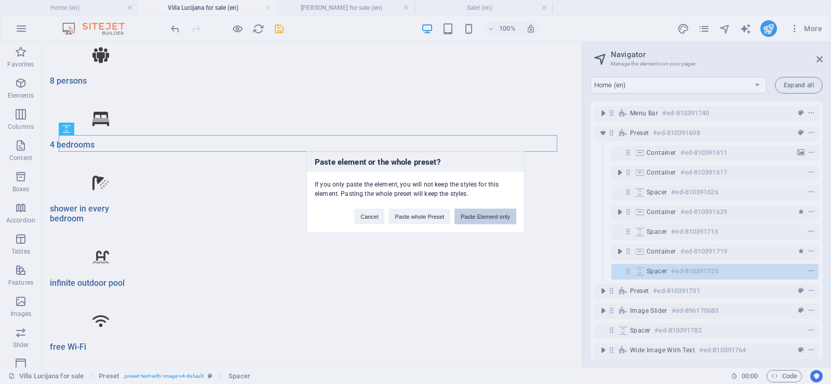
click at [473, 215] on button "Paste Element only" at bounding box center [485, 216] width 62 height 16
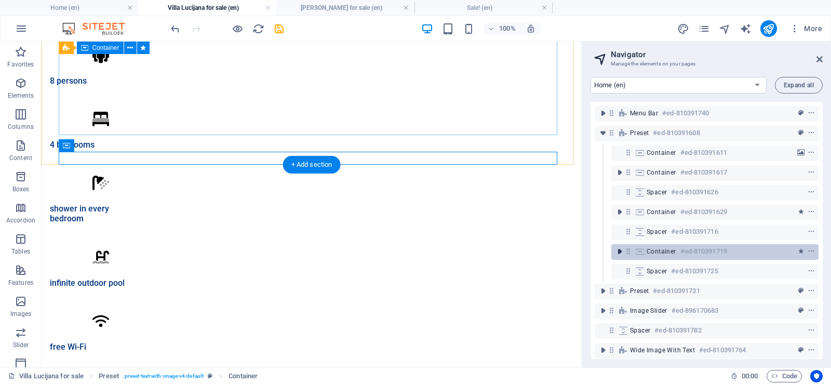
click at [615, 253] on icon "toggle-expand" at bounding box center [619, 251] width 10 height 10
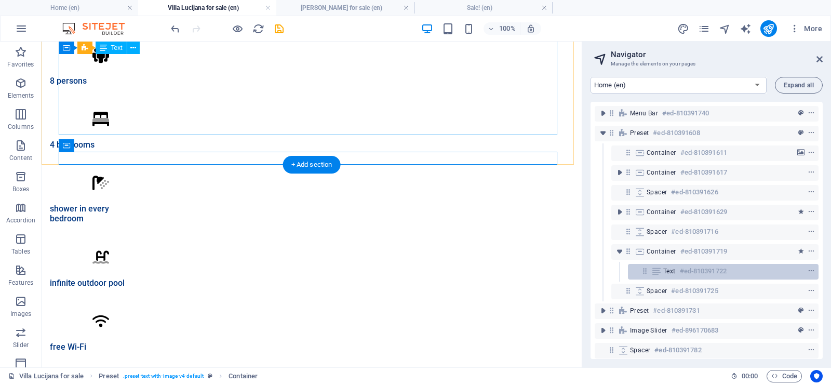
click at [662, 272] on div "Text #ed-810391722" at bounding box center [723, 272] width 191 height 16
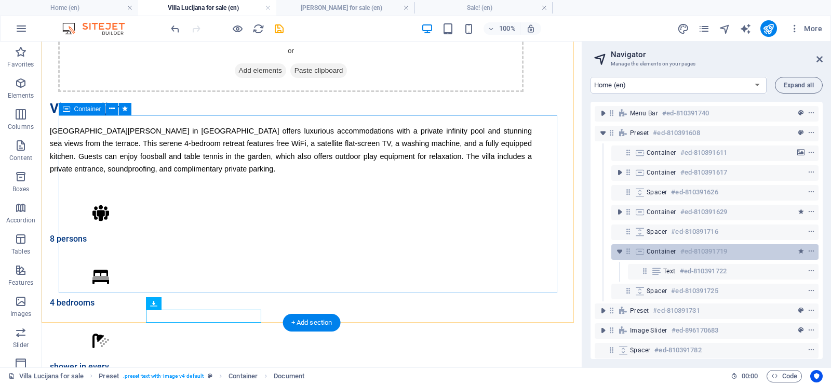
scroll to position [71, 0]
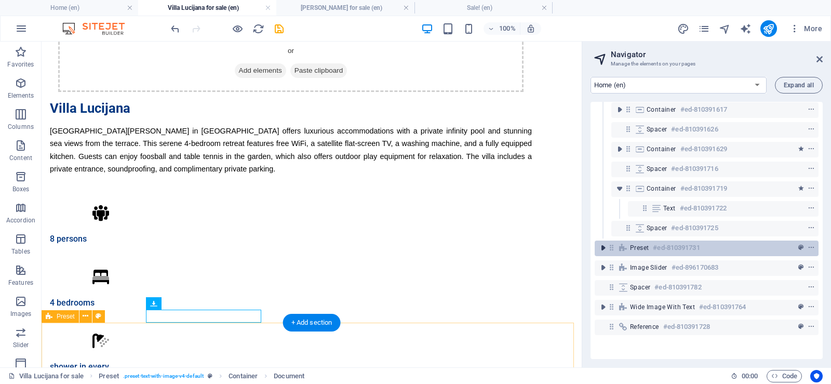
click at [603, 243] on icon "toggle-expand" at bounding box center [603, 248] width 10 height 10
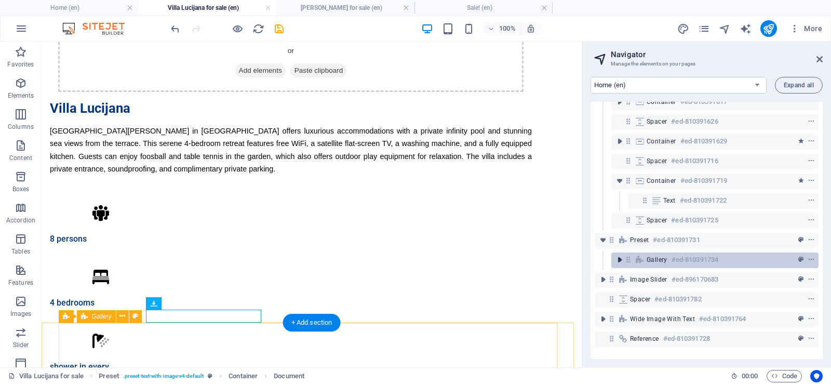
click at [618, 262] on icon "toggle-expand" at bounding box center [619, 260] width 10 height 10
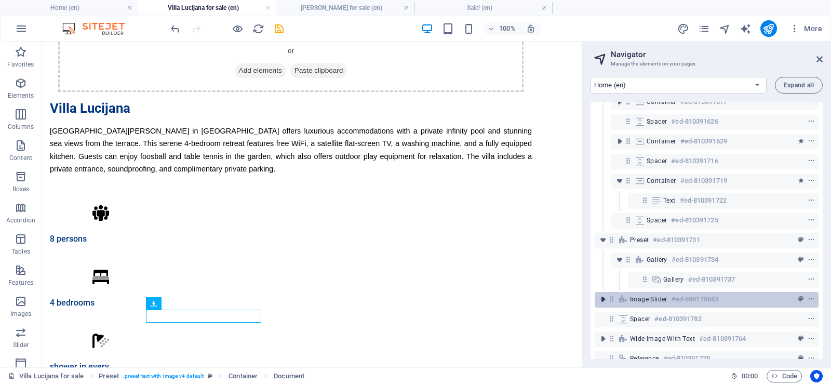
click at [601, 301] on icon "toggle-expand" at bounding box center [603, 299] width 10 height 10
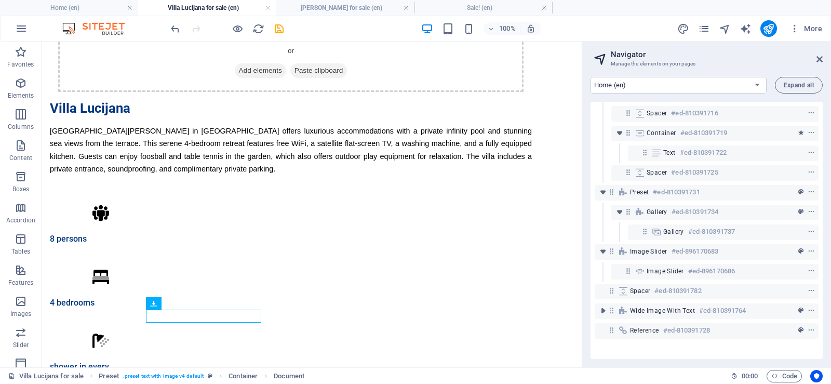
scroll to position [130, 0]
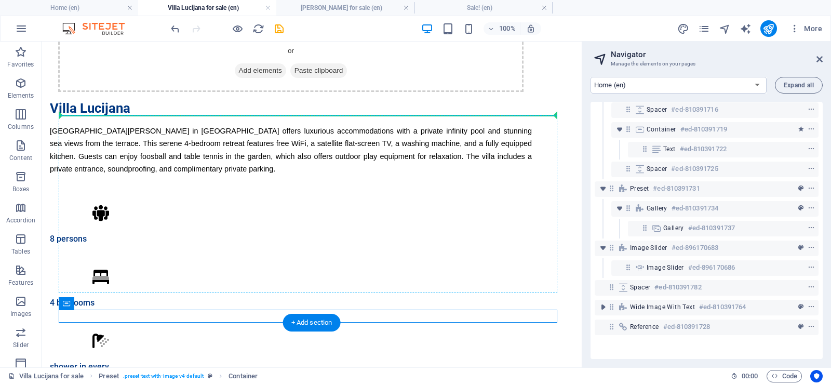
drag, startPoint x: 129, startPoint y: 347, endPoint x: 94, endPoint y: 118, distance: 231.8
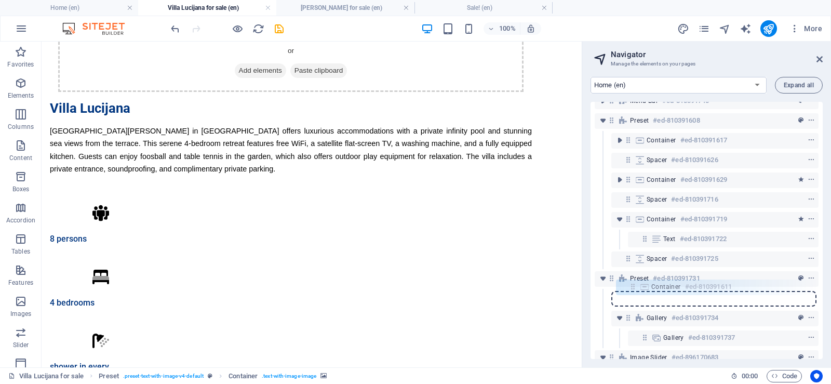
scroll to position [15, 0]
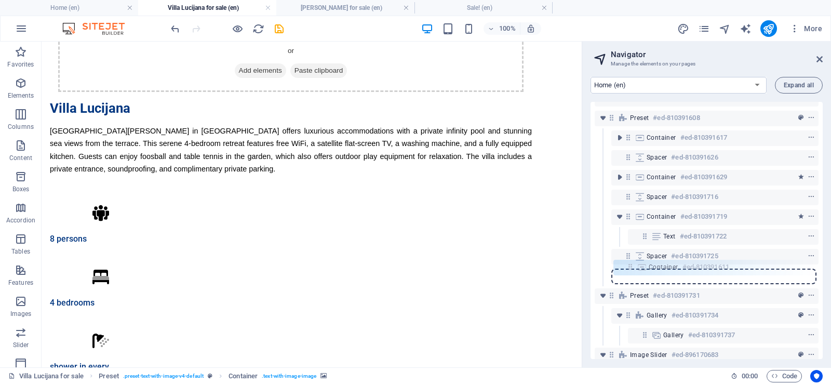
drag, startPoint x: 627, startPoint y: 151, endPoint x: 630, endPoint y: 267, distance: 116.9
click at [630, 267] on div "Menu Bar #ed-810391740 Preset #ed-810391608 Container #ed-810391611 Container #…" at bounding box center [707, 230] width 232 height 257
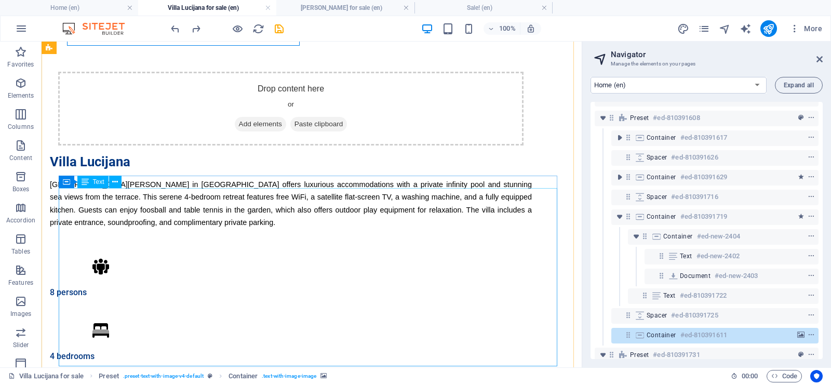
scroll to position [208, 0]
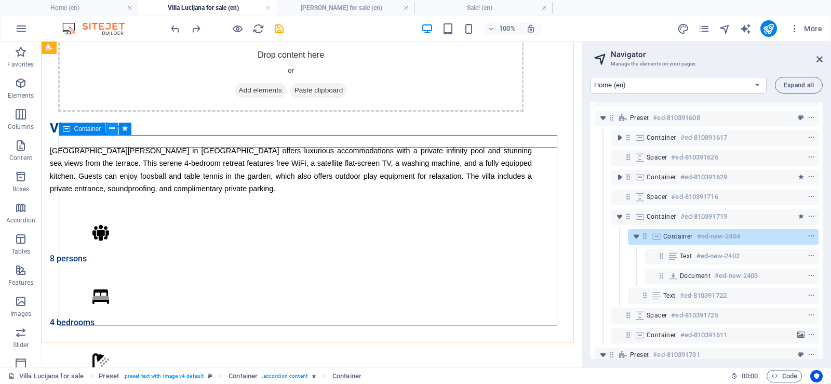
click at [113, 130] on icon at bounding box center [112, 128] width 6 height 11
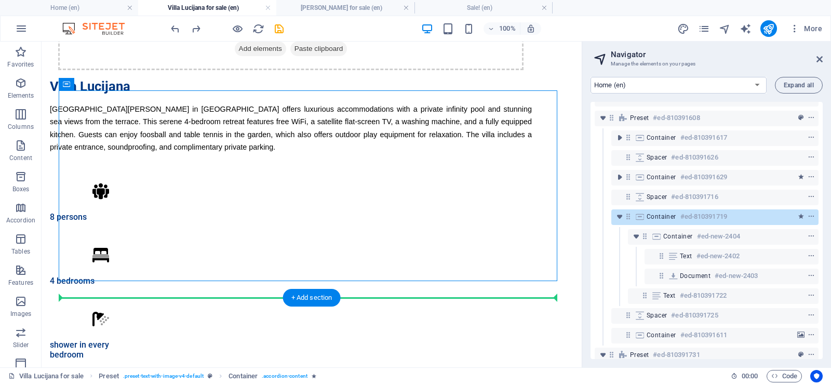
scroll to position [256, 0]
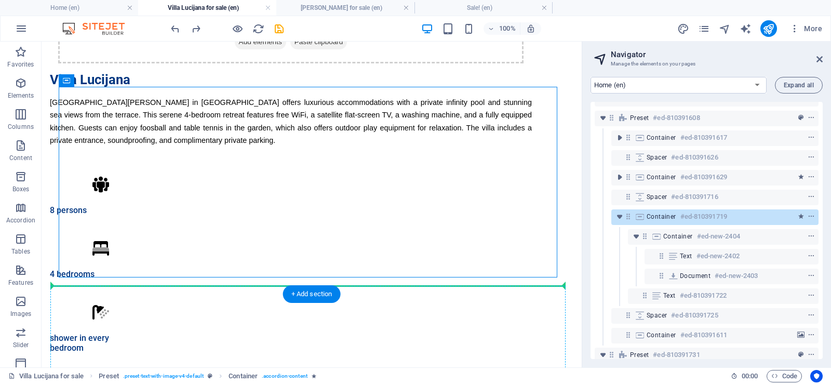
drag, startPoint x: 112, startPoint y: 170, endPoint x: 168, endPoint y: 314, distance: 153.9
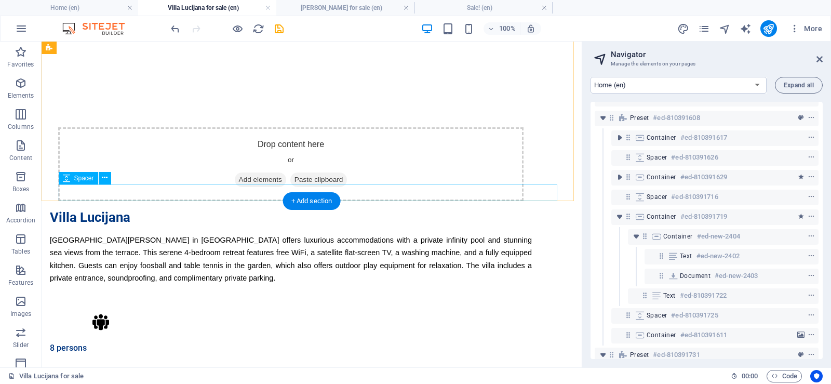
scroll to position [104, 0]
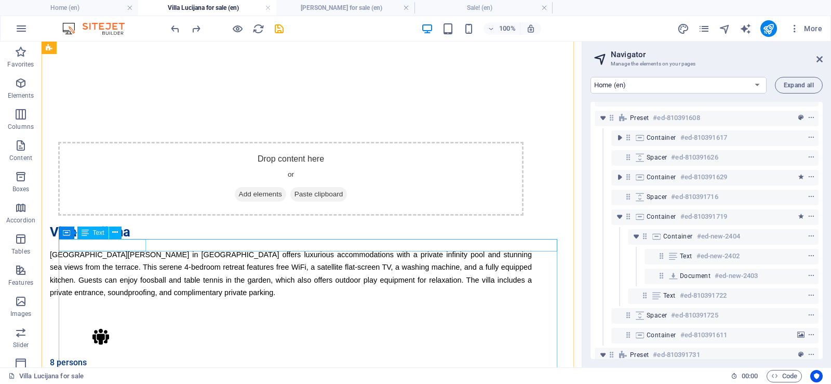
click at [95, 233] on span "Text" at bounding box center [98, 233] width 11 height 6
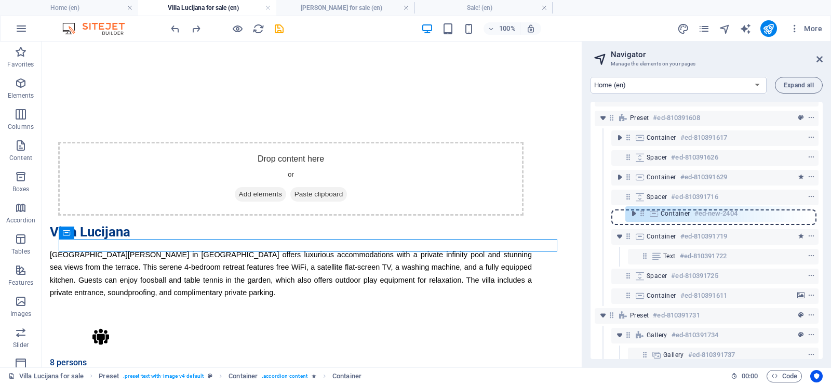
drag, startPoint x: 646, startPoint y: 236, endPoint x: 646, endPoint y: 211, distance: 24.9
click at [646, 211] on div "Menu Bar #ed-810391740 Preset #ed-810391608 Container #ed-810391617 Spacer #ed-…" at bounding box center [707, 230] width 232 height 257
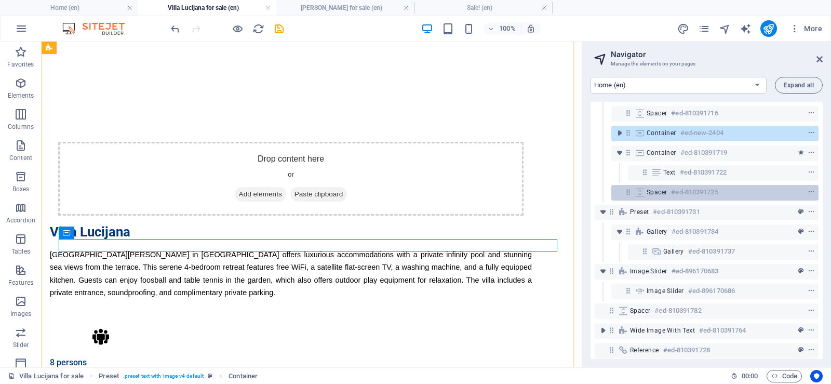
scroll to position [119, 0]
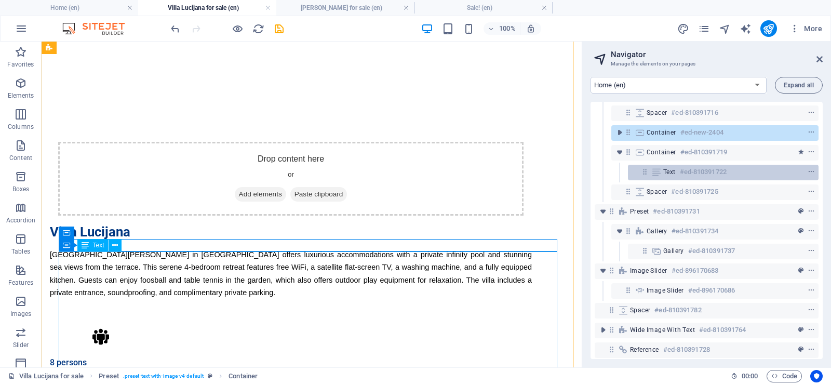
click at [662, 169] on icon at bounding box center [656, 172] width 11 height 8
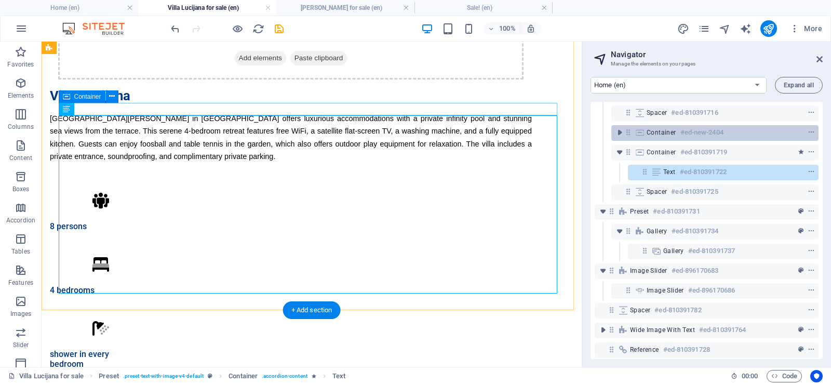
click at [651, 131] on span "Container" at bounding box center [662, 132] width 30 height 8
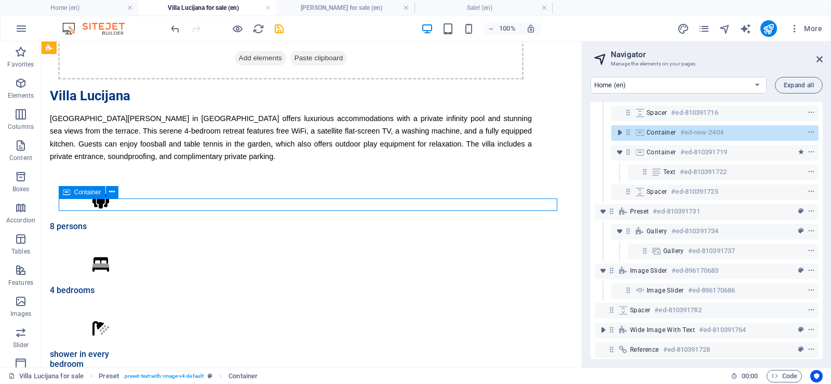
scroll to position [144, 0]
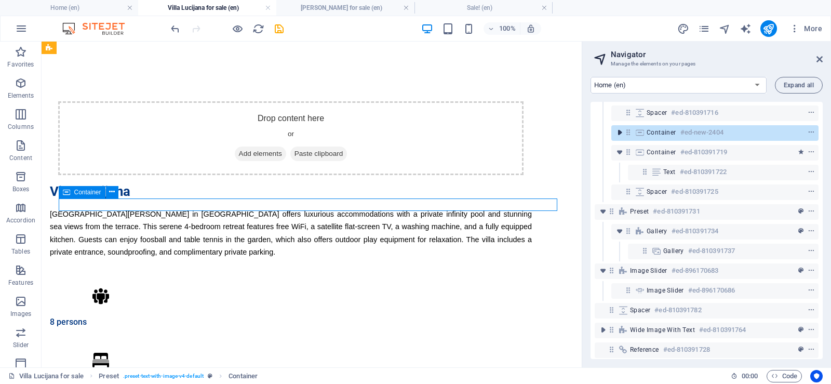
click at [619, 131] on icon "toggle-expand" at bounding box center [619, 132] width 10 height 10
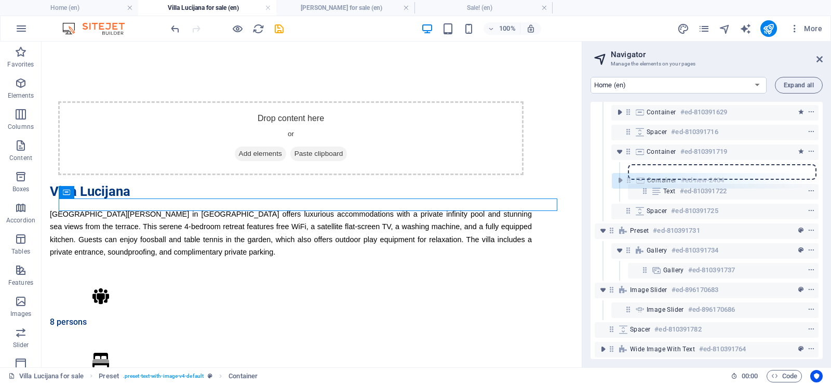
scroll to position [100, 0]
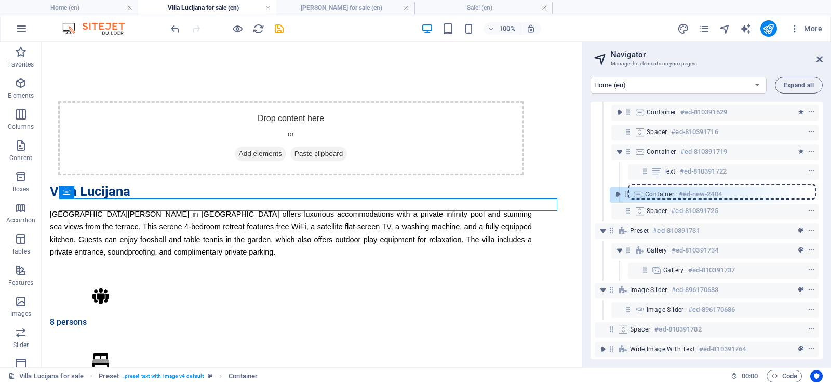
drag, startPoint x: 630, startPoint y: 130, endPoint x: 628, endPoint y: 194, distance: 64.4
click at [629, 194] on div "Menu Bar #ed-810391740 Preset #ed-810391608 Container #ed-810391611 Container #…" at bounding box center [707, 230] width 232 height 257
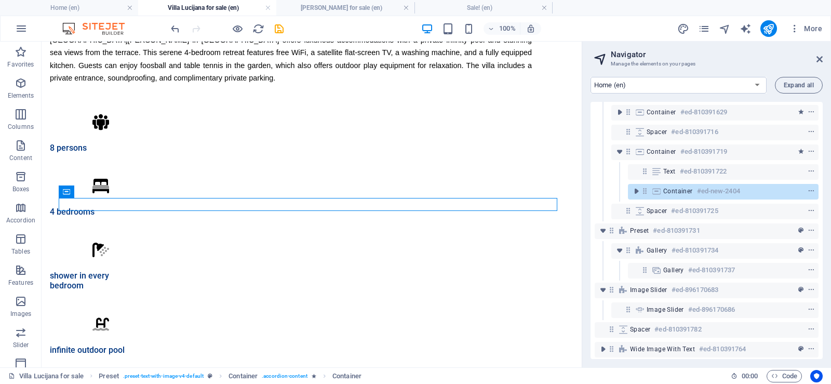
scroll to position [323, 0]
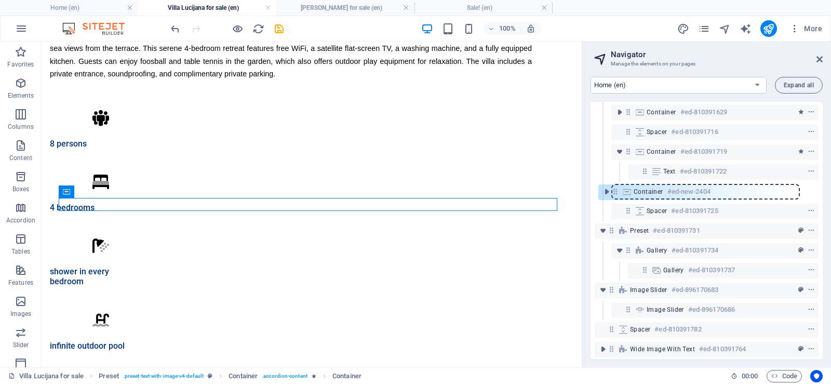
drag, startPoint x: 645, startPoint y: 189, endPoint x: 613, endPoint y: 190, distance: 32.2
click at [613, 190] on div "Menu Bar #ed-810391740 Preset #ed-810391608 Container #ed-810391611 Container #…" at bounding box center [707, 230] width 232 height 257
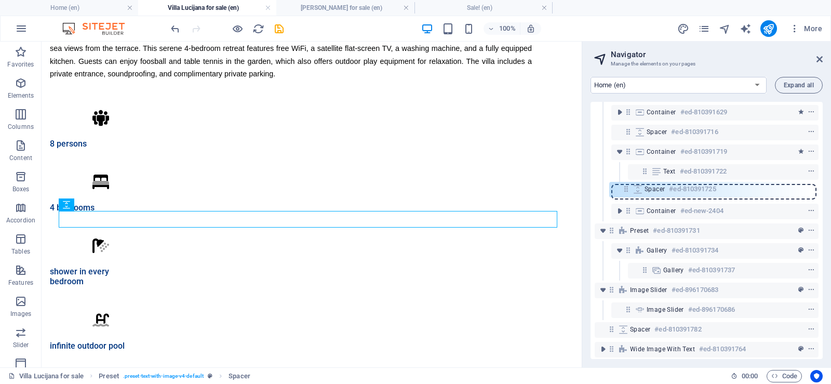
drag, startPoint x: 631, startPoint y: 210, endPoint x: 628, endPoint y: 184, distance: 26.6
click at [628, 184] on div "Menu Bar #ed-810391740 Preset #ed-810391608 Container #ed-810391611 Container #…" at bounding box center [707, 230] width 232 height 257
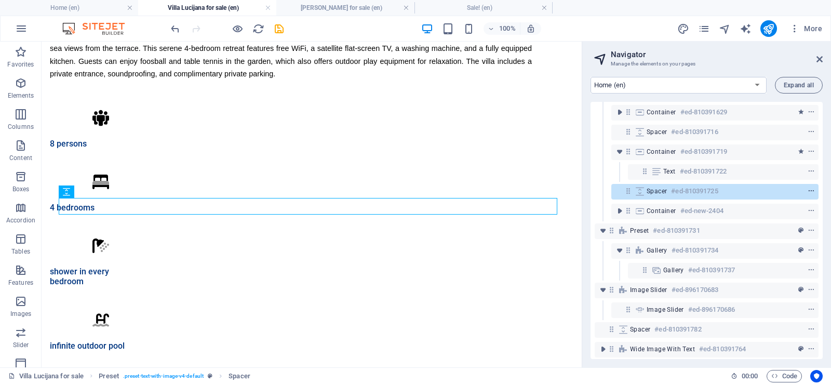
click at [810, 191] on icon "context-menu" at bounding box center [811, 191] width 7 height 7
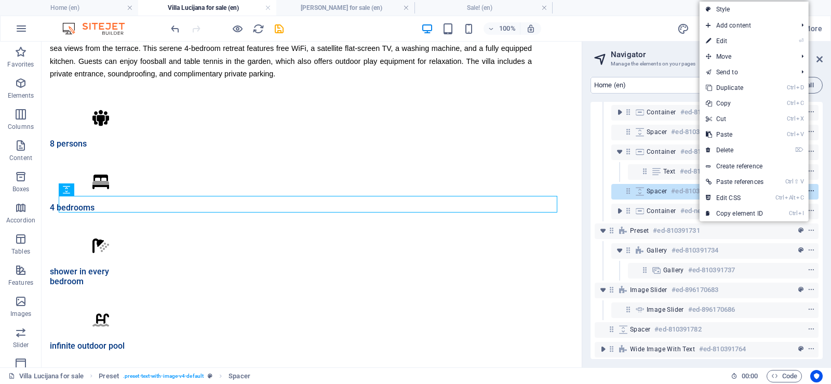
scroll to position [325, 0]
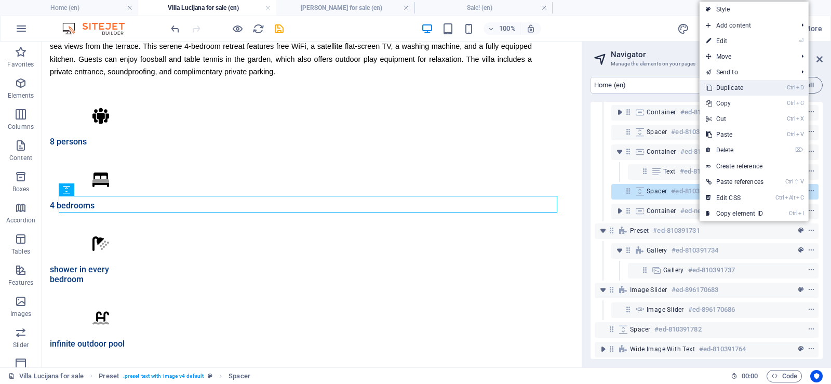
click at [738, 85] on link "Ctrl D Duplicate" at bounding box center [735, 88] width 70 height 16
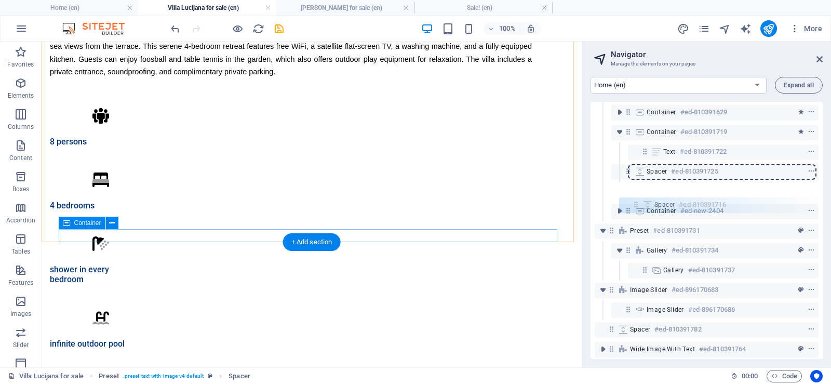
scroll to position [99, 0]
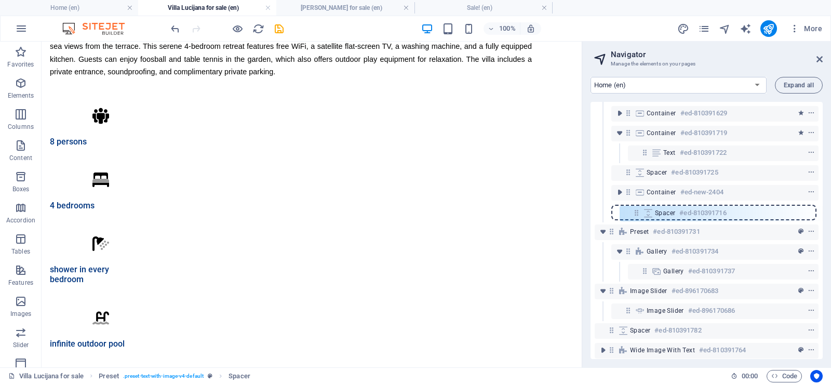
drag, startPoint x: 635, startPoint y: 180, endPoint x: 637, endPoint y: 221, distance: 41.1
click at [637, 221] on div "Menu Bar #ed-810391740 Preset #ed-810391608 Container #ed-810391611 Container #…" at bounding box center [707, 230] width 232 height 257
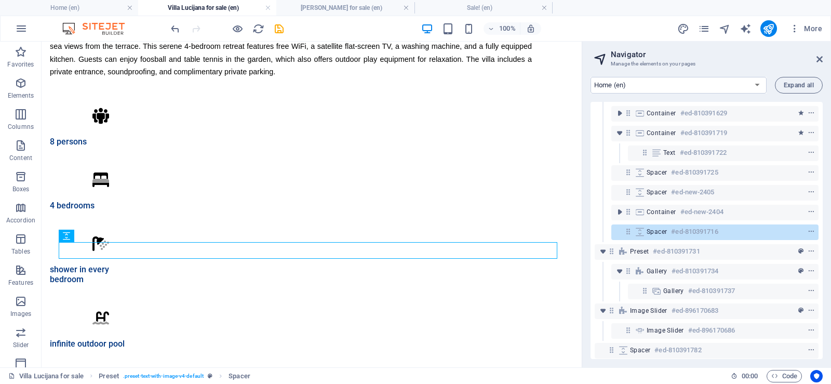
scroll to position [308, 0]
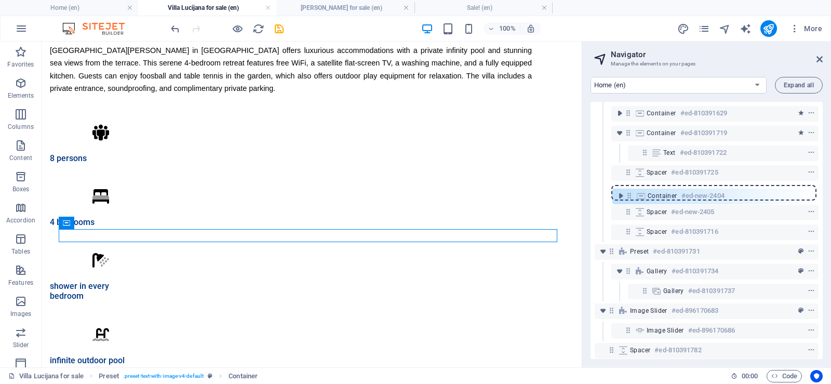
drag, startPoint x: 628, startPoint y: 208, endPoint x: 632, endPoint y: 189, distance: 19.5
click at [632, 189] on div "Menu Bar #ed-810391740 Preset #ed-810391608 Container #ed-810391611 Container #…" at bounding box center [707, 230] width 232 height 257
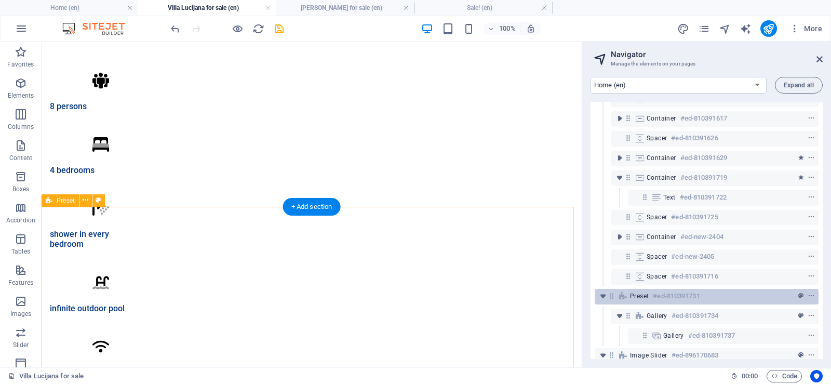
scroll to position [150, 0]
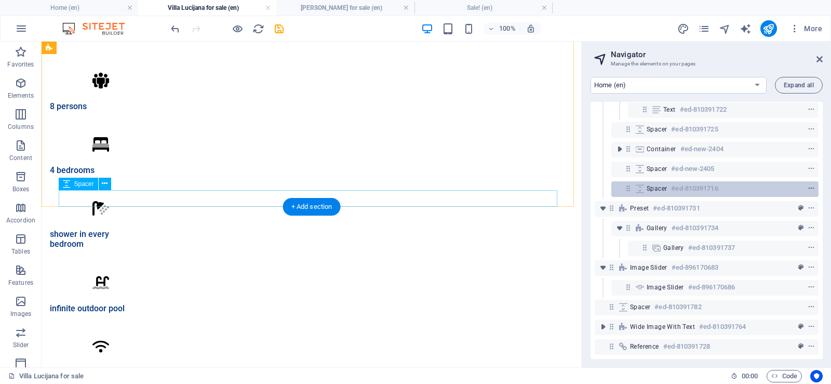
click at [811, 185] on icon "context-menu" at bounding box center [811, 188] width 7 height 7
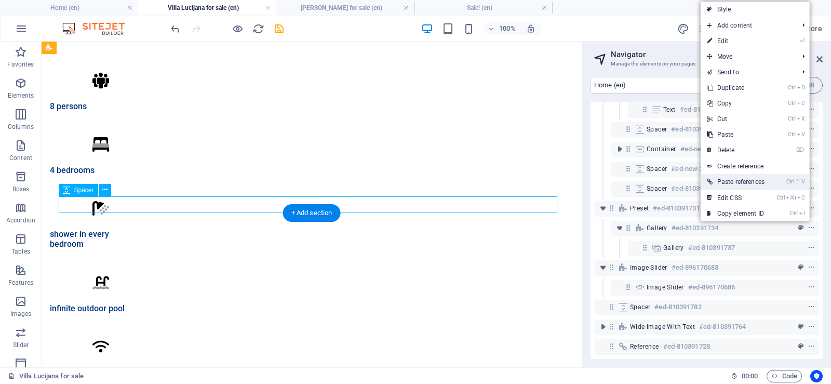
scroll to position [354, 0]
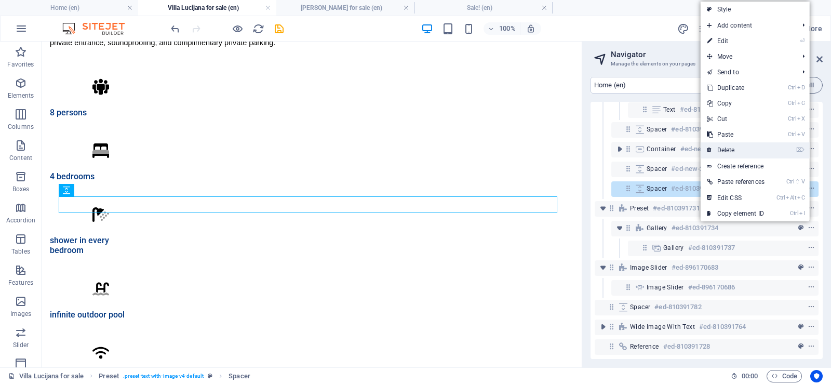
click at [750, 151] on link "⌦ Delete" at bounding box center [736, 150] width 70 height 16
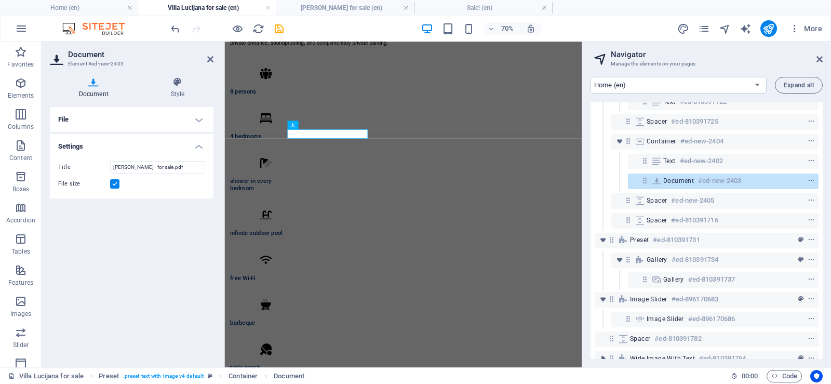
click at [93, 117] on h4 "File" at bounding box center [132, 119] width 164 height 25
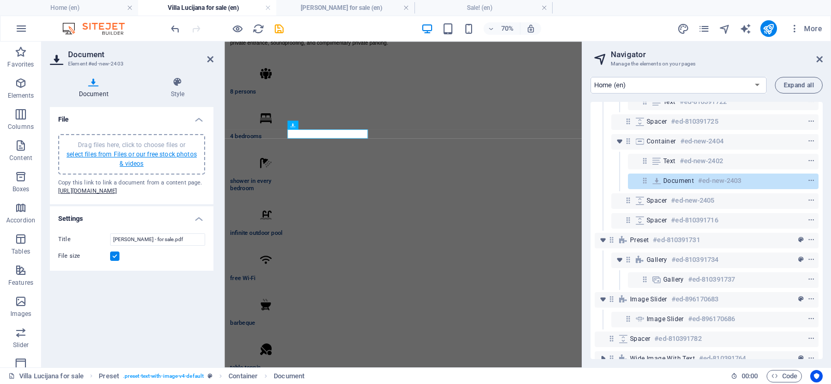
click at [132, 157] on link "select files from Files or our free stock photos & videos" at bounding box center [131, 159] width 130 height 17
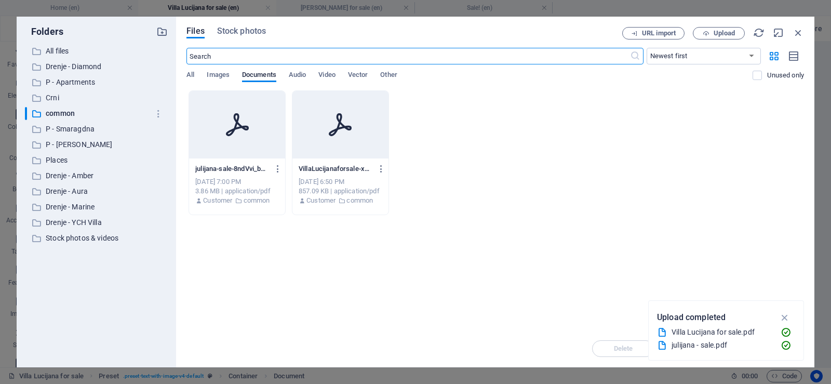
scroll to position [0, 0]
click at [337, 138] on div at bounding box center [340, 125] width 96 height 68
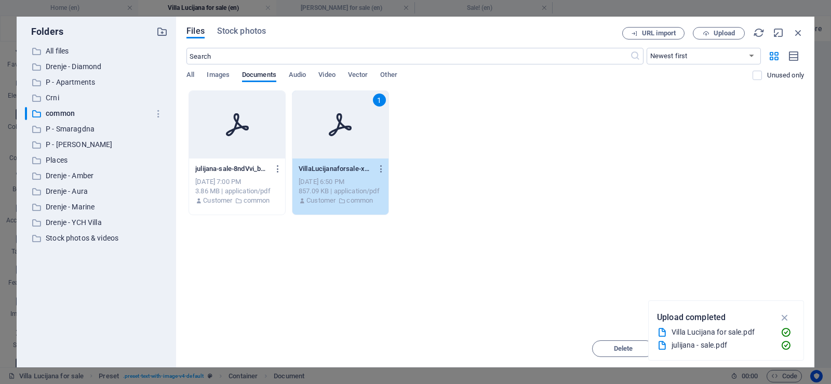
click at [337, 138] on div "1" at bounding box center [340, 125] width 96 height 68
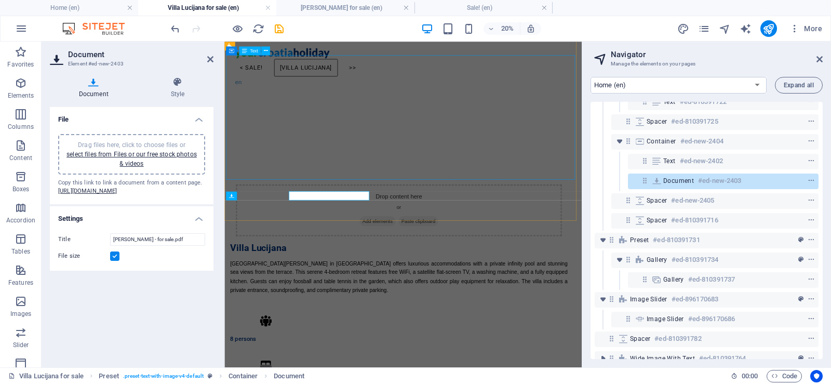
scroll to position [265, 0]
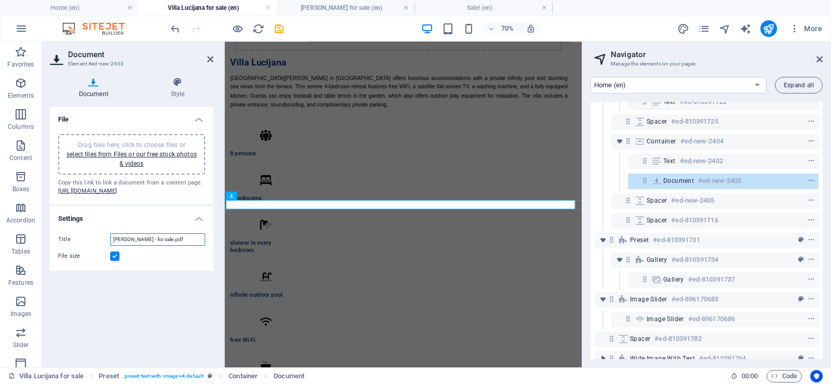
click at [133, 246] on input "[PERSON_NAME] - for sale.pdf" at bounding box center [157, 239] width 95 height 12
type input "Villa Lucijana - for sale.pdf"
click at [174, 90] on h4 "Style" at bounding box center [178, 88] width 72 height 22
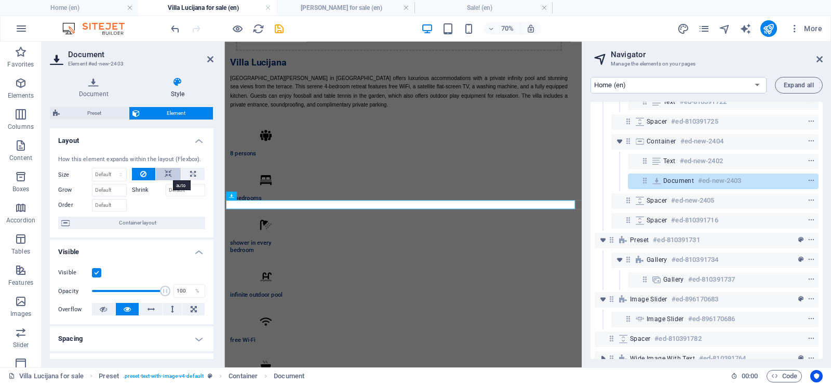
click at [165, 179] on icon at bounding box center [168, 174] width 7 height 12
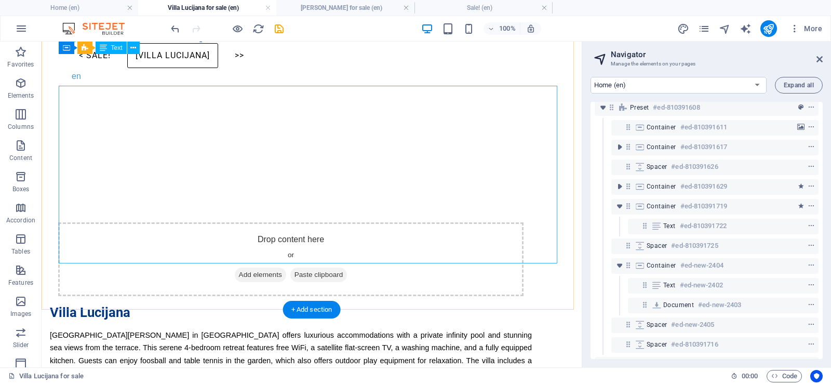
scroll to position [0, 0]
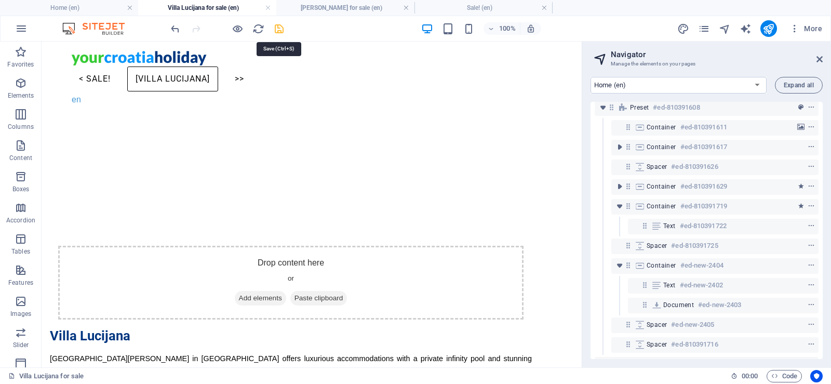
drag, startPoint x: 278, startPoint y: 29, endPoint x: 586, endPoint y: 80, distance: 312.3
click at [278, 29] on icon "save" at bounding box center [279, 29] width 12 height 12
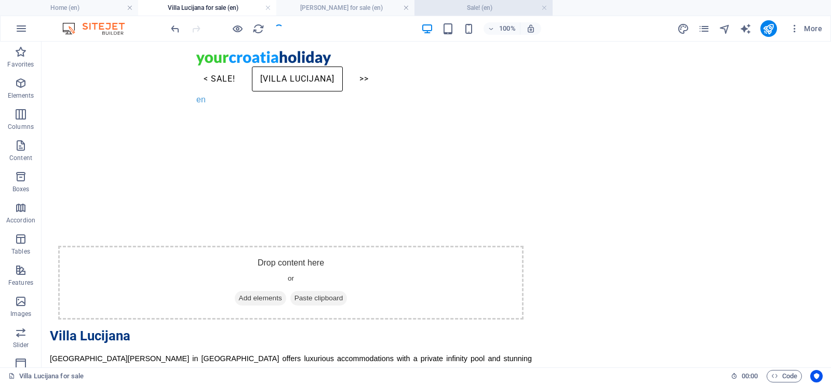
click at [477, 7] on h4 "Sale! (en)" at bounding box center [483, 7] width 138 height 11
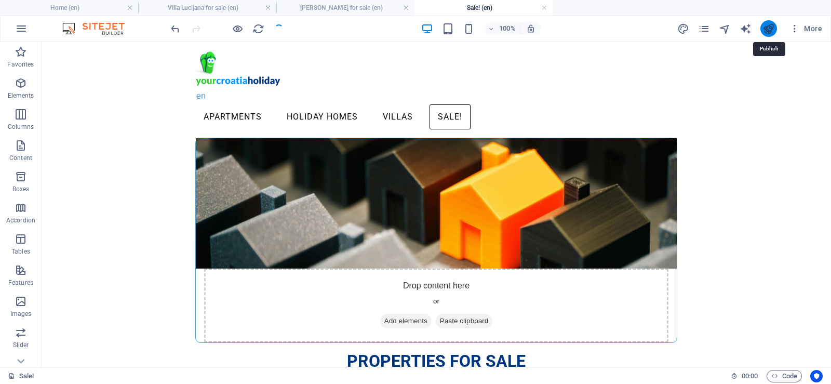
click at [768, 31] on icon "publish" at bounding box center [768, 29] width 12 height 12
click at [767, 30] on icon "publish" at bounding box center [768, 29] width 12 height 12
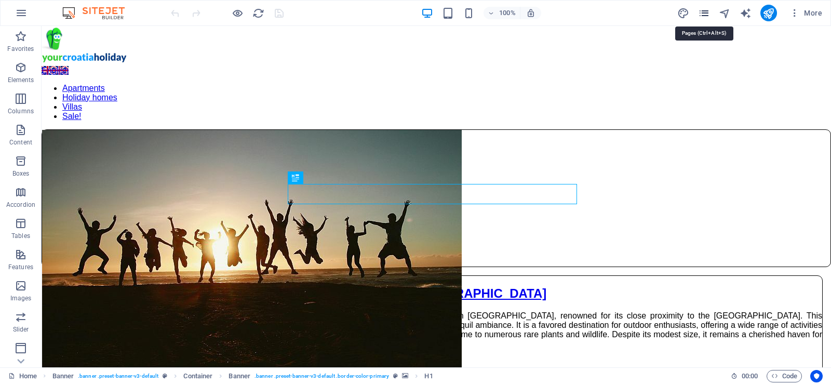
click at [708, 14] on icon "pages" at bounding box center [704, 13] width 12 height 12
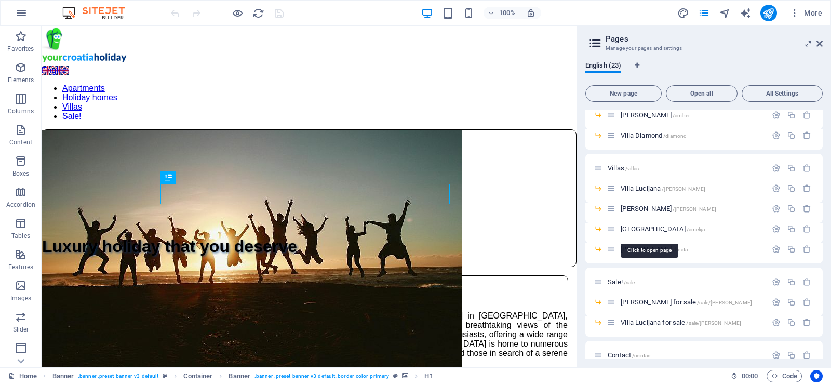
scroll to position [260, 0]
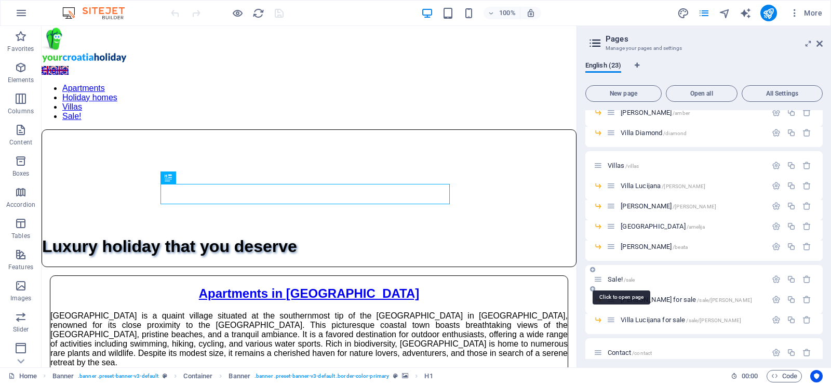
click at [617, 277] on span "Sale! /sale" at bounding box center [621, 279] width 27 height 8
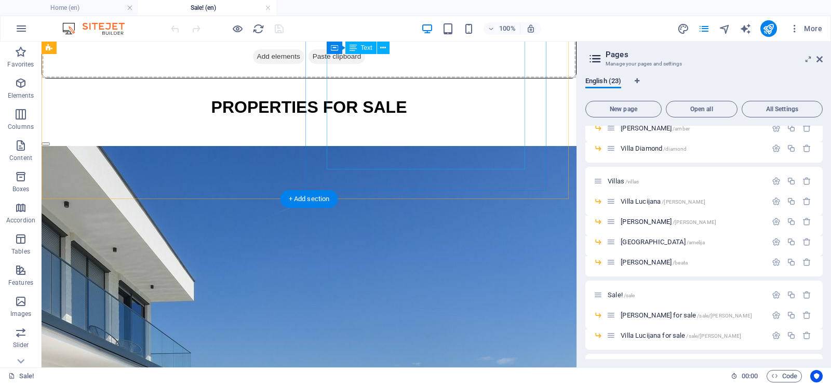
scroll to position [153, 0]
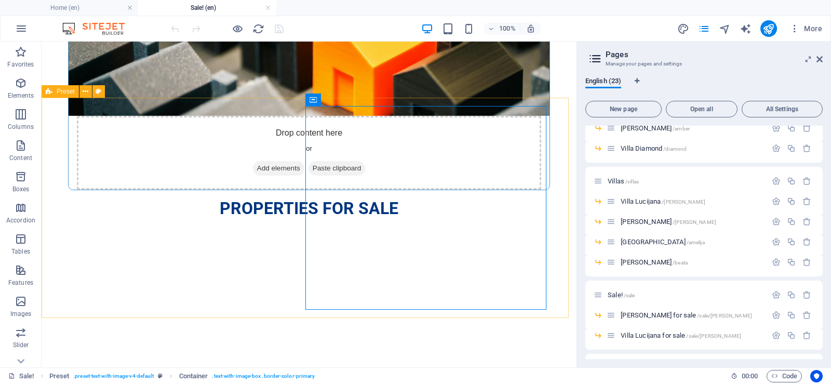
click at [61, 92] on span "Preset" at bounding box center [66, 91] width 18 height 6
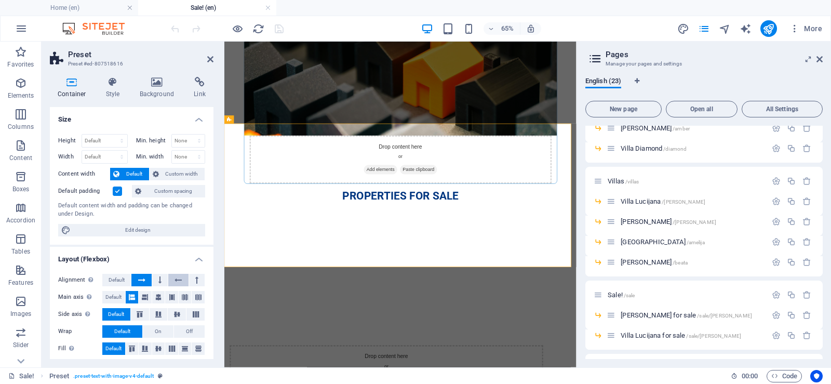
click at [171, 278] on button at bounding box center [178, 280] width 20 height 12
click at [230, 264] on icon at bounding box center [229, 263] width 4 height 8
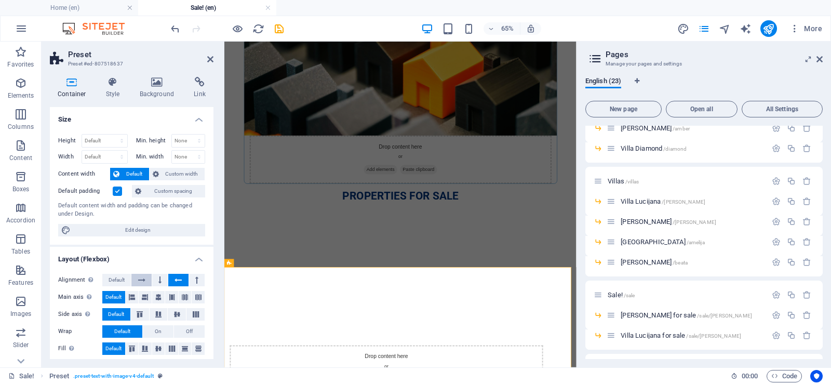
click at [143, 276] on icon at bounding box center [141, 280] width 7 height 12
click at [208, 59] on icon at bounding box center [210, 59] width 6 height 8
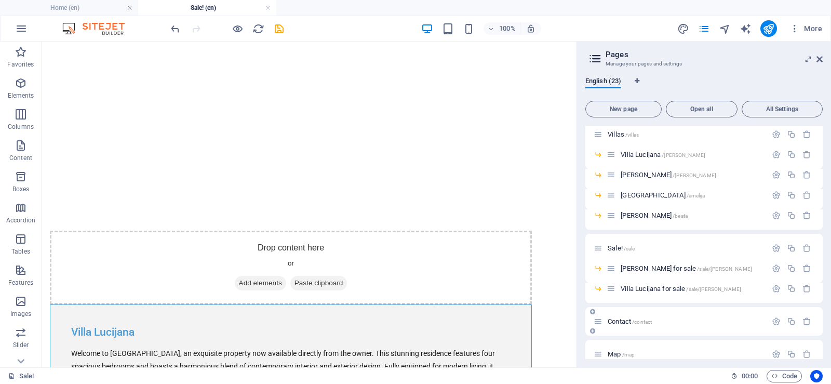
scroll to position [312, 0]
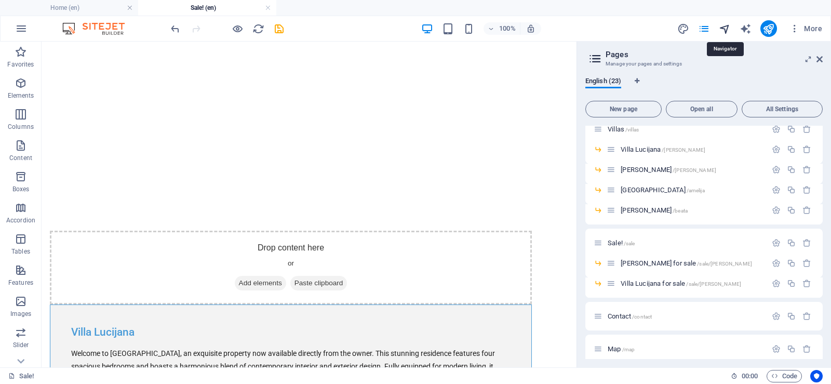
click at [728, 31] on icon "navigator" at bounding box center [725, 29] width 12 height 12
select select "15584994-en"
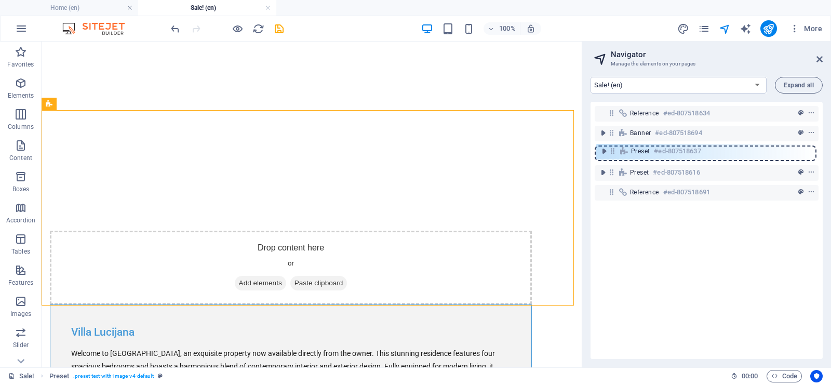
drag, startPoint x: 611, startPoint y: 174, endPoint x: 612, endPoint y: 149, distance: 25.0
click at [612, 149] on div "Reference #ed-807518634 Banner #ed-807518694 Preset #ed-807518616 Preset #ed-80…" at bounding box center [707, 230] width 232 height 257
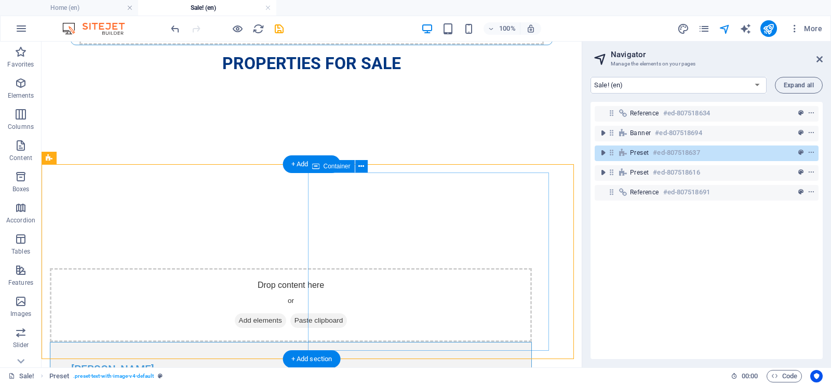
scroll to position [0, 0]
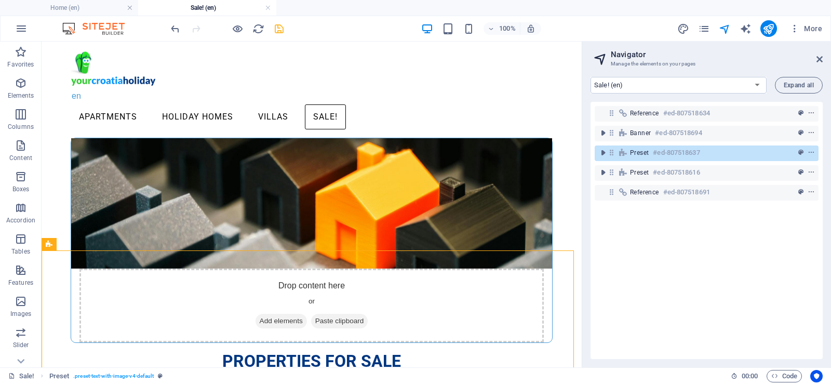
click at [280, 28] on icon "save" at bounding box center [279, 29] width 12 height 12
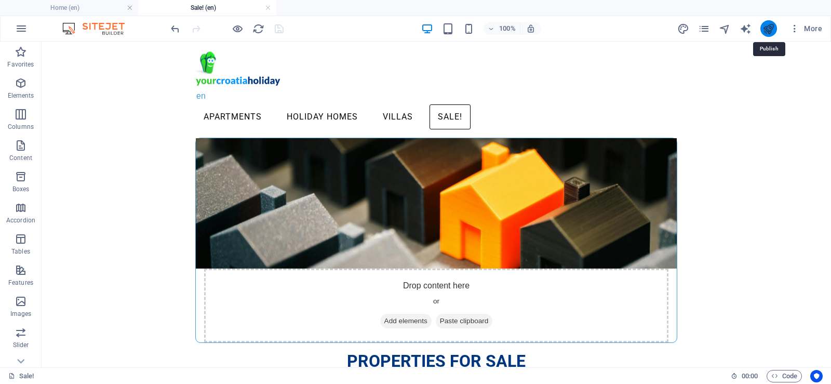
click at [770, 30] on icon "publish" at bounding box center [768, 29] width 12 height 12
